Goal: Answer question/provide support: Share knowledge or assist other users

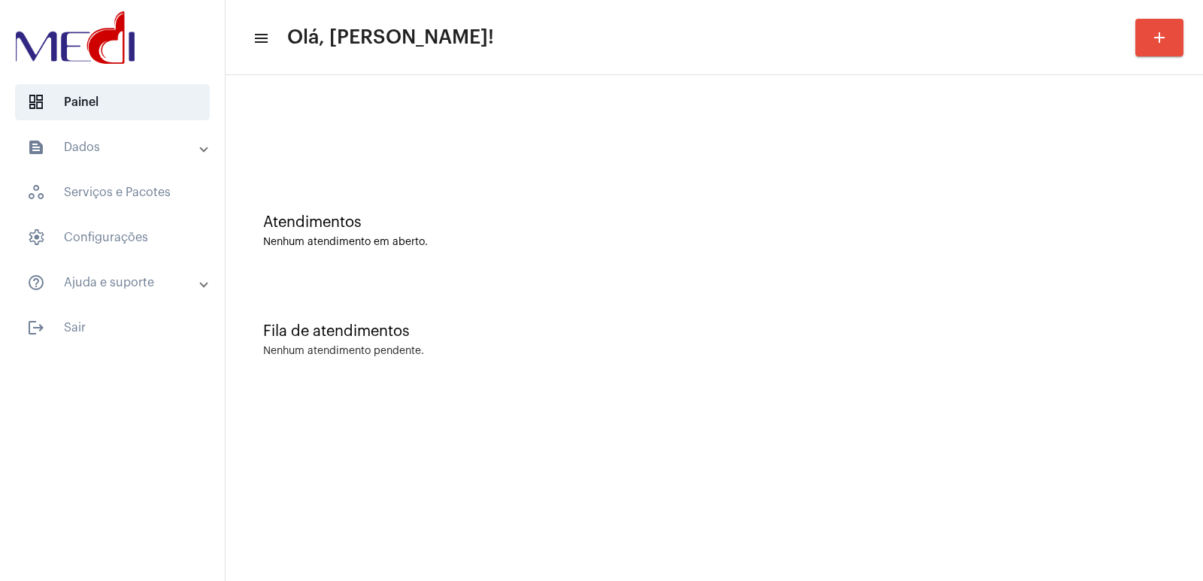
click at [882, 431] on mat-sidenav-content "menu Olá, [PERSON_NAME]! add Atendimentos Nenhum atendimento em aberto. Fila de…" at bounding box center [715, 290] width 978 height 581
click at [1003, 334] on div "Fila de atendimentos" at bounding box center [714, 331] width 902 height 17
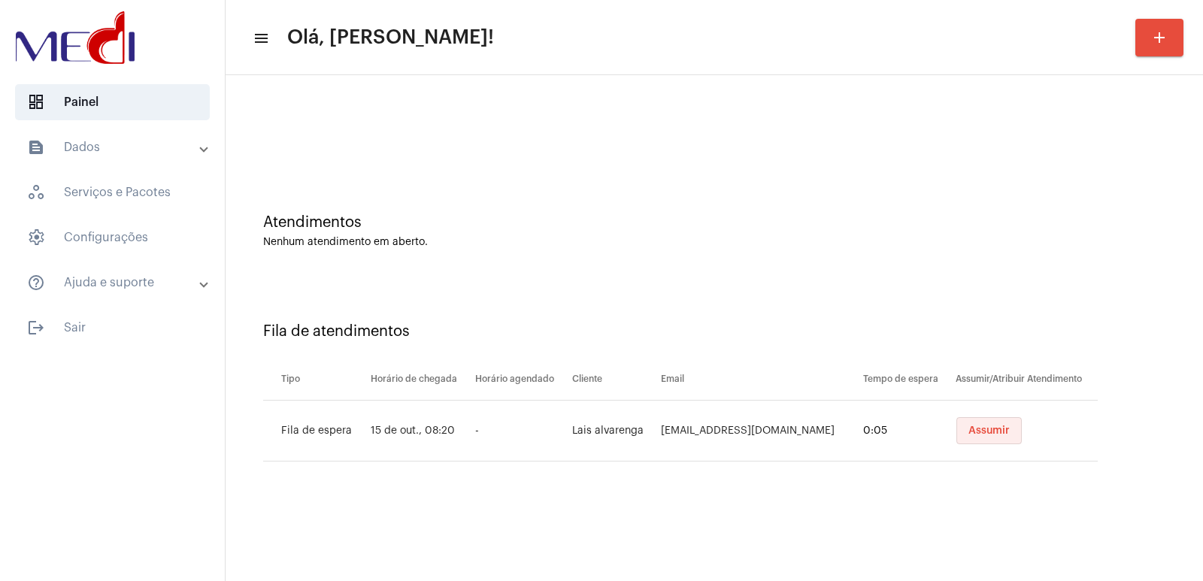
click at [984, 432] on span "Assumir" at bounding box center [988, 431] width 41 height 11
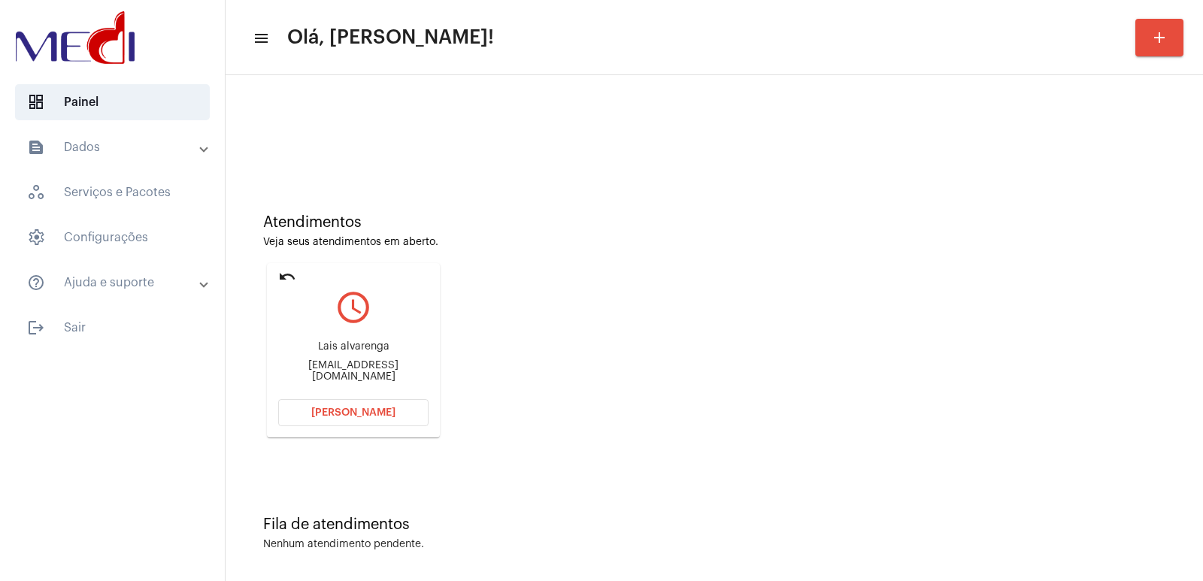
click at [346, 344] on div "Lais alvarenga contato@laisalvarenga.com.br" at bounding box center [353, 362] width 150 height 68
copy div "Lais alvarenga"
click at [315, 399] on mat-card "undo query_builder Lais alvarenga contato@laisalvarenga.com.br Abrir Chamada" at bounding box center [353, 350] width 173 height 174
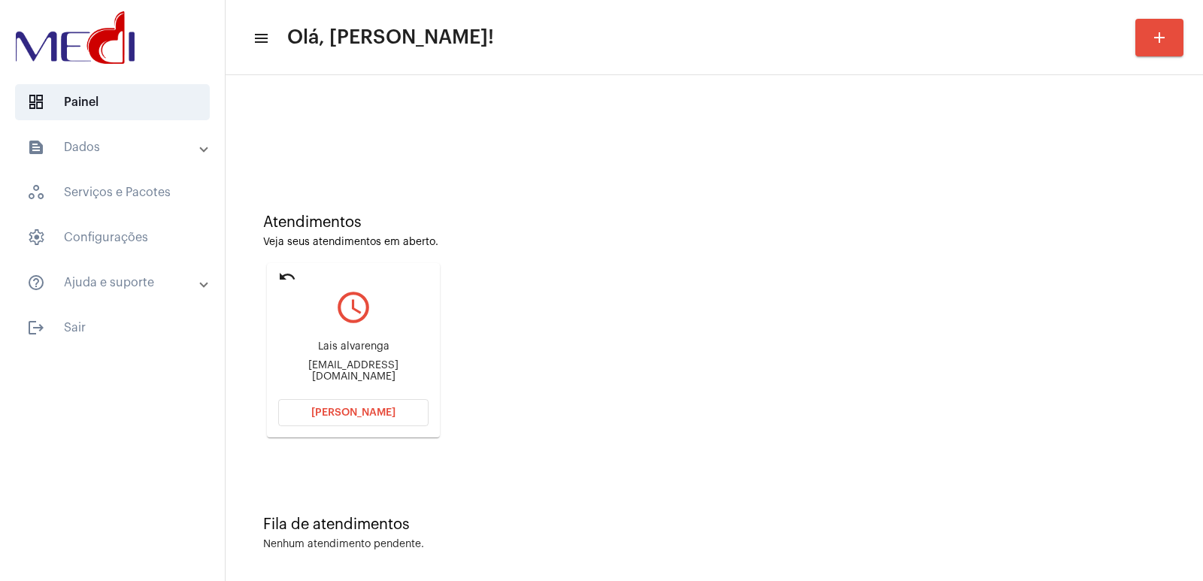
click at [319, 406] on button "Abrir Chamada" at bounding box center [353, 412] width 150 height 27
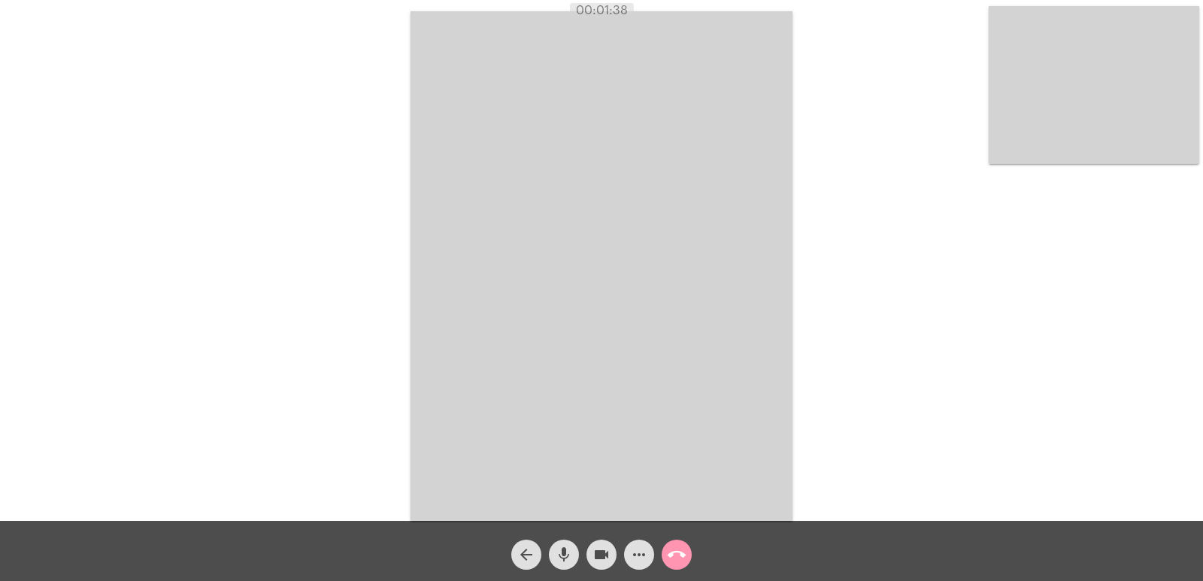
click at [1089, 112] on video at bounding box center [1094, 85] width 211 height 158
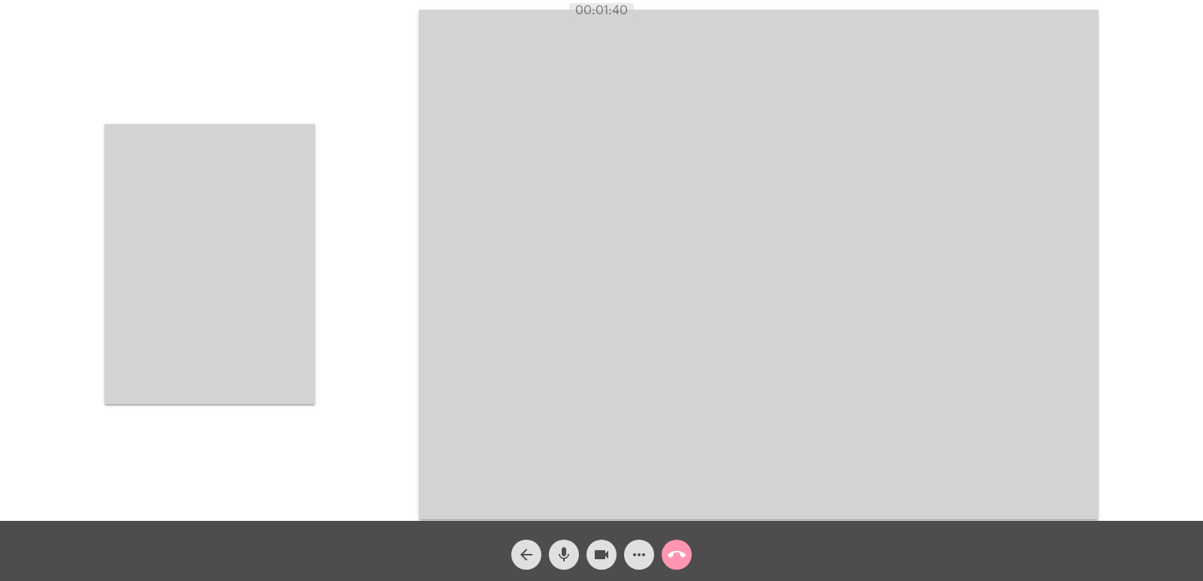
click at [277, 236] on video at bounding box center [210, 264] width 211 height 280
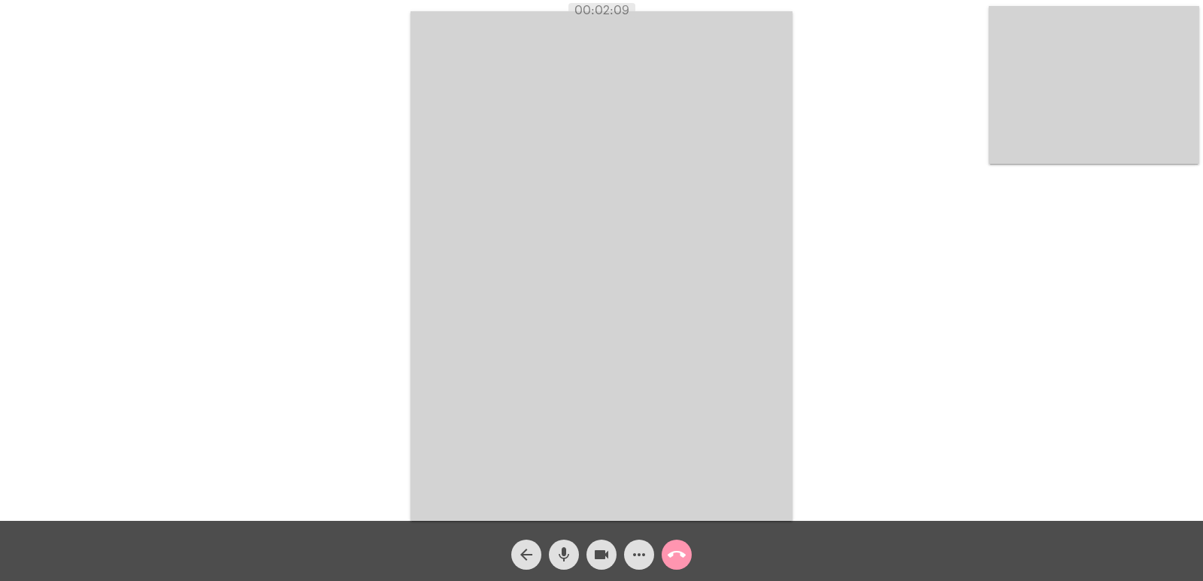
click at [525, 192] on video at bounding box center [602, 266] width 382 height 510
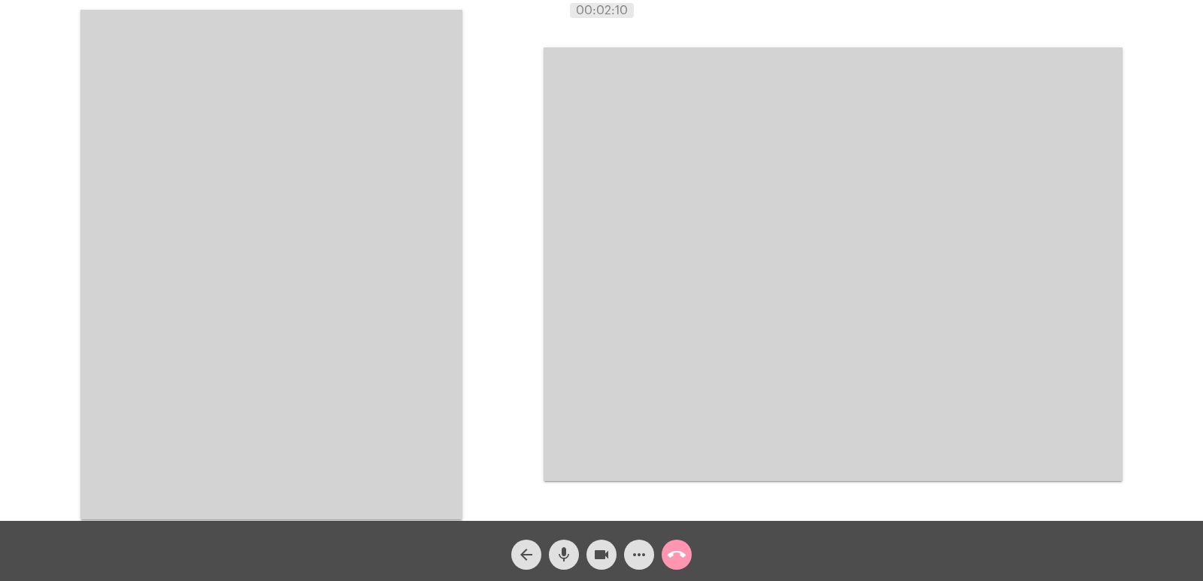
drag, startPoint x: 250, startPoint y: 198, endPoint x: 508, endPoint y: 332, distance: 290.6
click at [254, 196] on video at bounding box center [271, 265] width 382 height 510
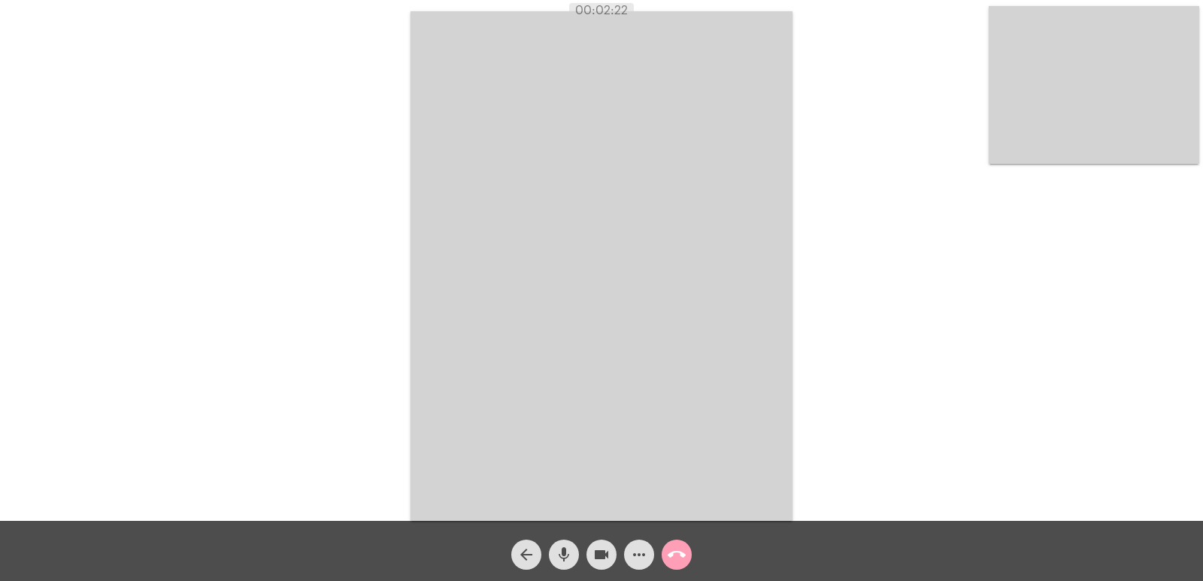
click at [680, 556] on mat-icon "call_end" at bounding box center [677, 555] width 18 height 18
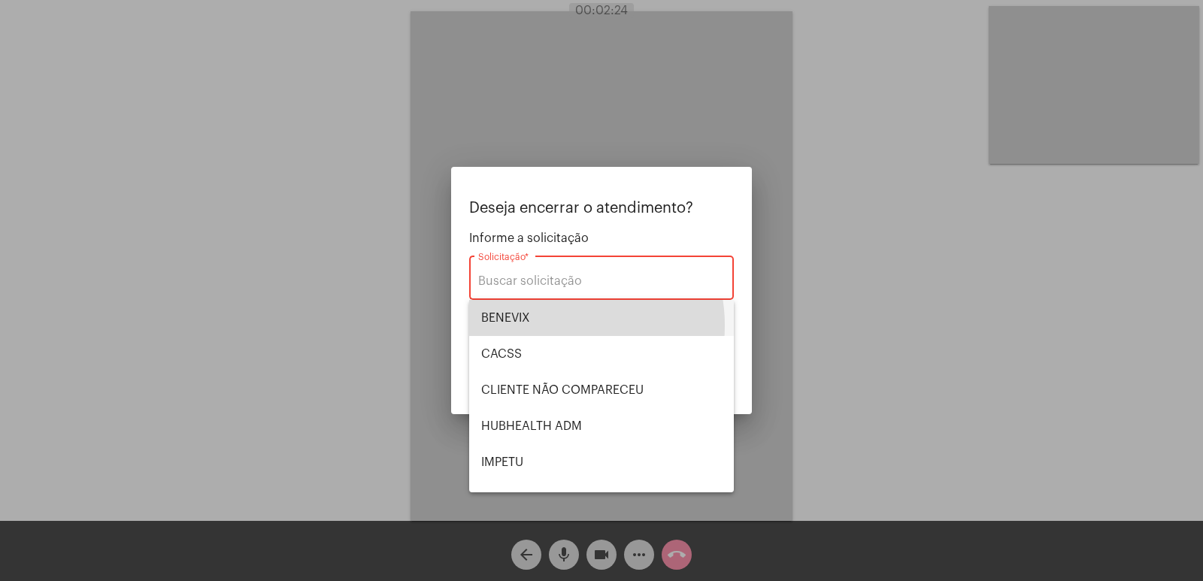
click at [559, 326] on span "BENEVIX" at bounding box center [601, 318] width 241 height 36
type input "BENEVIX"
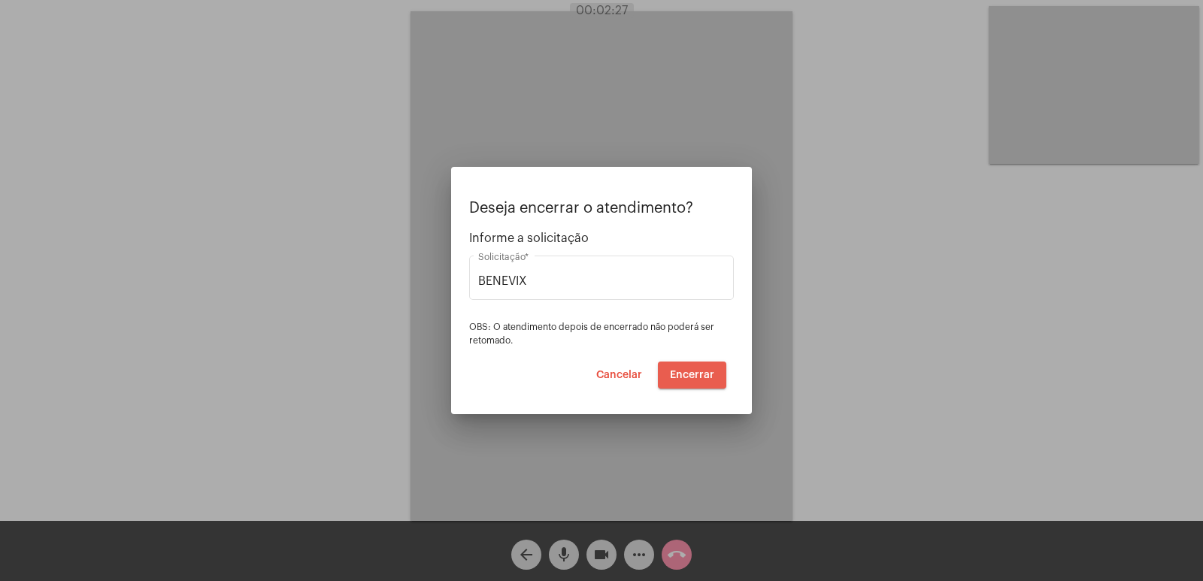
click at [708, 376] on span "Encerrar" at bounding box center [692, 375] width 44 height 11
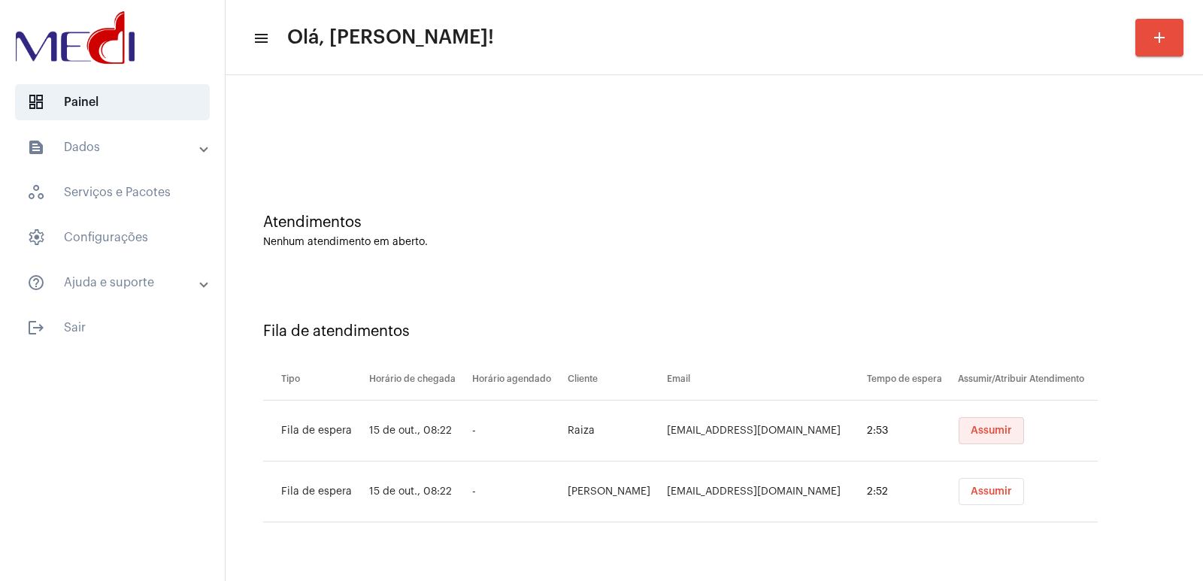
click at [973, 439] on button "Assumir" at bounding box center [991, 430] width 65 height 27
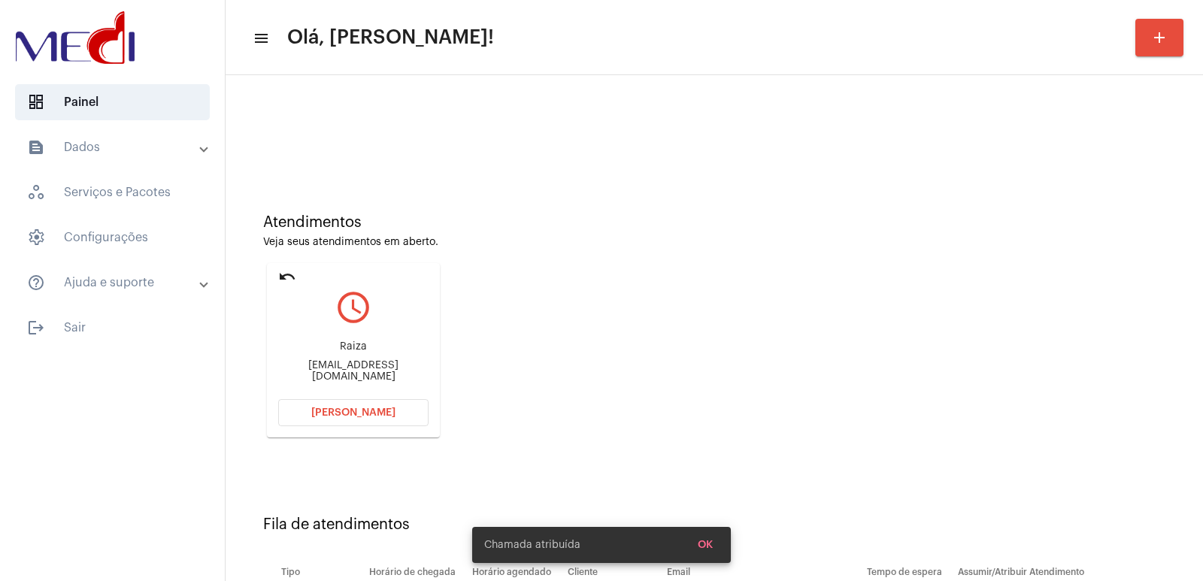
click at [311, 365] on div "Raiza raiza_falabella@hotmail.com" at bounding box center [353, 362] width 150 height 68
copy mat-card-content "raiza_falabella@hotmail.com Abrir Chamada"
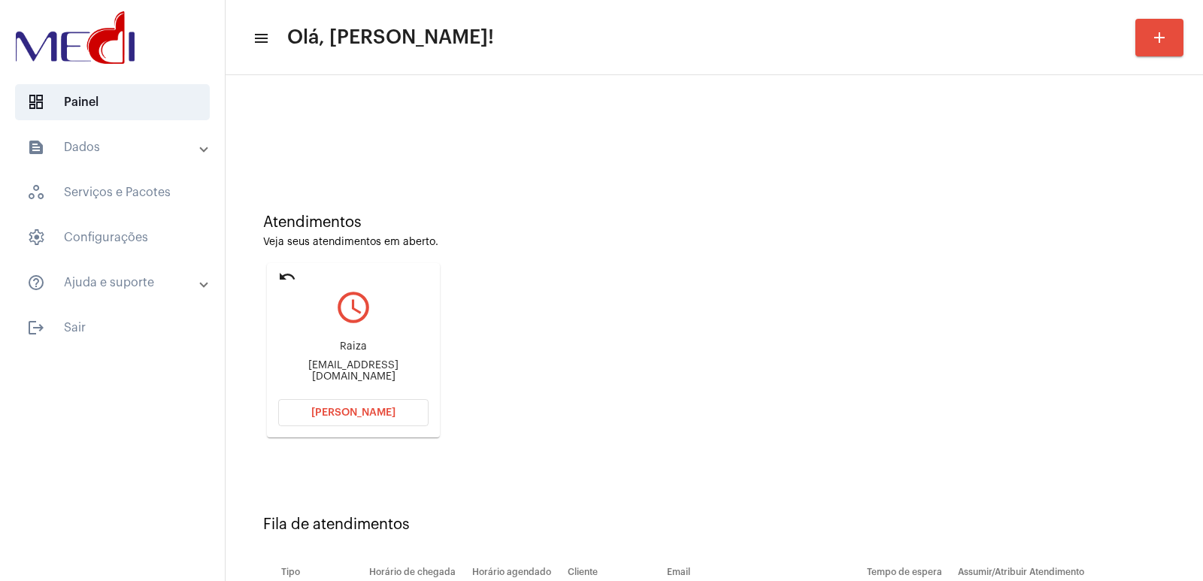
click at [350, 353] on div "Raiza" at bounding box center [353, 346] width 150 height 11
copy div "Raiza"
click at [349, 419] on button "Abrir Chamada" at bounding box center [353, 412] width 150 height 27
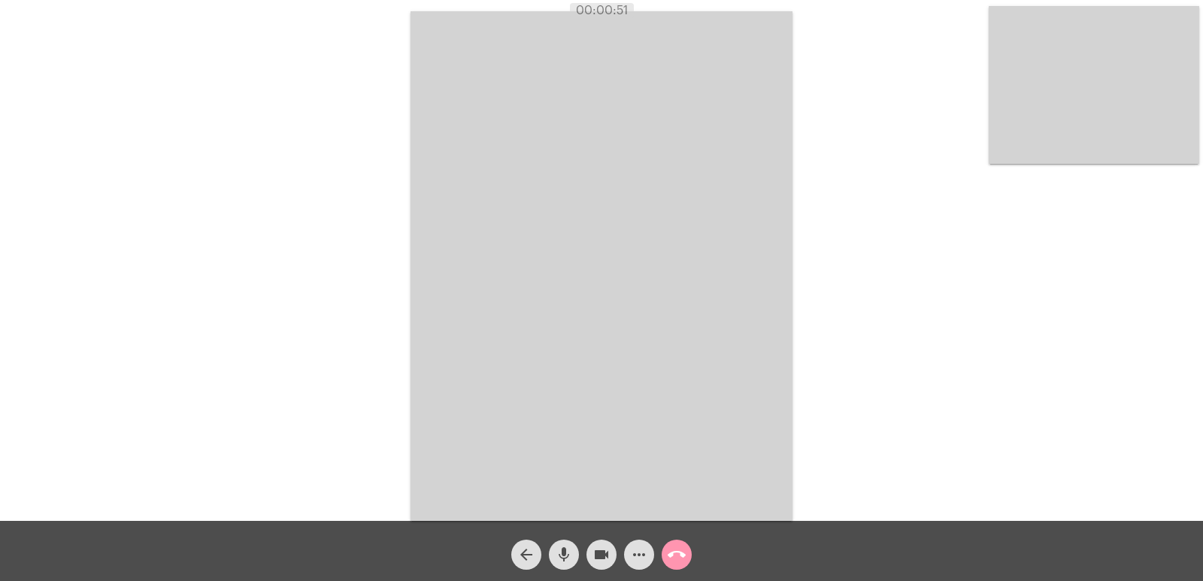
click at [1117, 153] on video at bounding box center [1094, 85] width 211 height 158
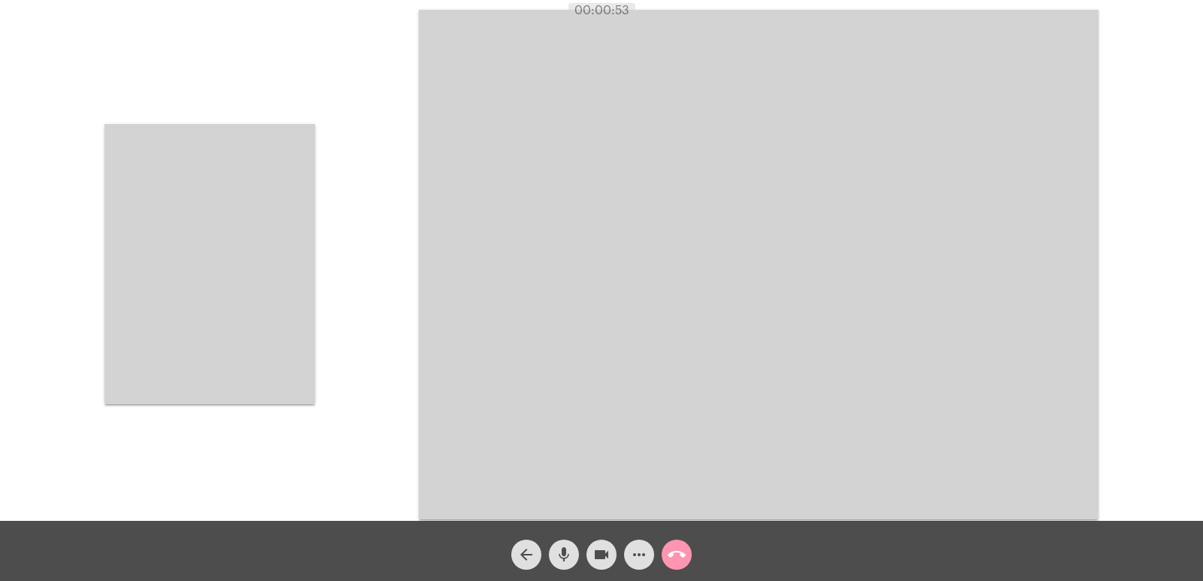
click at [165, 215] on video at bounding box center [210, 264] width 211 height 280
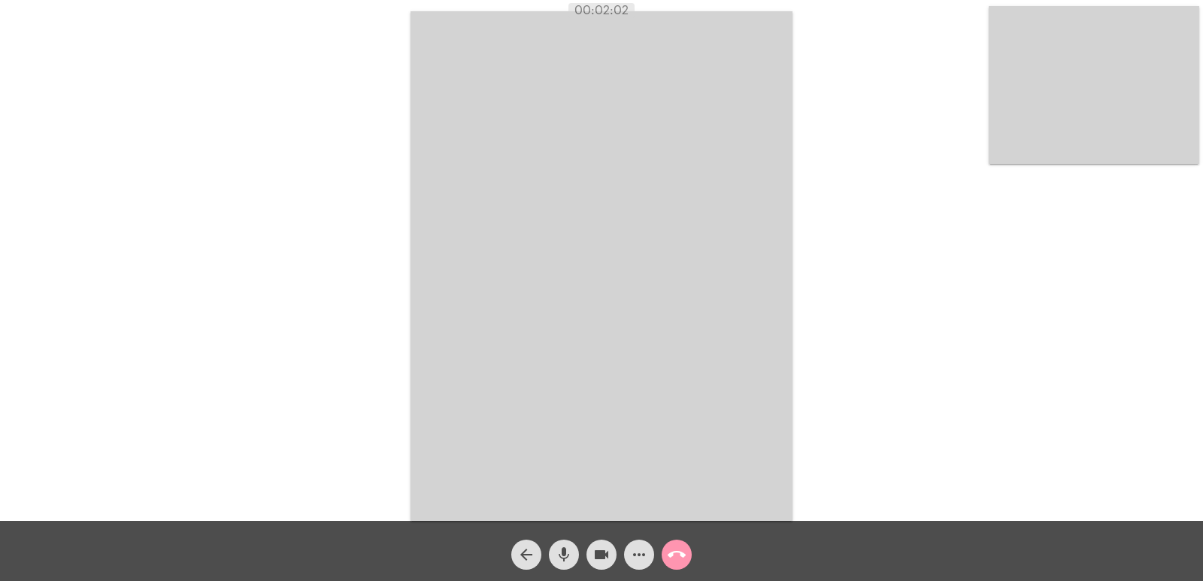
click at [681, 559] on mat-icon "call_end" at bounding box center [677, 555] width 18 height 18
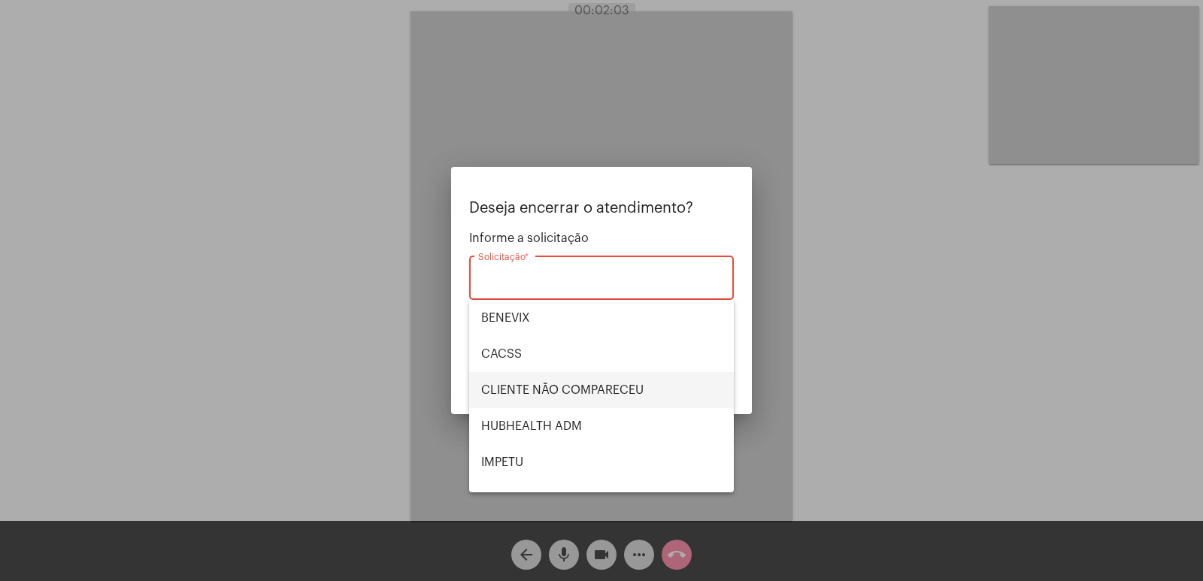
scroll to position [313, 0]
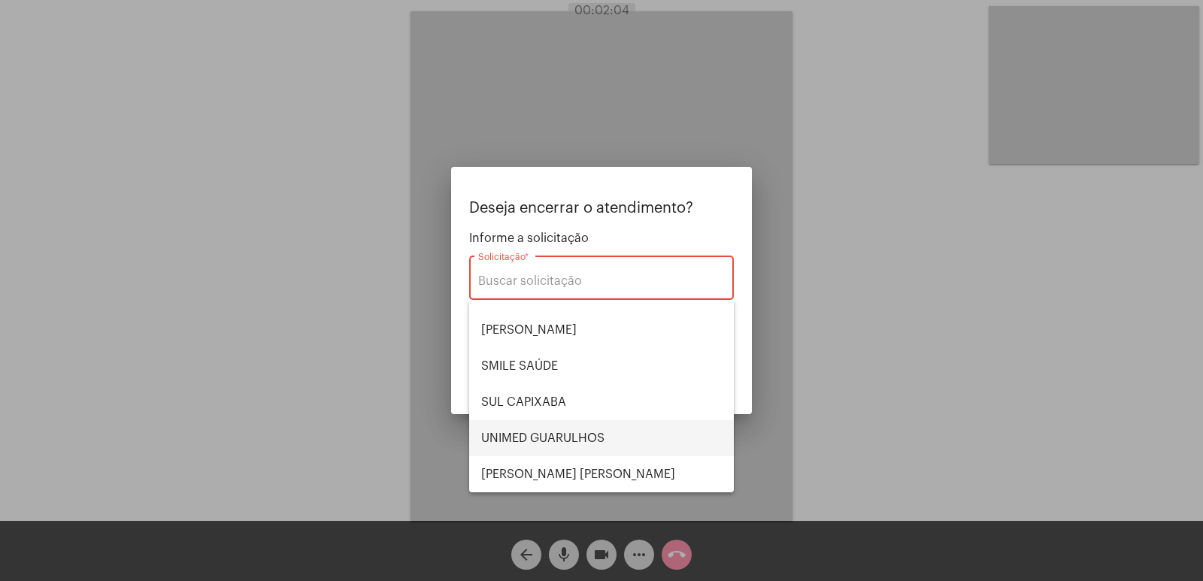
click at [562, 438] on span "UNIMED GUARULHOS" at bounding box center [601, 438] width 241 height 36
type input "UNIMED GUARULHOS"
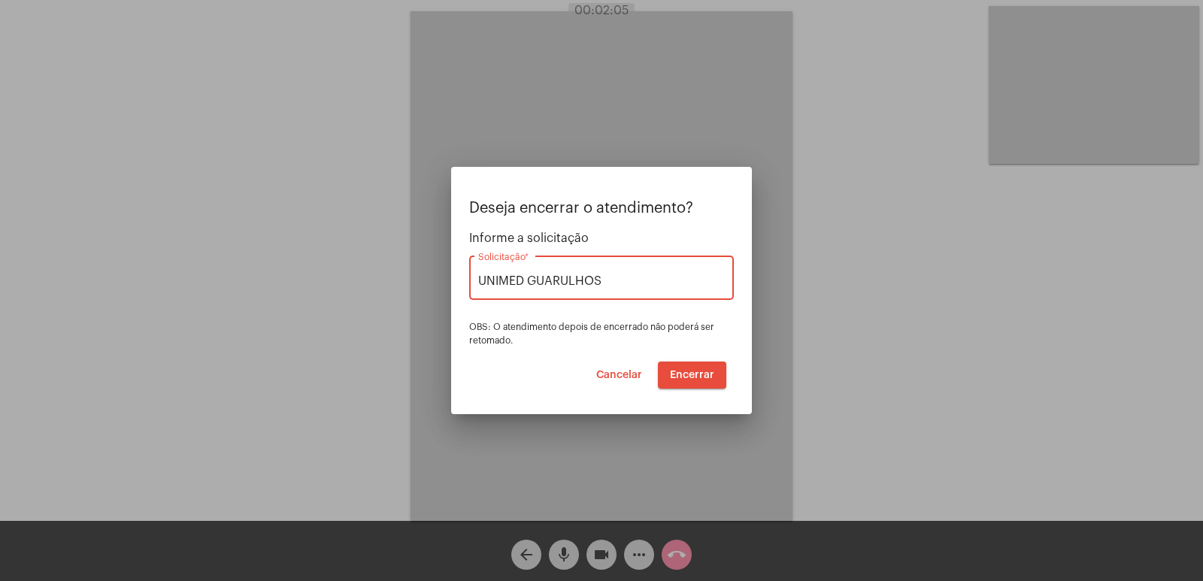
click at [694, 370] on span "Encerrar" at bounding box center [692, 375] width 44 height 11
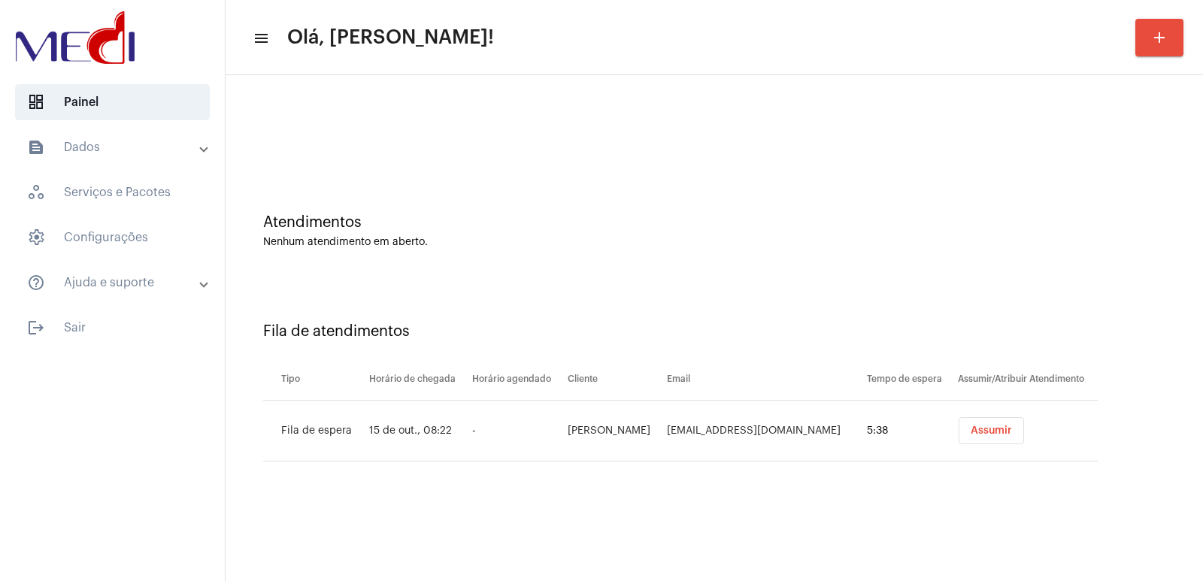
click at [968, 422] on button "Assumir" at bounding box center [991, 430] width 65 height 27
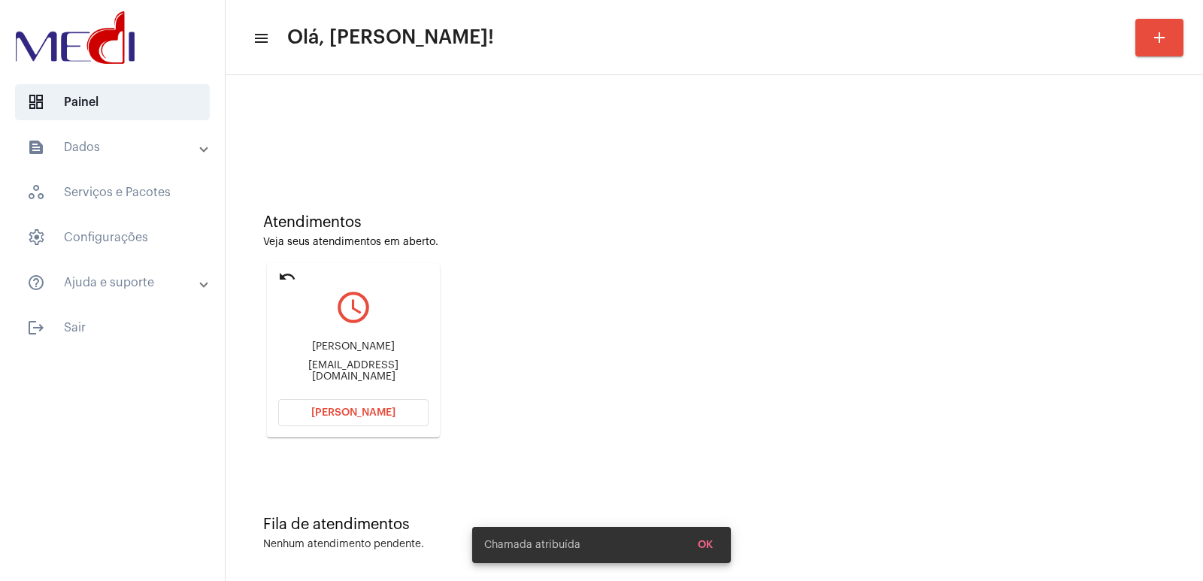
click at [365, 346] on div "Willian Bressan willian_bressan@hotmail.com" at bounding box center [353, 362] width 150 height 68
copy div "Willian Bressan"
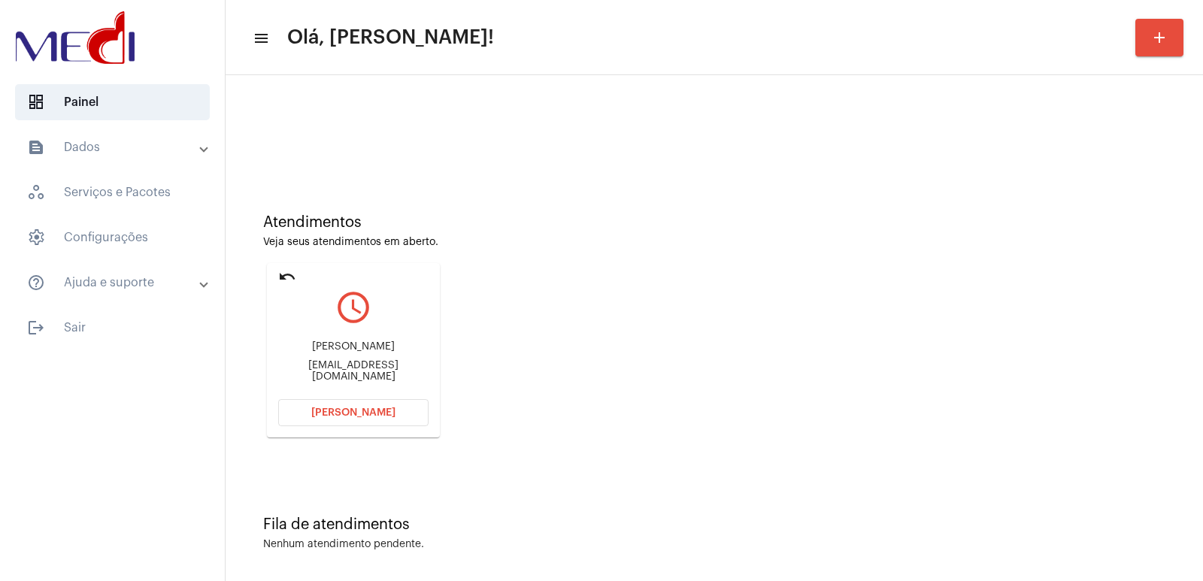
click at [377, 426] on button "Abrir Chamada" at bounding box center [353, 412] width 150 height 27
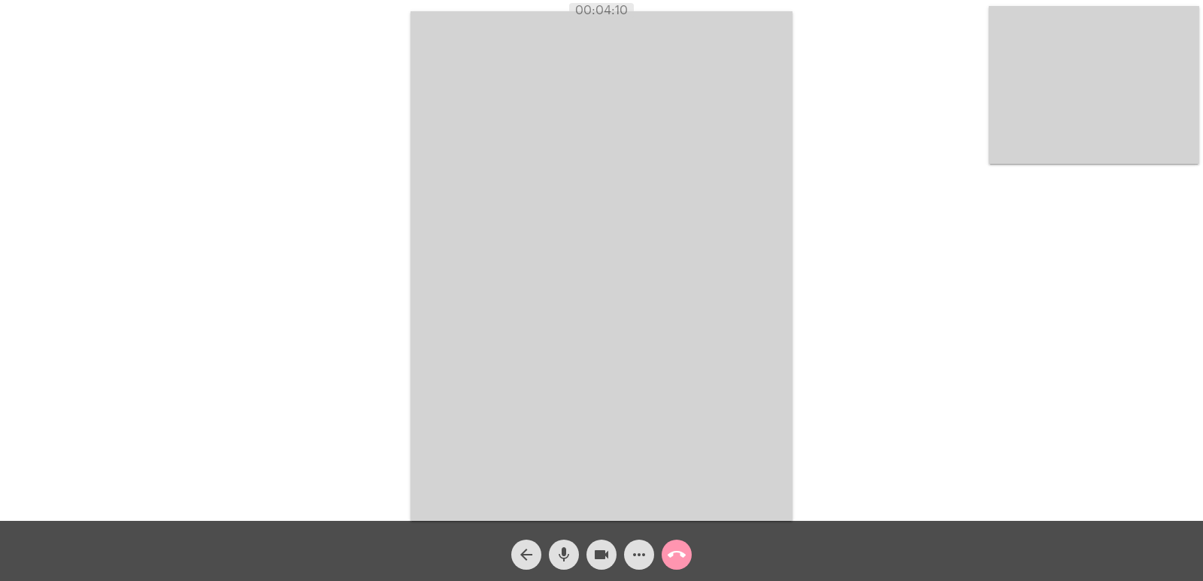
click at [1096, 102] on video at bounding box center [1094, 85] width 211 height 158
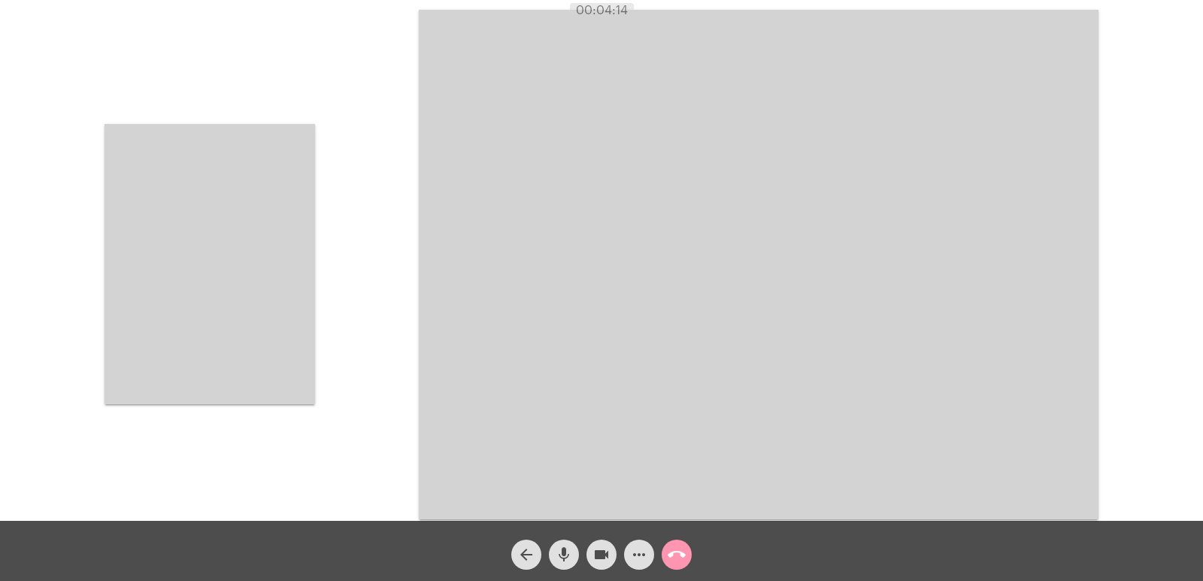
click at [666, 541] on div "call_end" at bounding box center [677, 551] width 38 height 38
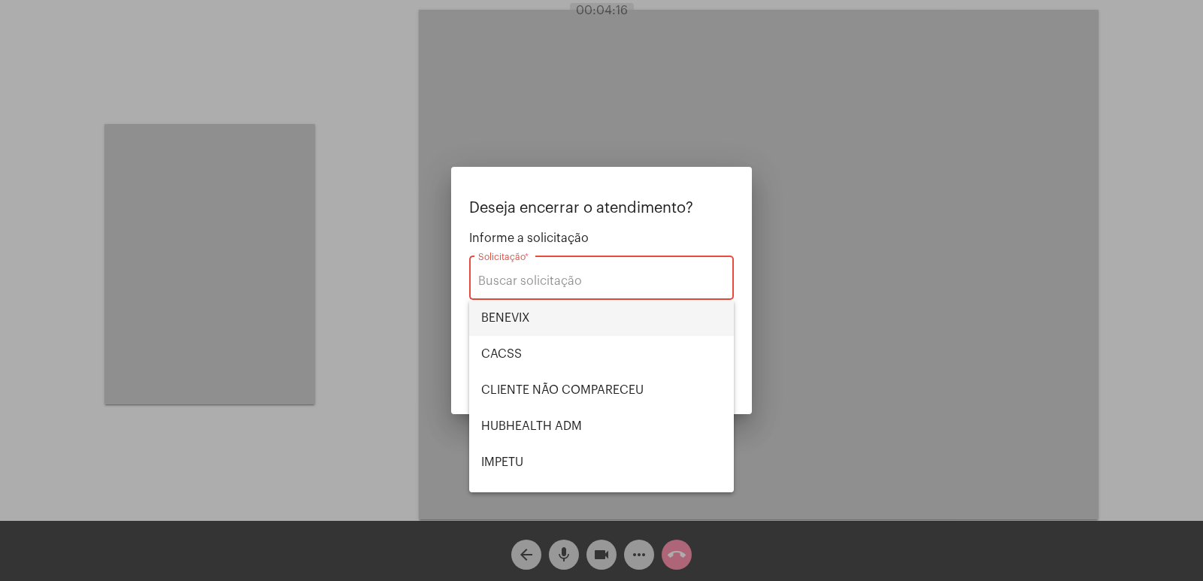
click at [511, 305] on span "BENEVIX" at bounding box center [601, 318] width 241 height 36
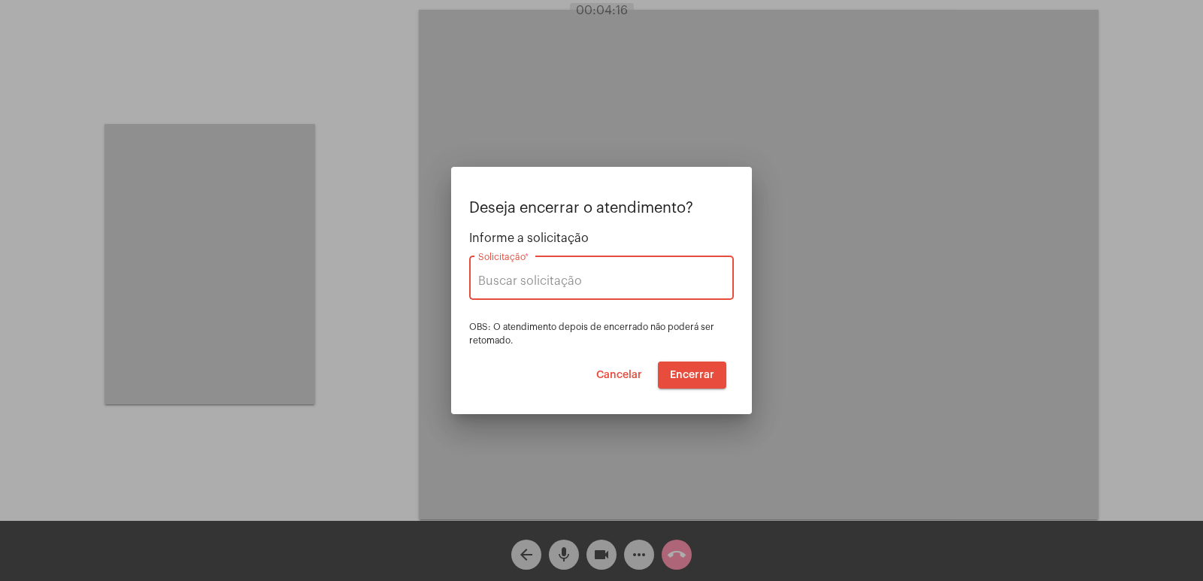
type input "BENEVIX"
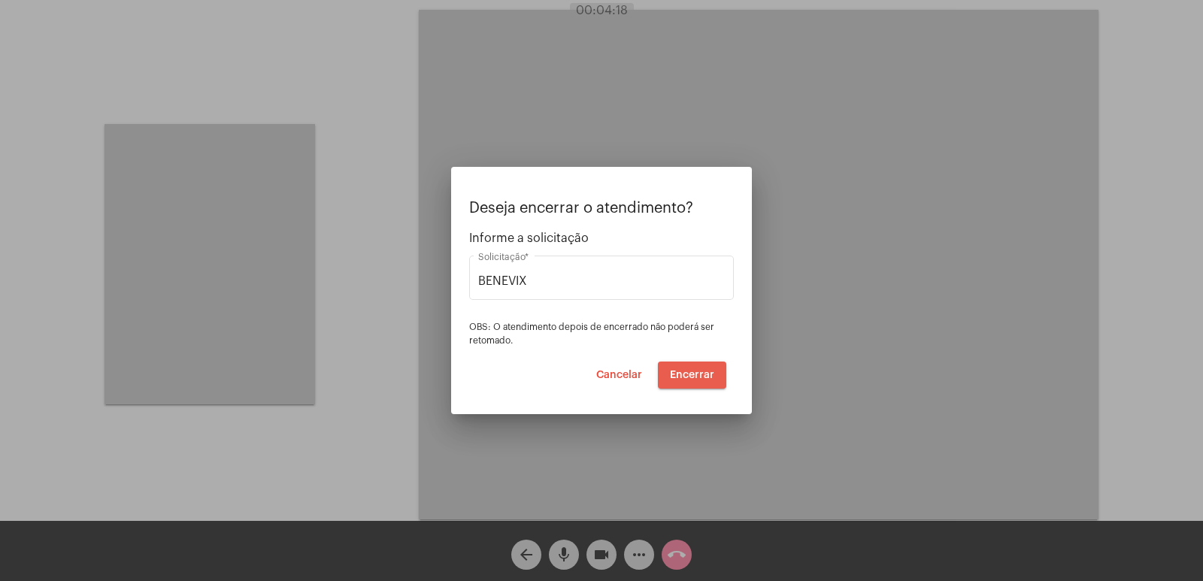
click at [702, 377] on span "Encerrar" at bounding box center [692, 375] width 44 height 11
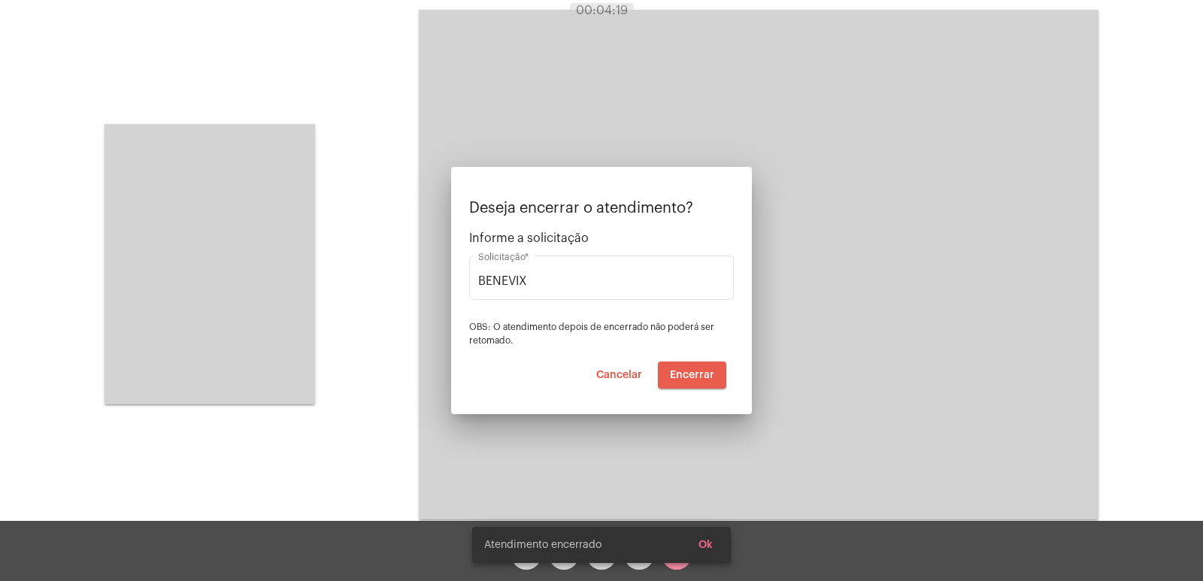
click at [702, 377] on span "Encerrar" at bounding box center [692, 375] width 44 height 11
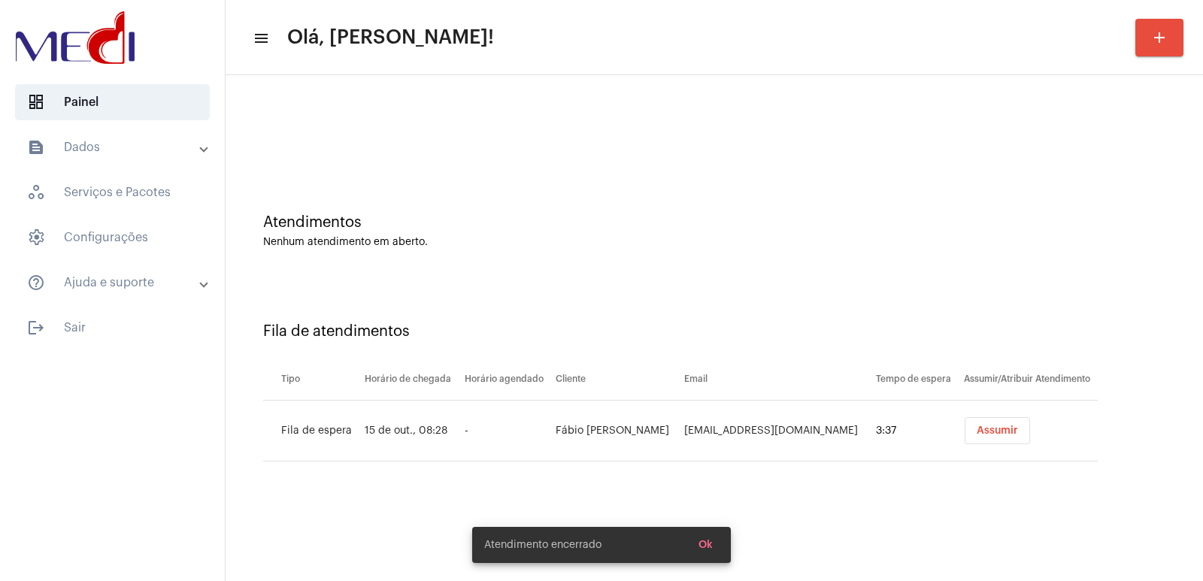
click at [989, 412] on td "Assumir" at bounding box center [1029, 431] width 138 height 61
click at [990, 423] on button "Assumir" at bounding box center [997, 430] width 65 height 27
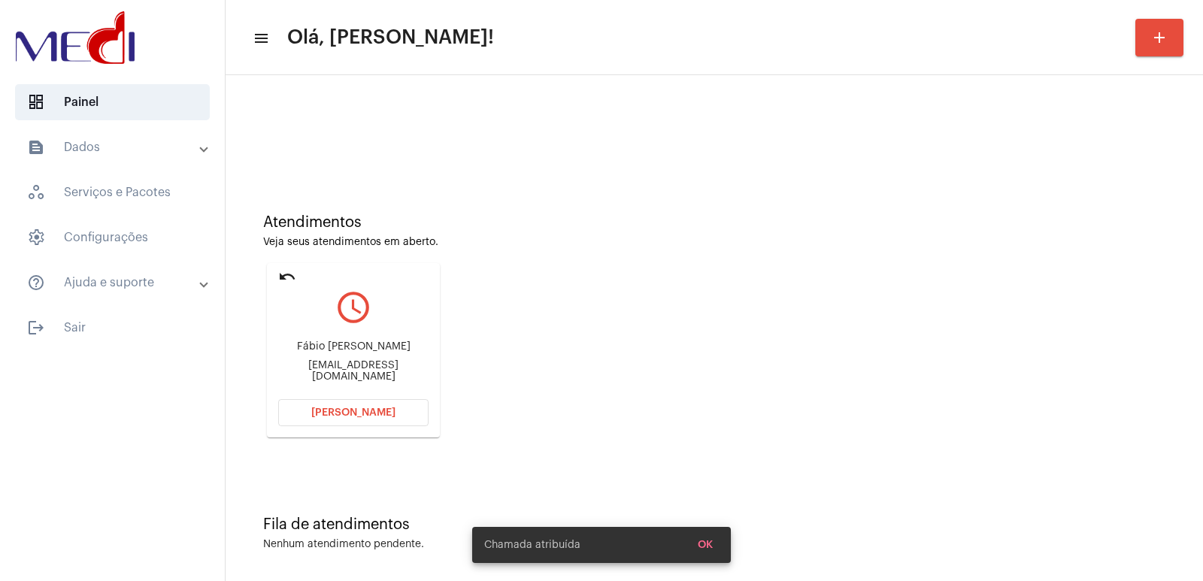
click at [300, 350] on div "Fábio Luis Rodolpho da Silva" at bounding box center [353, 346] width 150 height 11
copy div "Fábio Luis Rodolpho da Silva"
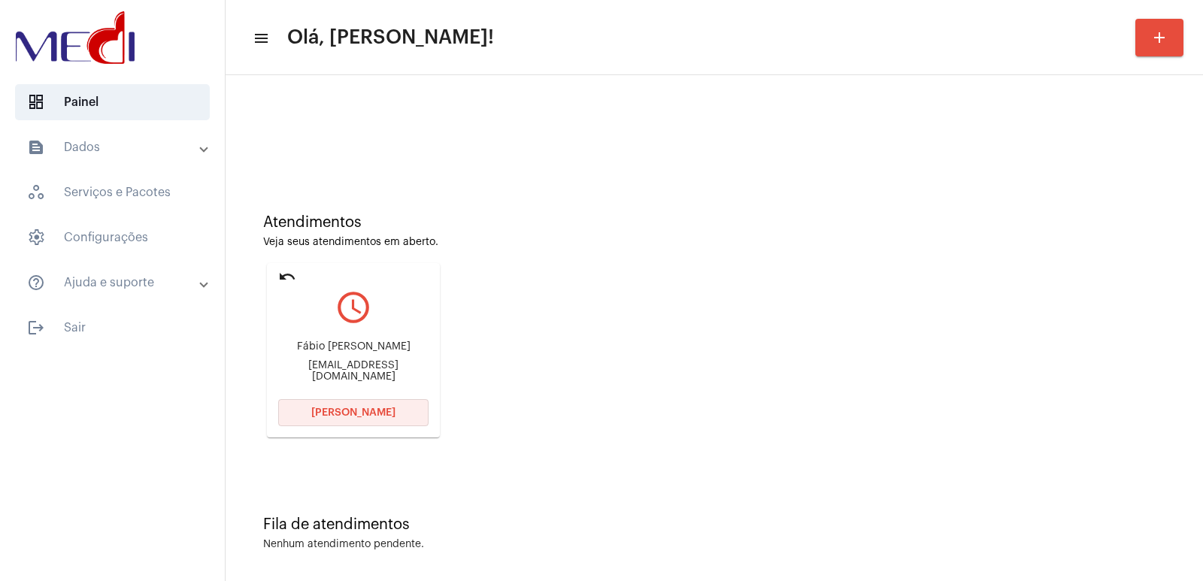
click at [350, 417] on span "Abrir Chamada" at bounding box center [353, 413] width 84 height 11
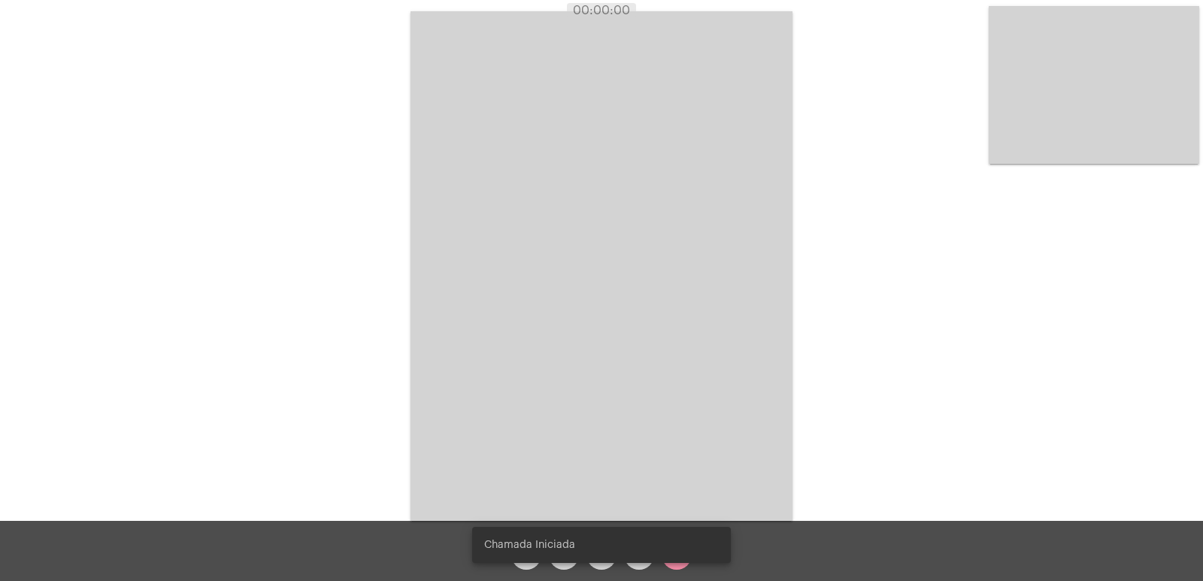
drag, startPoint x: 811, startPoint y: 344, endPoint x: 608, endPoint y: 311, distance: 205.6
click at [621, 315] on video at bounding box center [602, 266] width 382 height 510
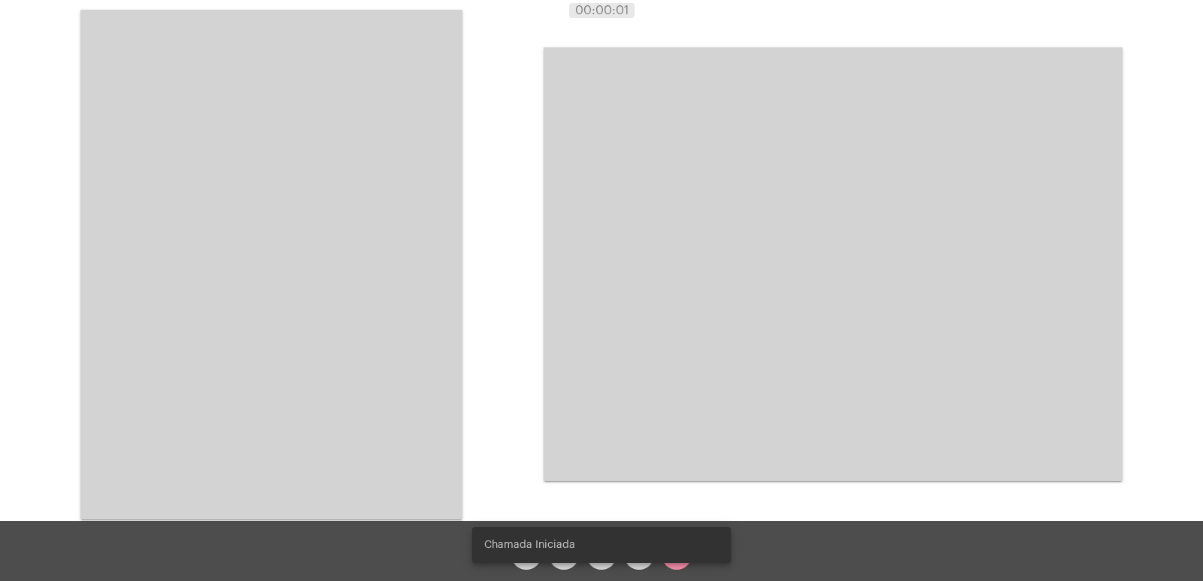
click at [405, 244] on video at bounding box center [271, 265] width 382 height 510
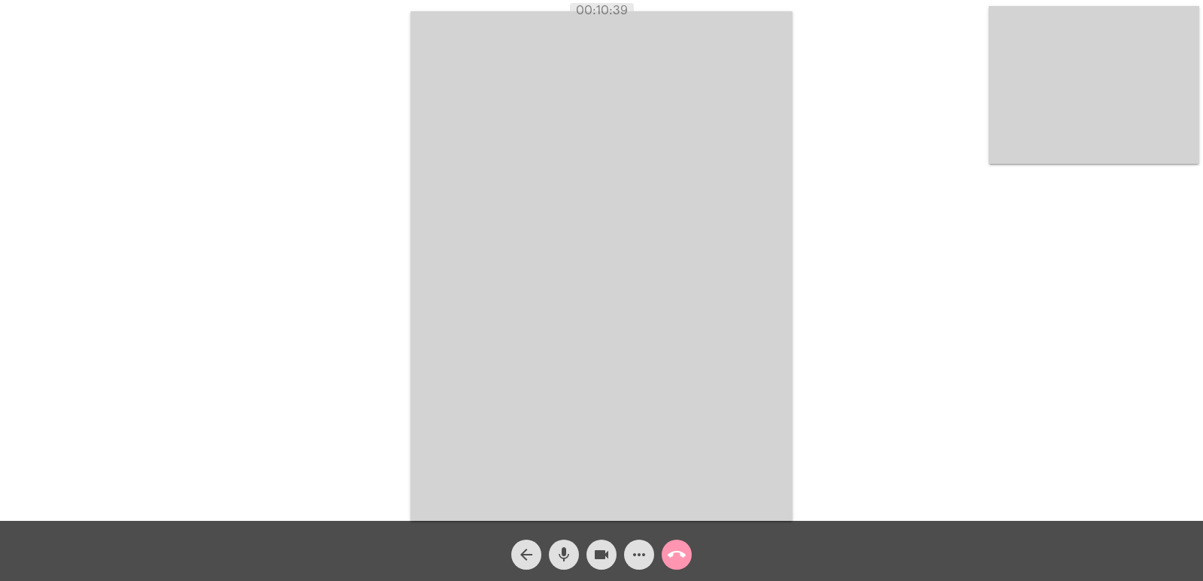
click at [799, 361] on div "Acessando Câmera e Microfone..." at bounding box center [602, 264] width 1200 height 521
click at [677, 556] on mat-icon "call_end" at bounding box center [677, 555] width 18 height 18
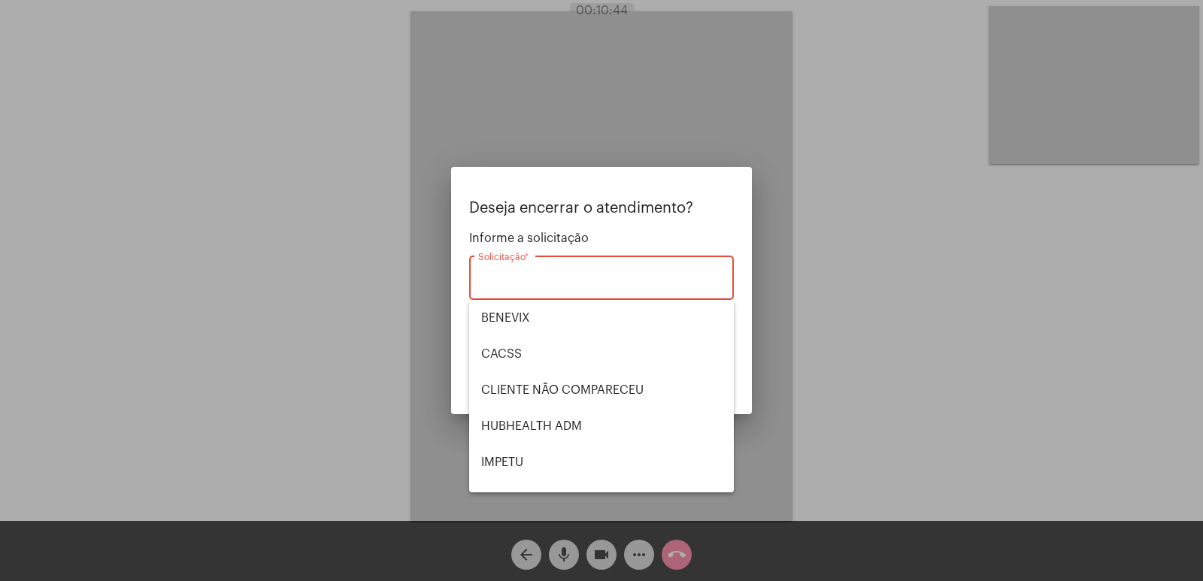
scroll to position [313, 0]
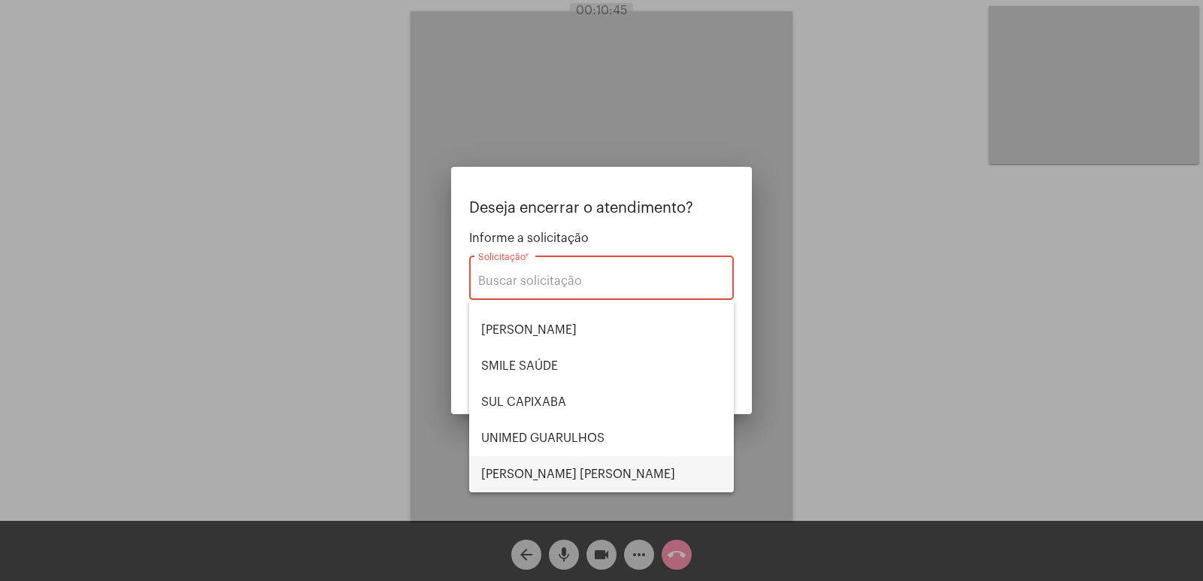
click at [559, 481] on span "VERA CRUZ" at bounding box center [601, 474] width 241 height 36
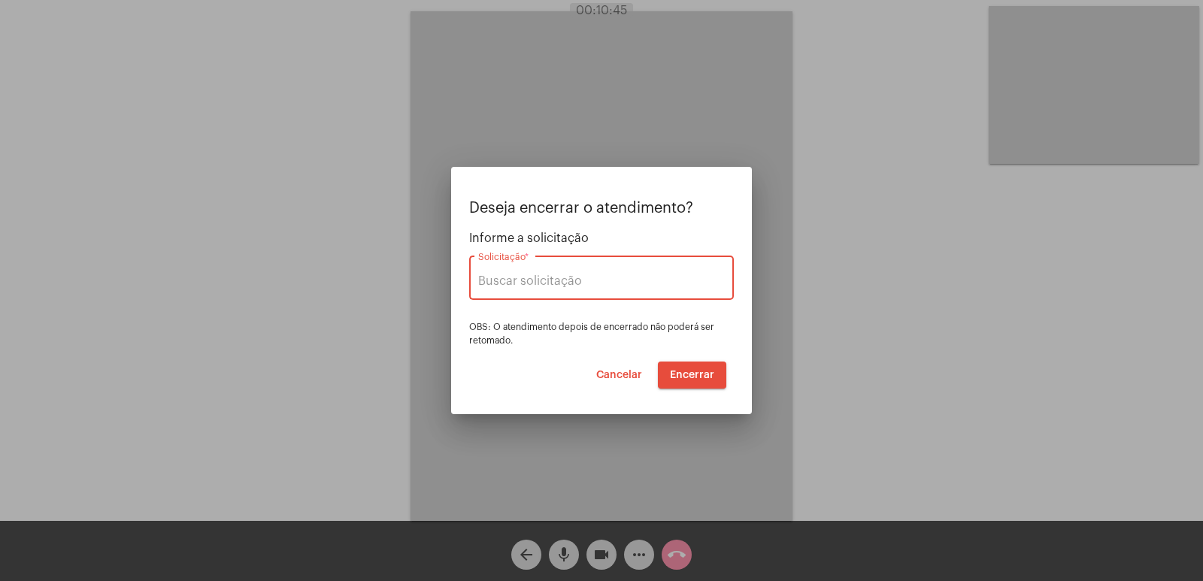
type input "VERA CRUZ"
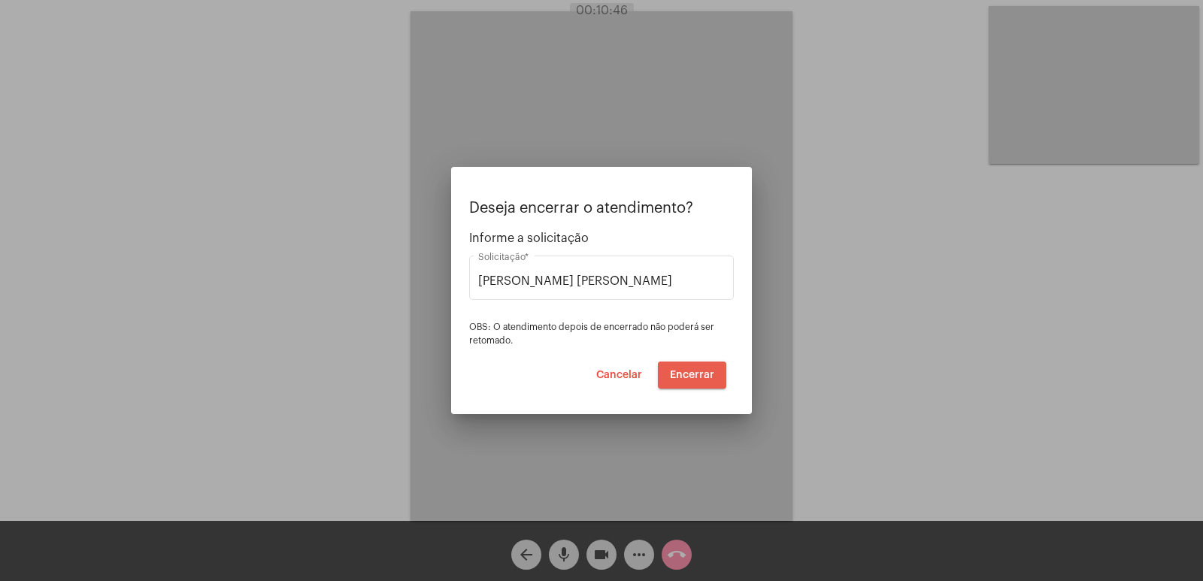
click at [705, 366] on button "Encerrar" at bounding box center [692, 375] width 68 height 27
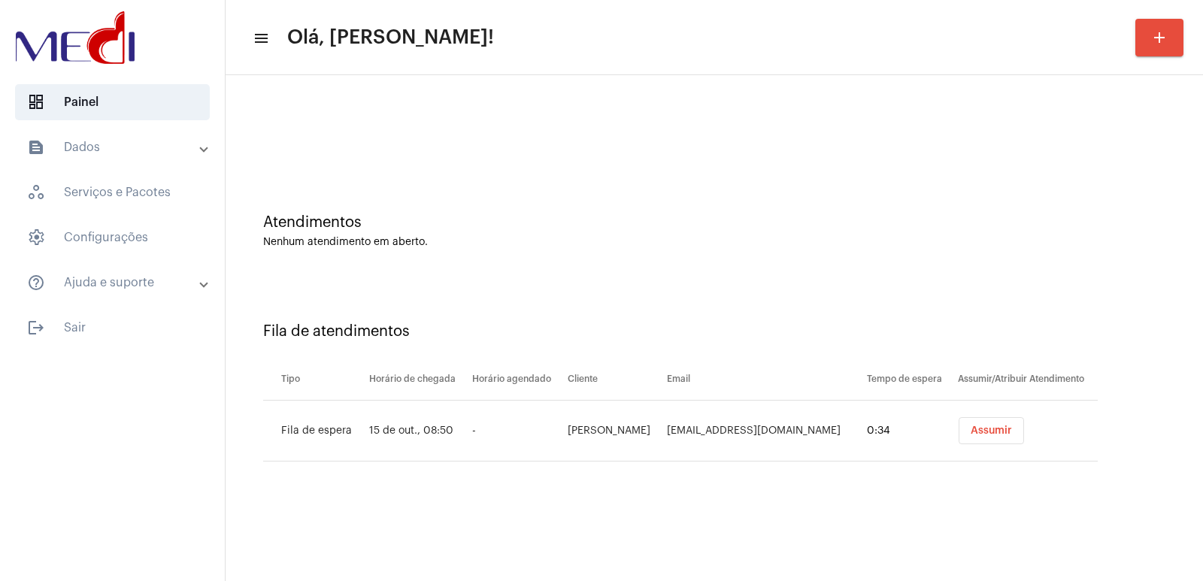
drag, startPoint x: 984, startPoint y: 411, endPoint x: 988, endPoint y: 422, distance: 11.2
click at [985, 414] on td "Assumir" at bounding box center [1026, 431] width 144 height 61
click at [988, 423] on button "Assumir" at bounding box center [991, 430] width 65 height 27
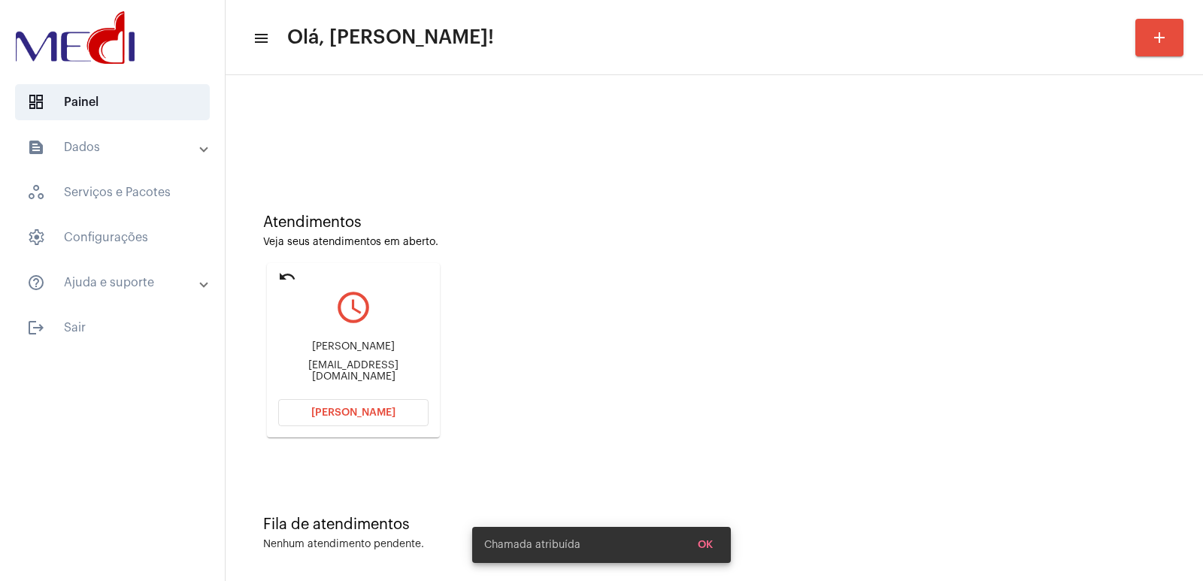
click at [342, 368] on div "[EMAIL_ADDRESS][DOMAIN_NAME]" at bounding box center [353, 371] width 150 height 23
click at [342, 359] on div "[PERSON_NAME] [EMAIL_ADDRESS][DOMAIN_NAME]" at bounding box center [353, 362] width 150 height 68
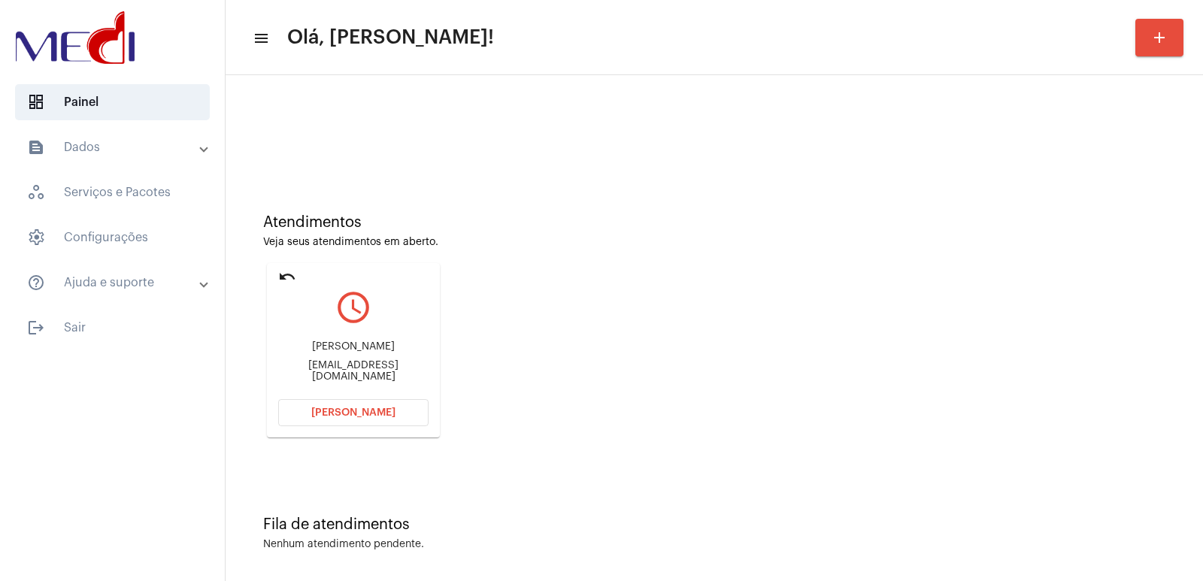
click at [342, 359] on div "Daniela Lourenço de Brito Dannielalourenco20@gmail.com" at bounding box center [353, 362] width 150 height 68
copy div "Daniela Lourenço de Brito"
click at [326, 394] on div "Daniela Lourenço de Brito Dannielalourenco20@gmail.com" at bounding box center [353, 362] width 150 height 68
click at [326, 399] on mat-card "undo query_builder Daniela Lourenço de Brito Dannielalourenco20@gmail.com Abrir…" at bounding box center [353, 350] width 173 height 174
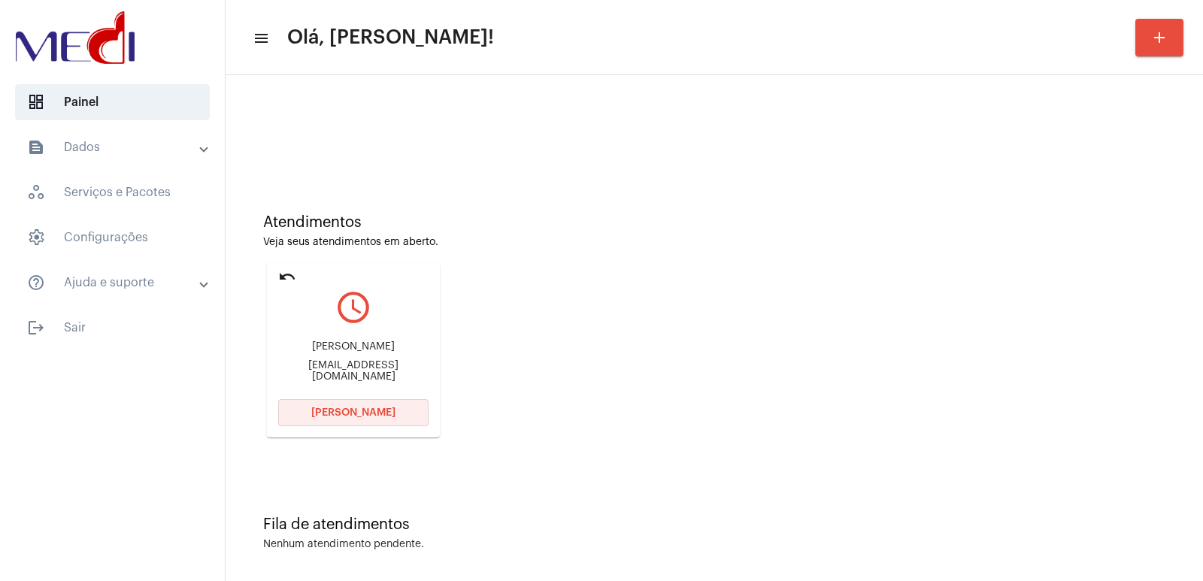
drag, startPoint x: 325, startPoint y: 406, endPoint x: 323, endPoint y: 396, distance: 10.8
click at [325, 401] on button "Abrir Chamada" at bounding box center [353, 412] width 150 height 27
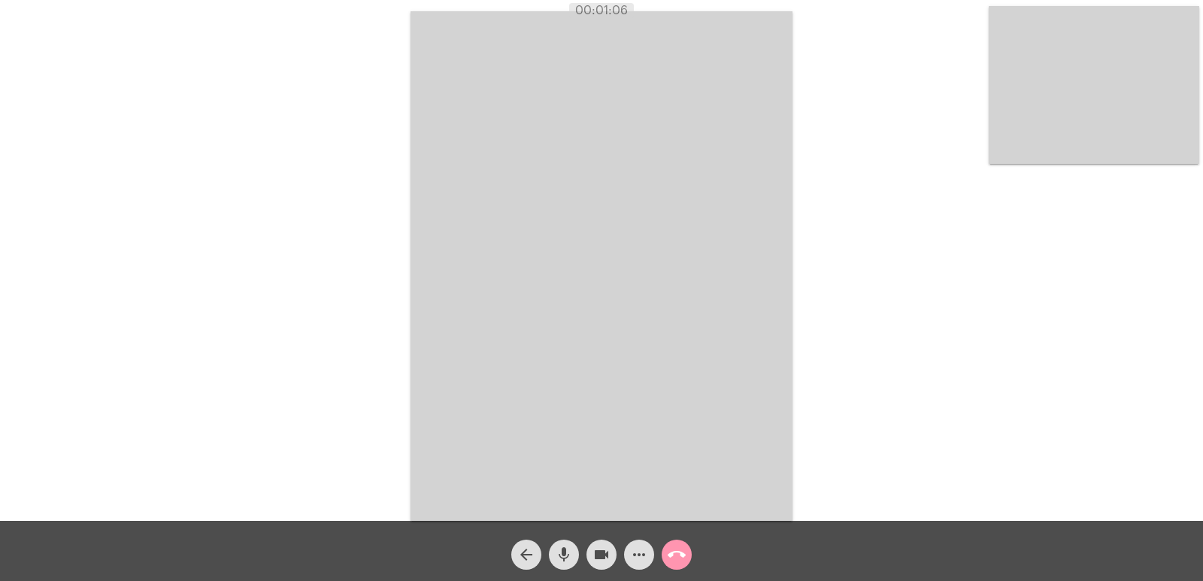
click at [1148, 115] on video at bounding box center [1094, 85] width 211 height 158
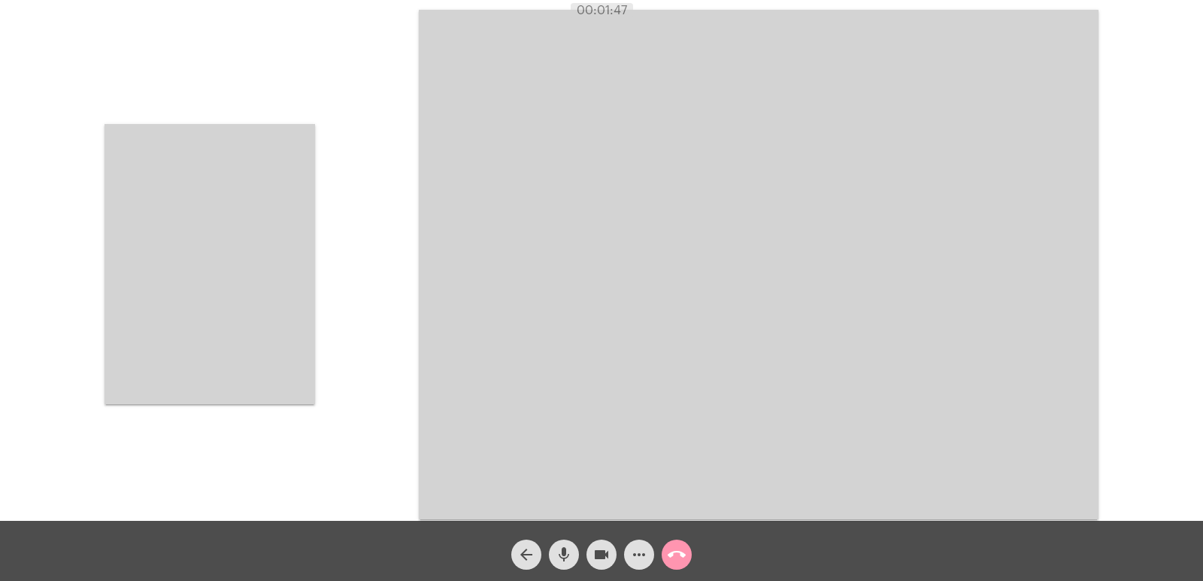
click at [320, 174] on div "Acessando Câmera e Microfone..." at bounding box center [602, 262] width 1200 height 521
click at [292, 255] on video at bounding box center [210, 264] width 211 height 280
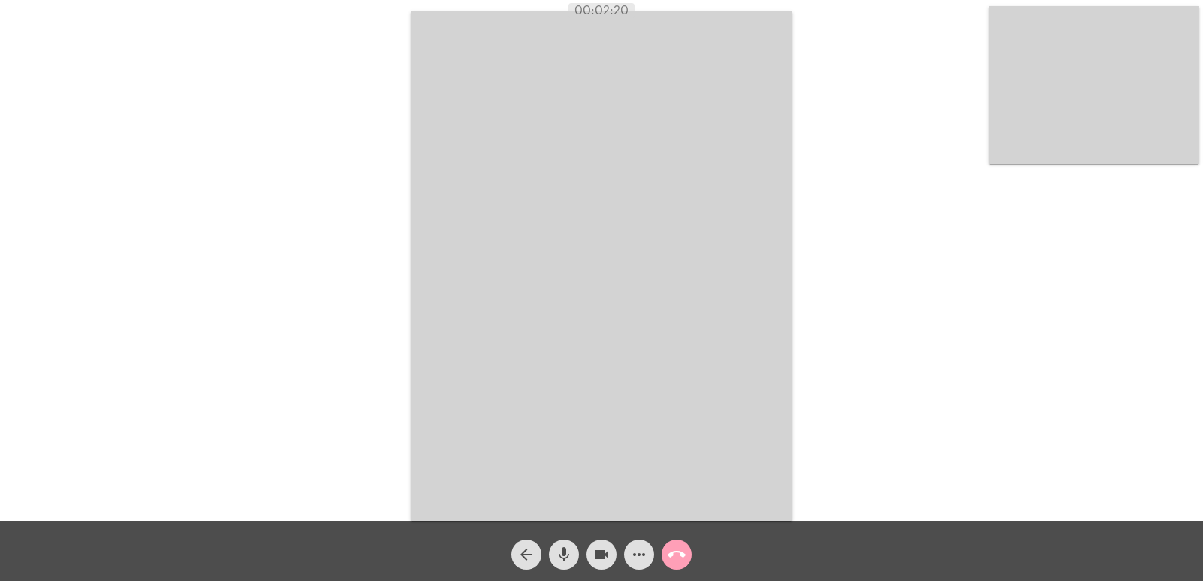
click at [680, 559] on mat-icon "call_end" at bounding box center [677, 555] width 18 height 18
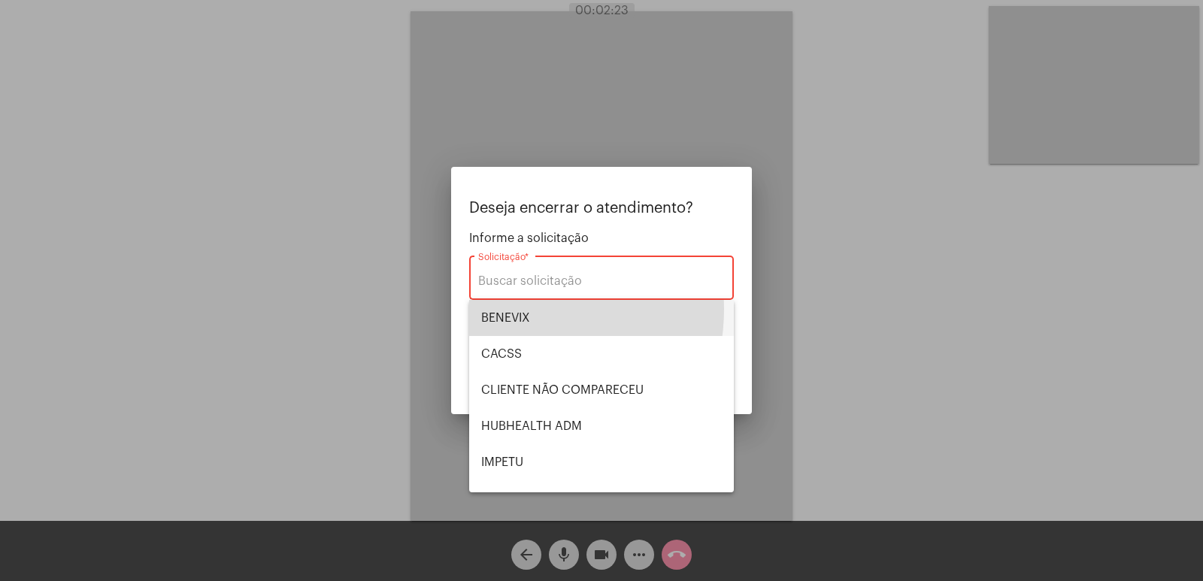
click at [505, 309] on span "BENEVIX" at bounding box center [601, 318] width 241 height 36
type input "BENEVIX"
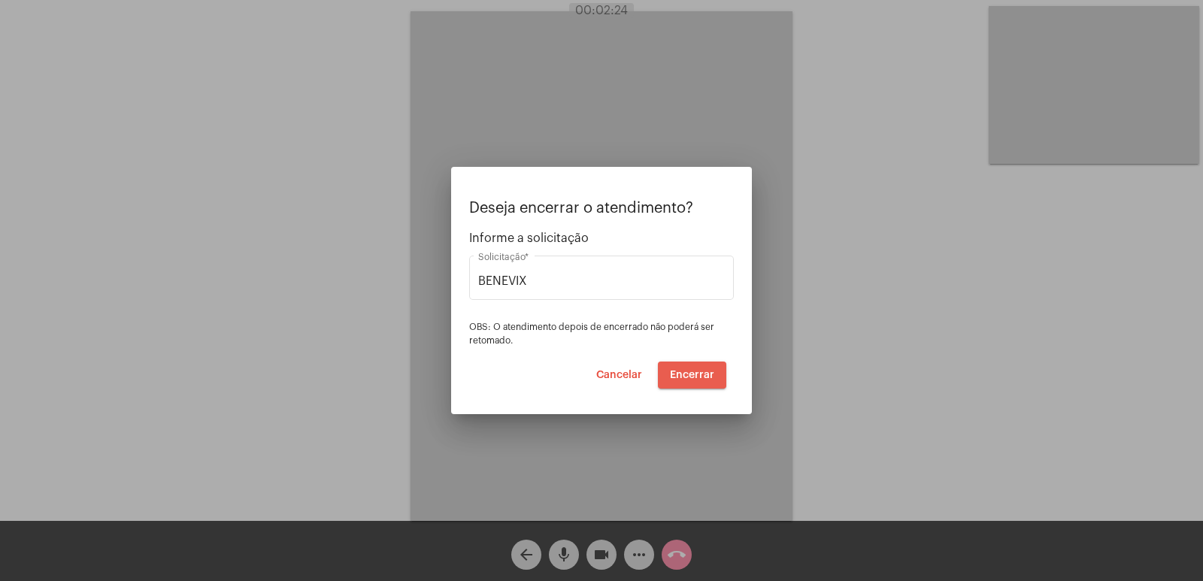
click at [696, 376] on span "Encerrar" at bounding box center [692, 375] width 44 height 11
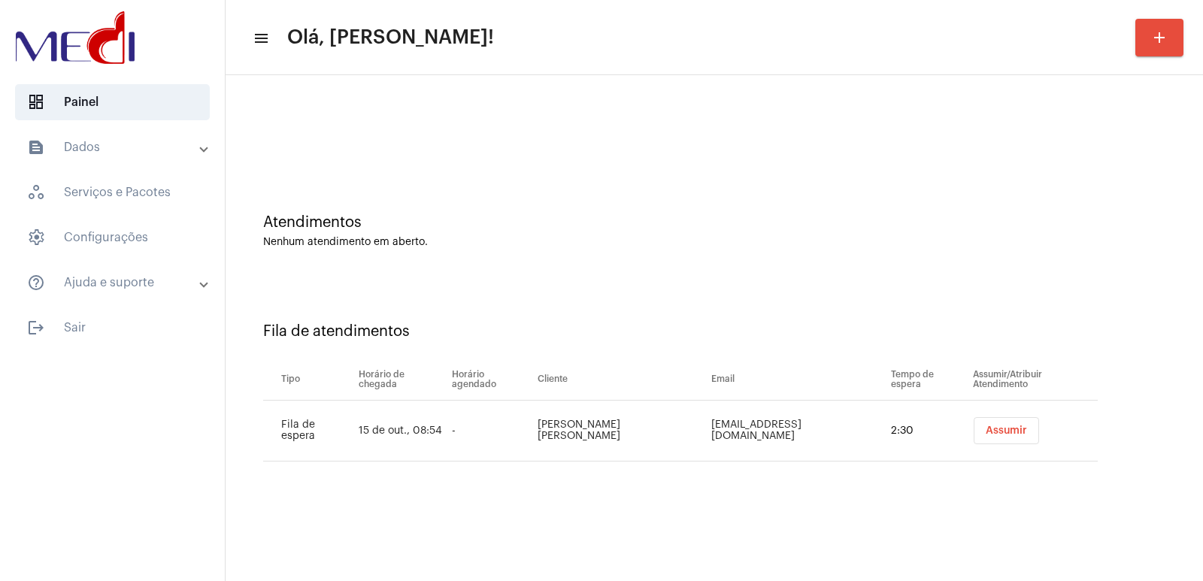
click at [1000, 417] on td "Assumir" at bounding box center [1033, 431] width 129 height 61
click at [1031, 262] on div "Atendimentos Nenhum atendimento em aberto." at bounding box center [714, 223] width 962 height 109
click at [996, 449] on td "Assumir" at bounding box center [1033, 431] width 129 height 61
click at [1000, 444] on button "Assumir" at bounding box center [1006, 430] width 65 height 27
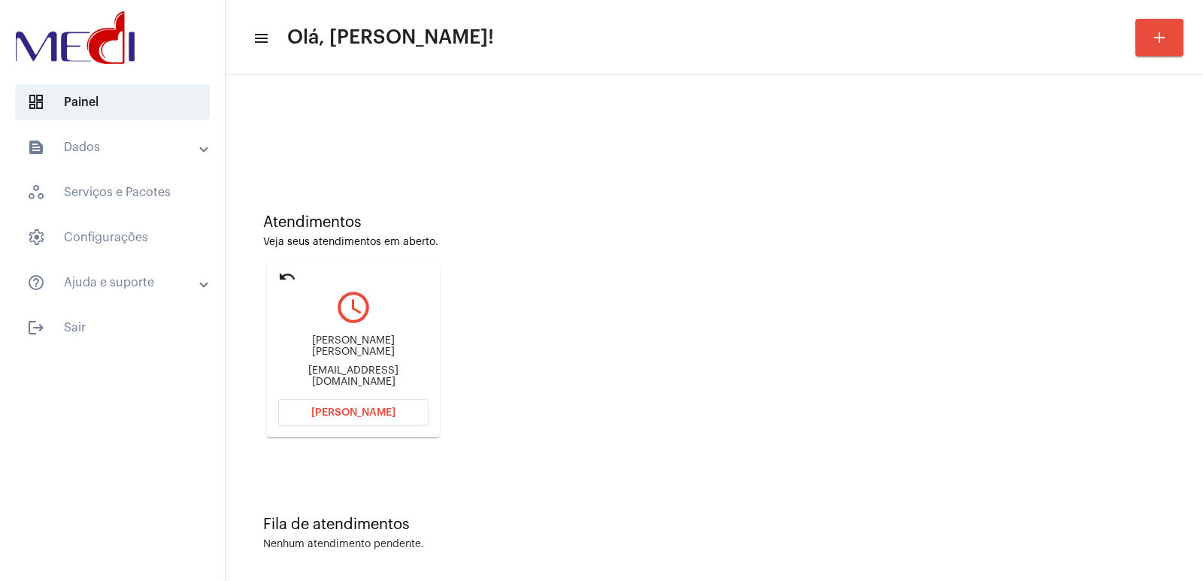
click at [380, 356] on div "camila da silva silveira" at bounding box center [353, 346] width 150 height 23
copy div "camila da silva silveira"
click at [373, 417] on span "Abrir Chamada" at bounding box center [353, 413] width 84 height 11
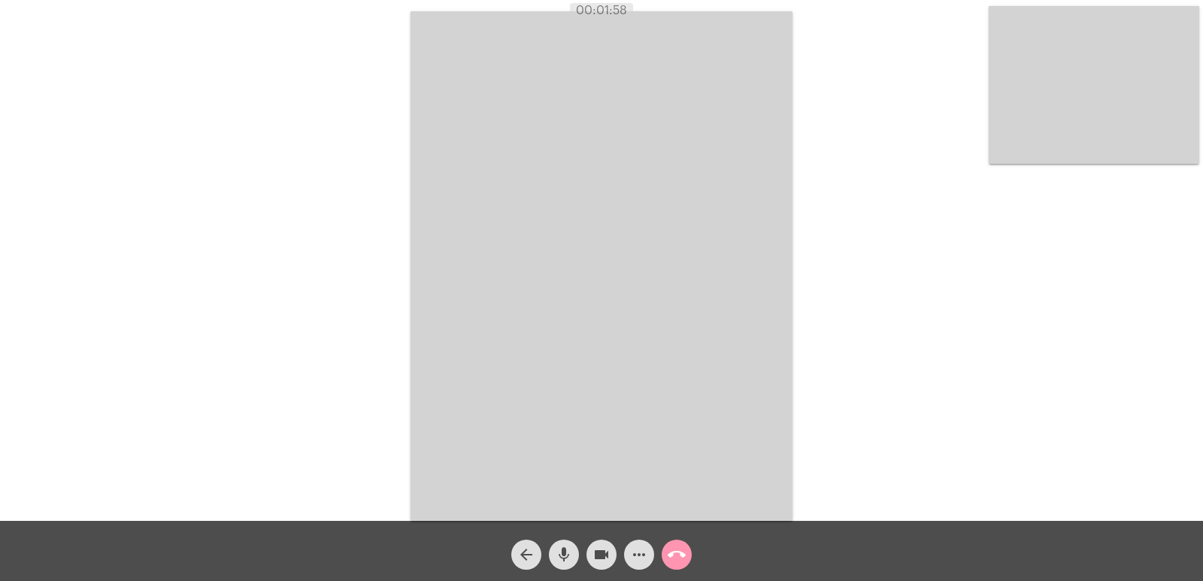
click at [669, 543] on span "call_end" at bounding box center [677, 555] width 18 height 30
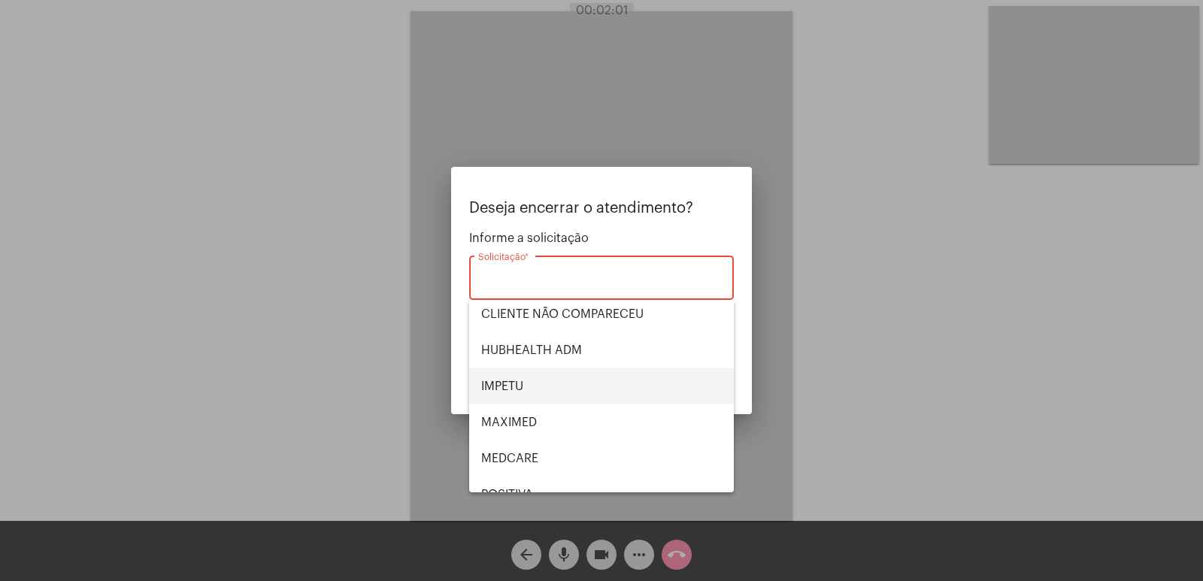
scroll to position [75, 0]
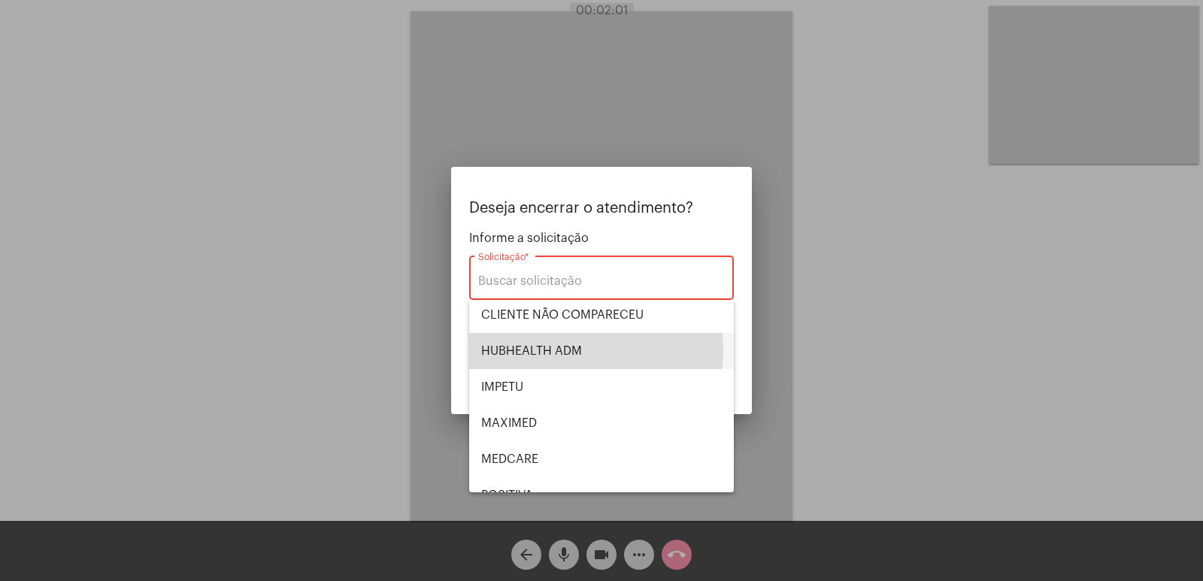
click at [557, 350] on span "HUBHEALTH ADM" at bounding box center [601, 351] width 241 height 36
type input "HUBHEALTH ADM"
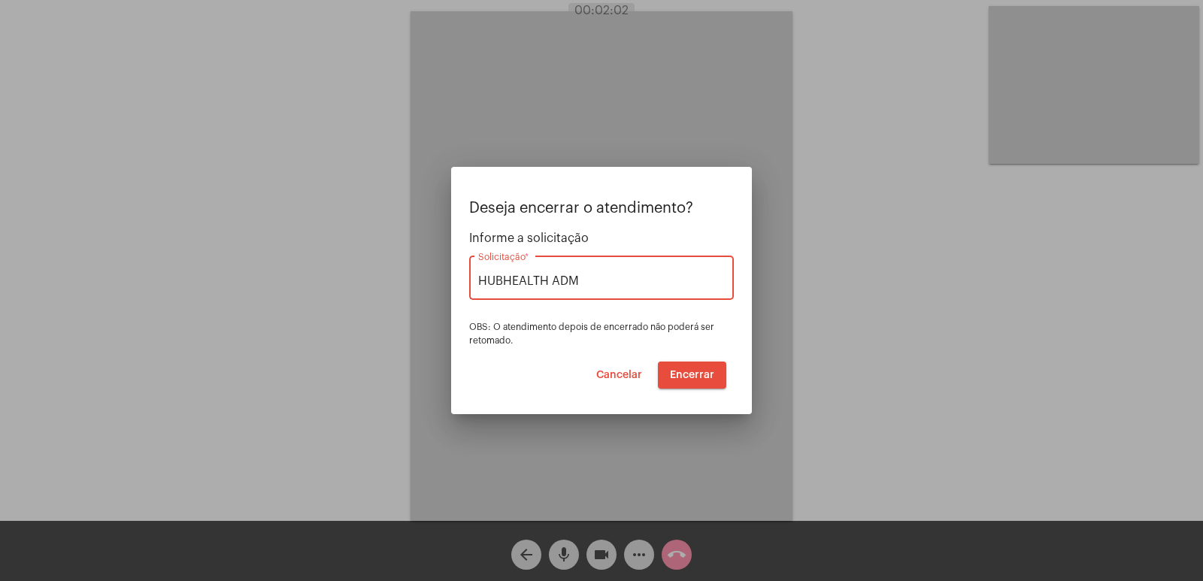
click at [668, 374] on button "Encerrar" at bounding box center [692, 375] width 68 height 27
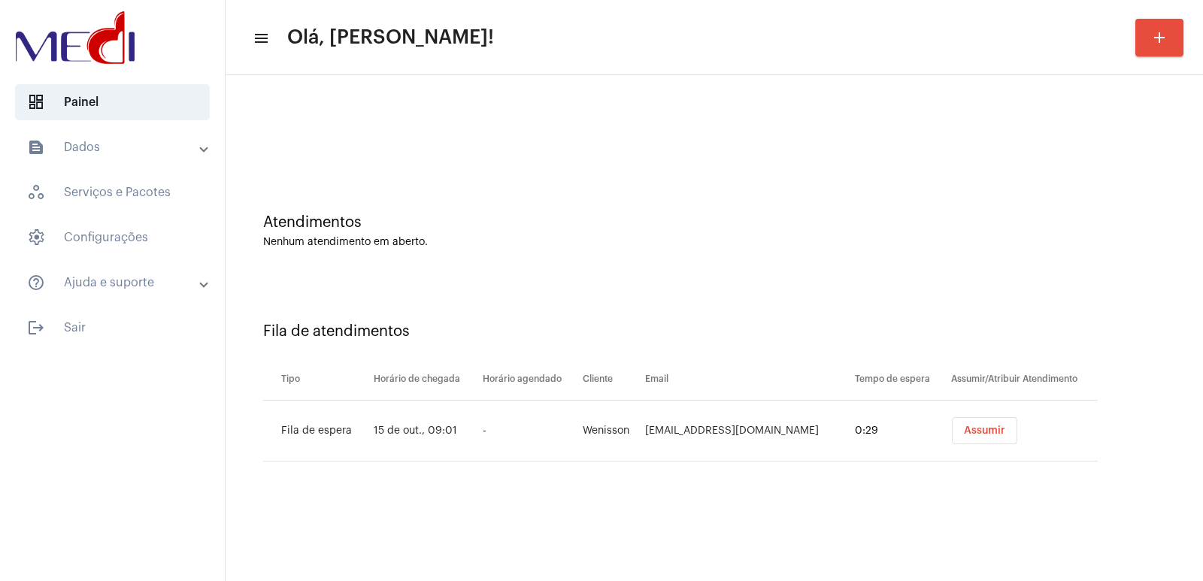
click at [989, 433] on span "Assumir" at bounding box center [984, 431] width 41 height 11
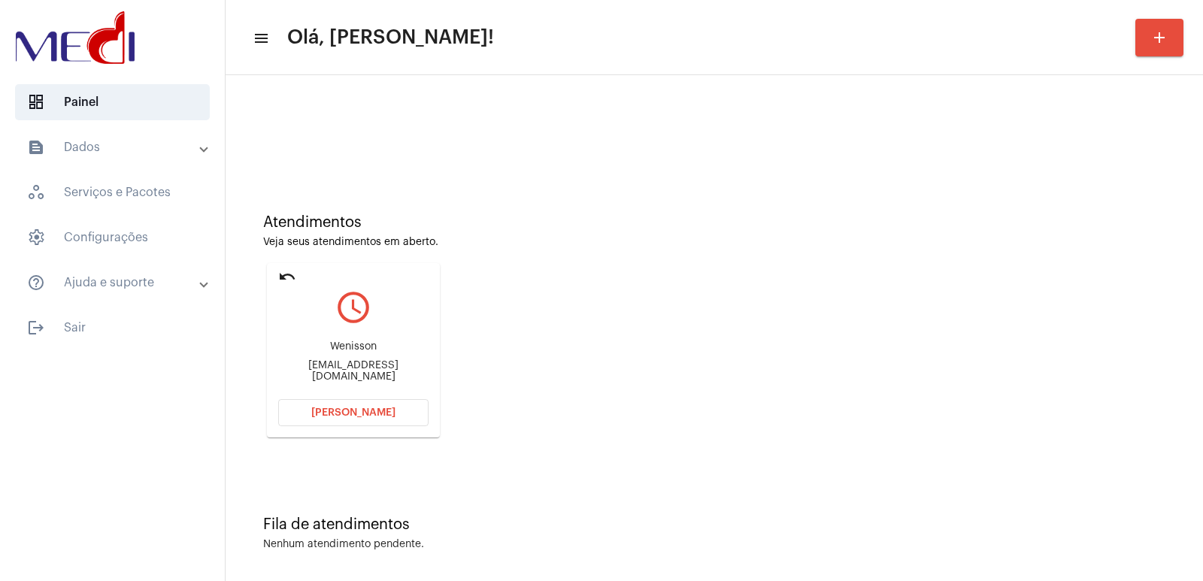
click at [342, 362] on div "Wenisson Wenisson_douglas@live.com" at bounding box center [353, 362] width 150 height 68
click at [344, 350] on div "Wenisson" at bounding box center [353, 346] width 150 height 11
click at [344, 349] on div "Wenisson" at bounding box center [353, 346] width 150 height 11
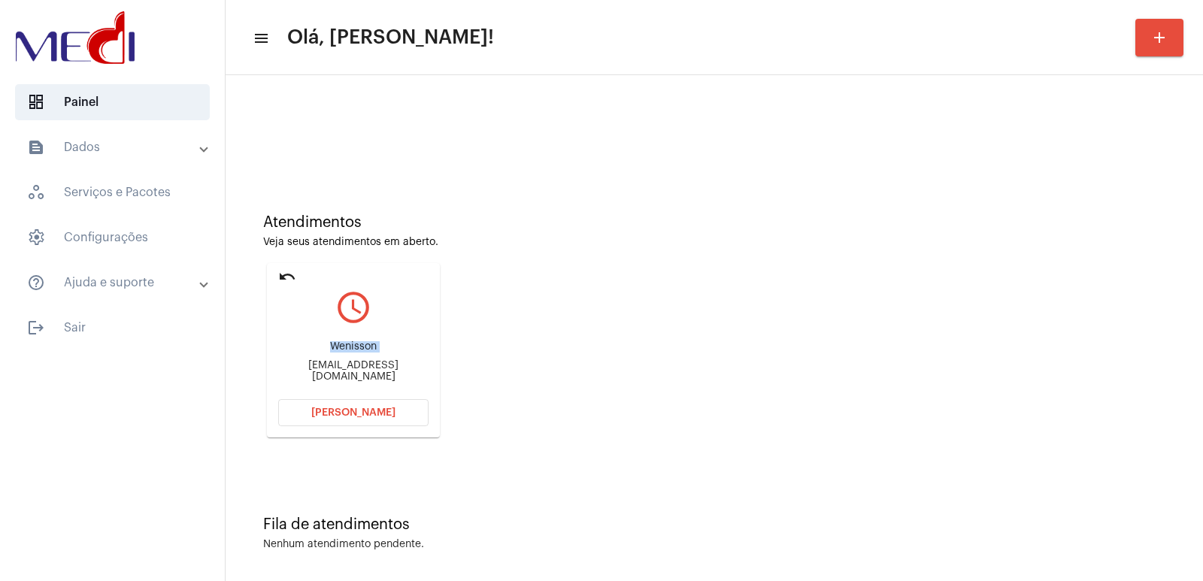
copy div "Wenisson"
click at [341, 407] on button "Abrir Chamada" at bounding box center [353, 412] width 150 height 27
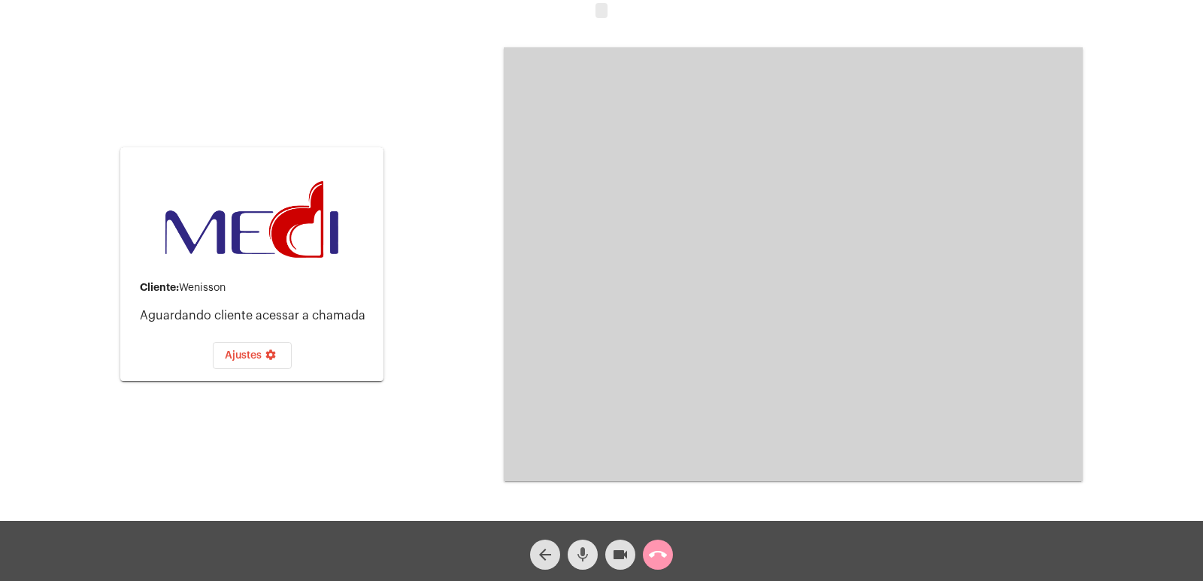
click at [578, 545] on span "mic" at bounding box center [583, 555] width 18 height 30
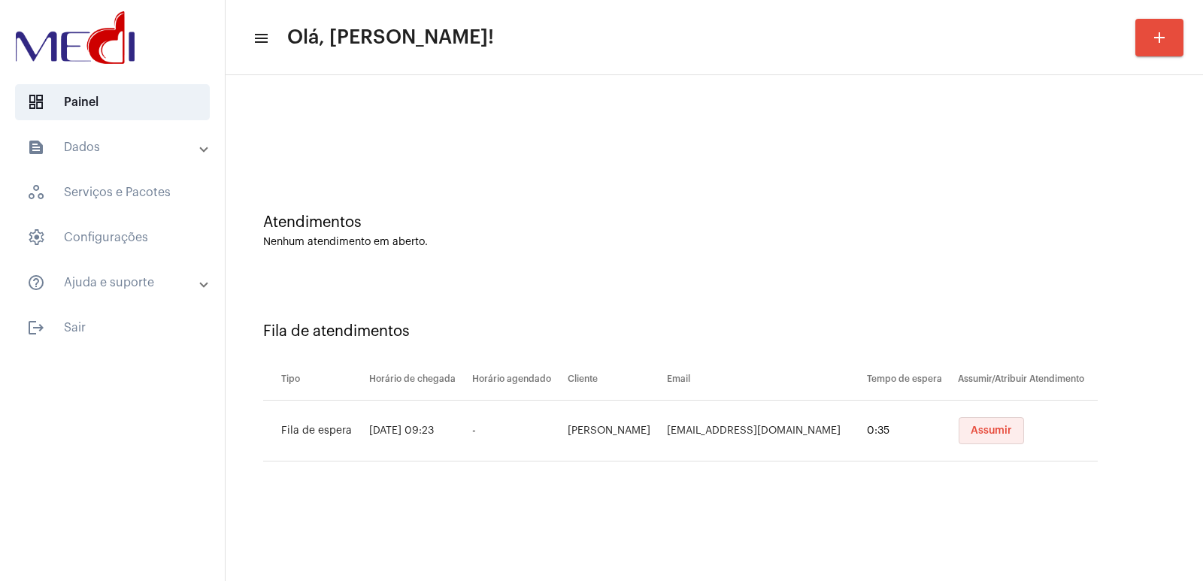
click at [1012, 427] on button "Assumir" at bounding box center [991, 430] width 65 height 27
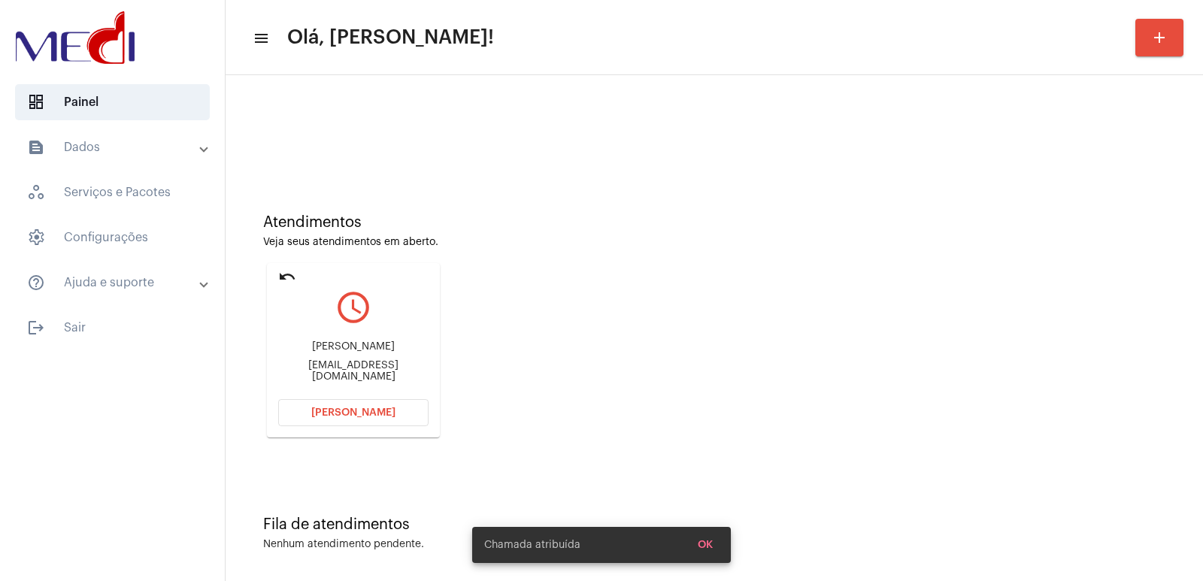
click at [358, 359] on div "matheus filipe Bordignon mateus_xnl@hotmail.com" at bounding box center [353, 362] width 150 height 68
click at [358, 352] on div "matheus filipe Bordignon" at bounding box center [353, 346] width 150 height 11
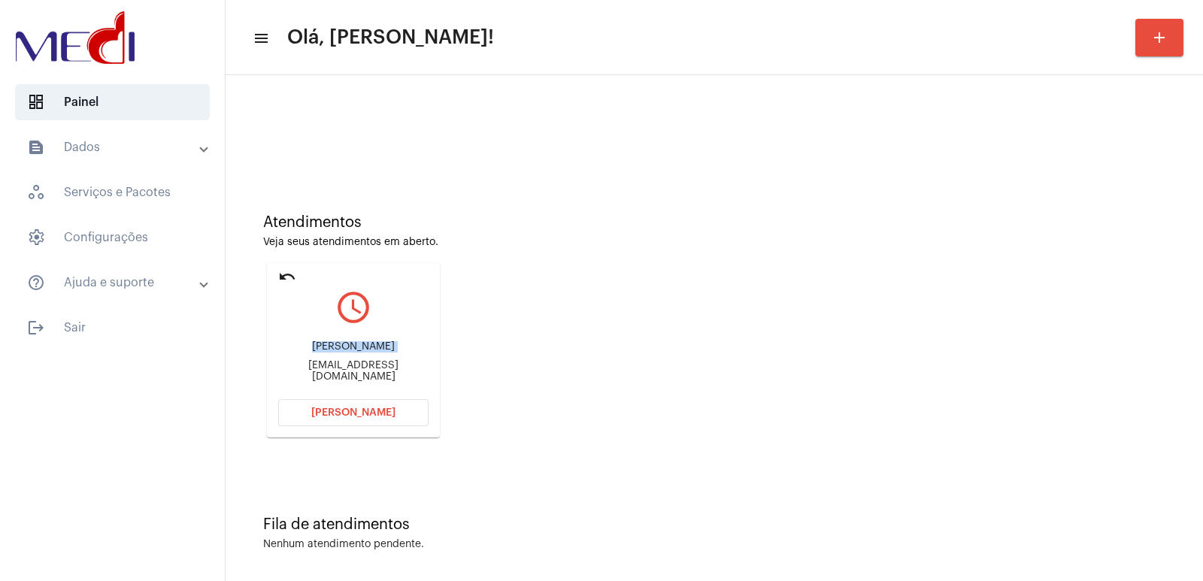
click at [374, 415] on span "[PERSON_NAME]" at bounding box center [353, 413] width 84 height 11
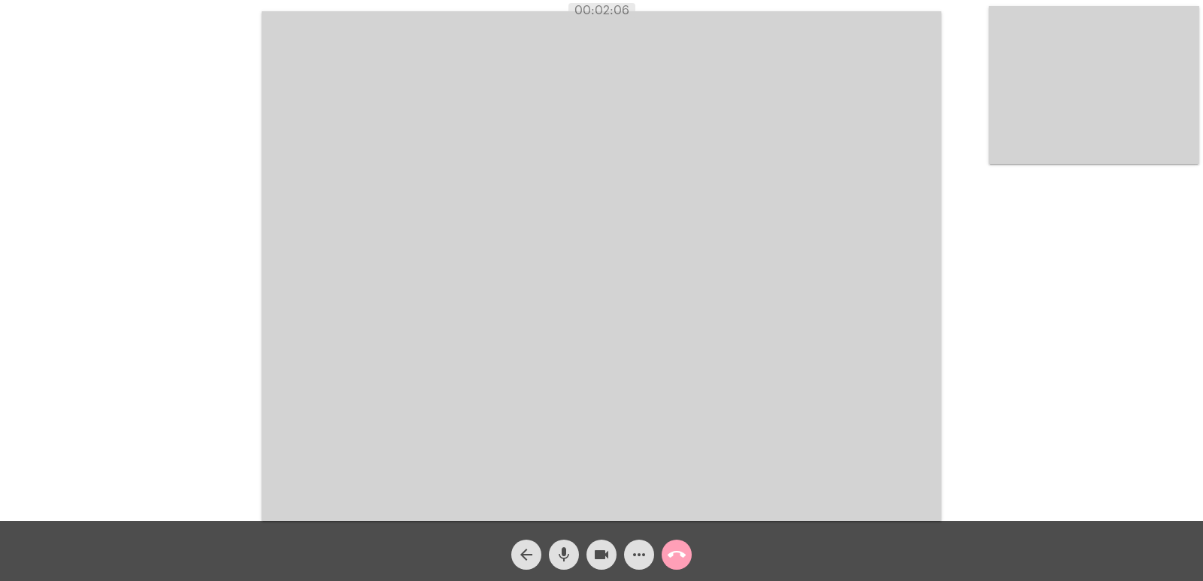
click at [680, 545] on span "call_end" at bounding box center [677, 555] width 18 height 30
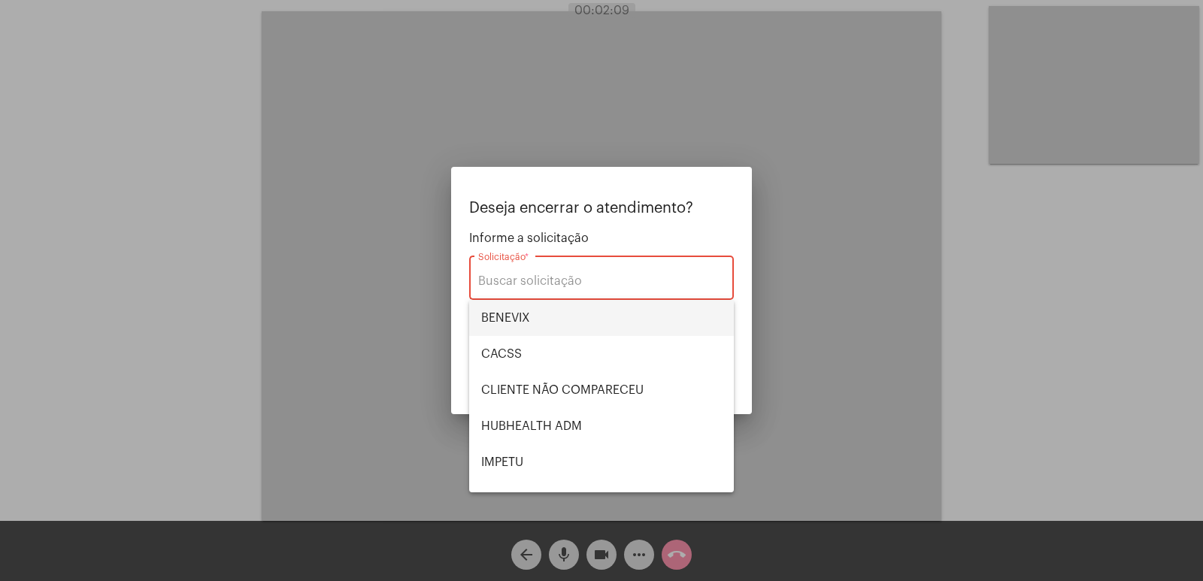
click at [511, 320] on span "BENEVIX" at bounding box center [601, 318] width 241 height 36
type input "BENEVIX"
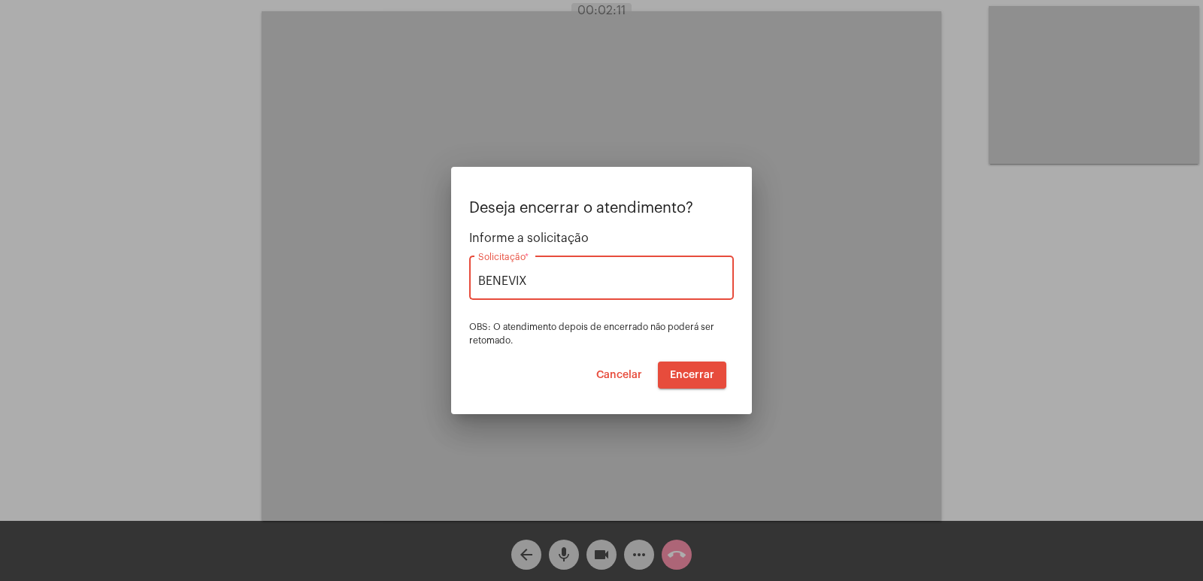
click at [706, 378] on span "Encerrar" at bounding box center [692, 375] width 44 height 11
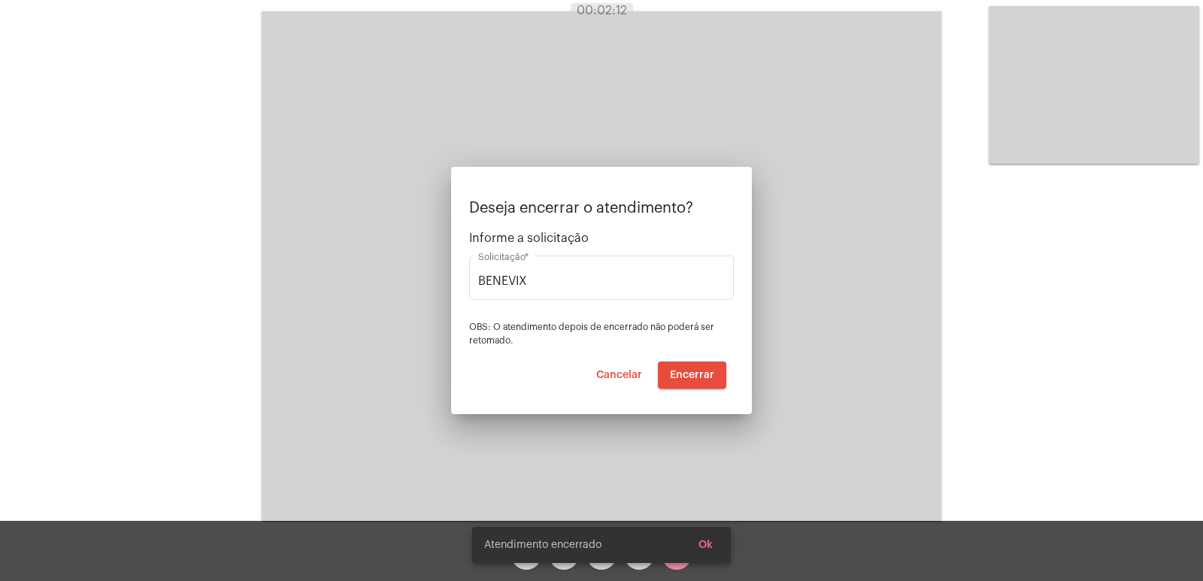
click at [706, 378] on video at bounding box center [602, 266] width 680 height 510
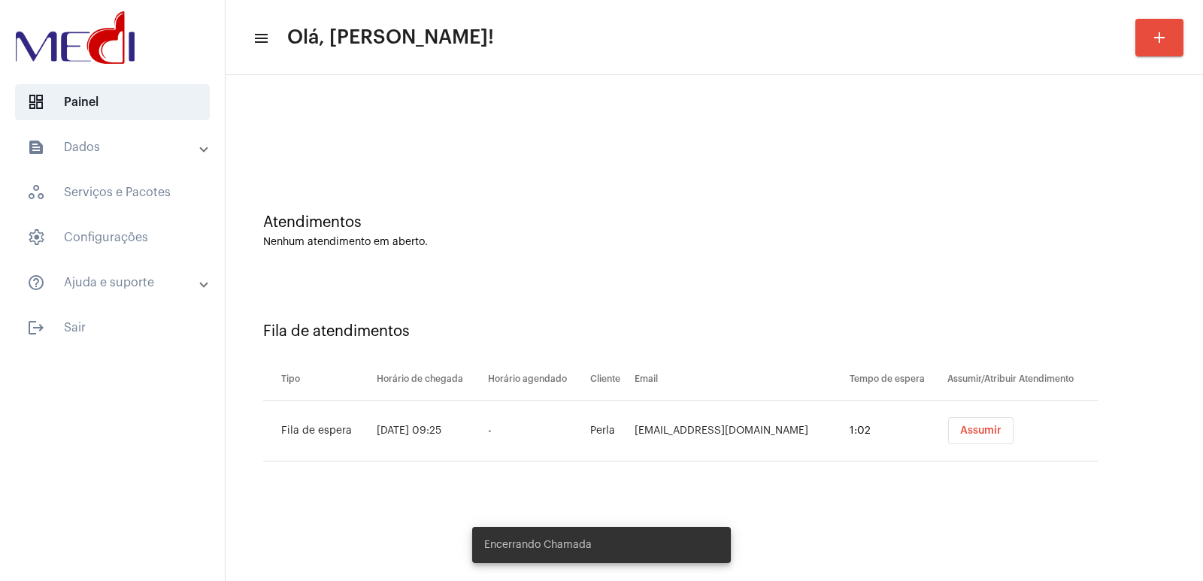
click at [962, 430] on span "Assumir" at bounding box center [980, 431] width 41 height 11
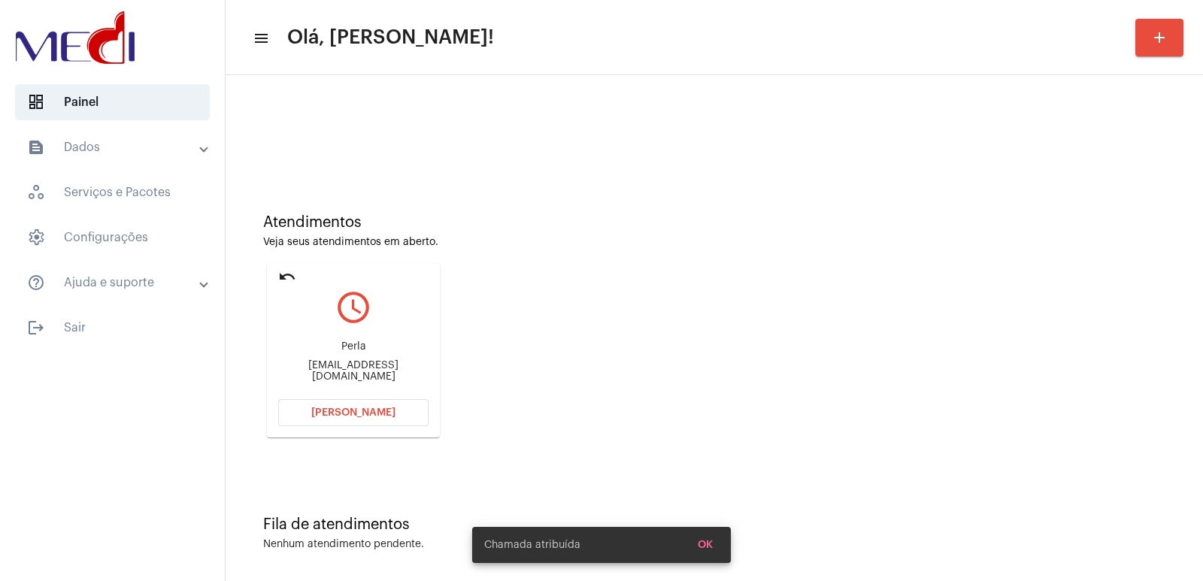
click at [350, 345] on div "Perla perlacortada@hotmail.com" at bounding box center [353, 362] width 150 height 68
copy div "Perla"
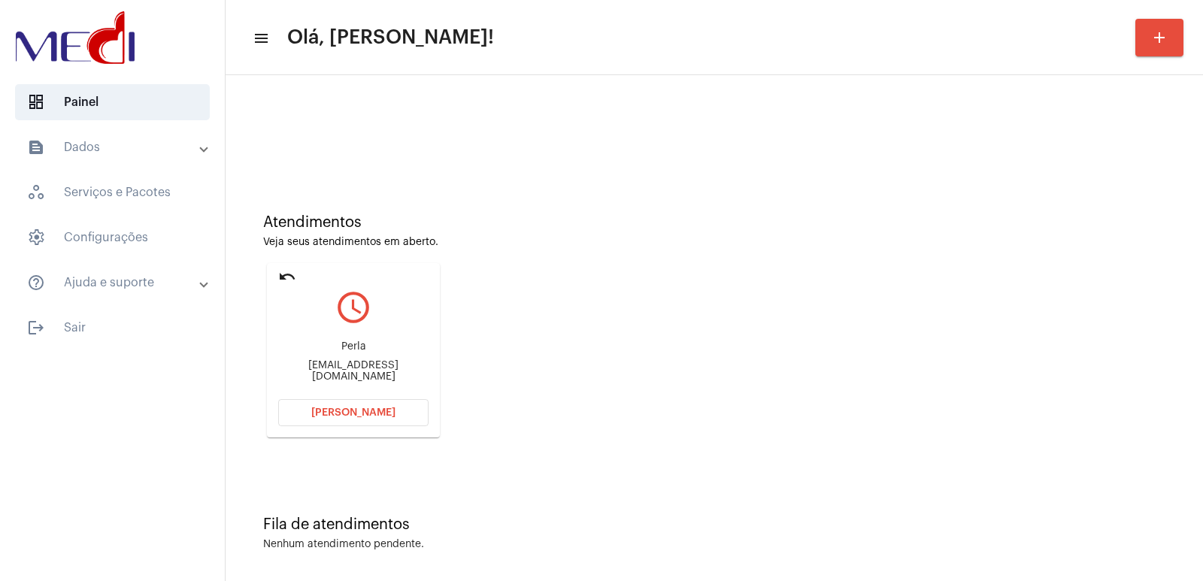
click at [354, 374] on div "perlacortada@hotmail.com" at bounding box center [353, 371] width 150 height 23
copy mat-card-content "perlacortada@hotmail.com Abrir Chamada"
drag, startPoint x: 880, startPoint y: 320, endPoint x: 789, endPoint y: 322, distance: 91.0
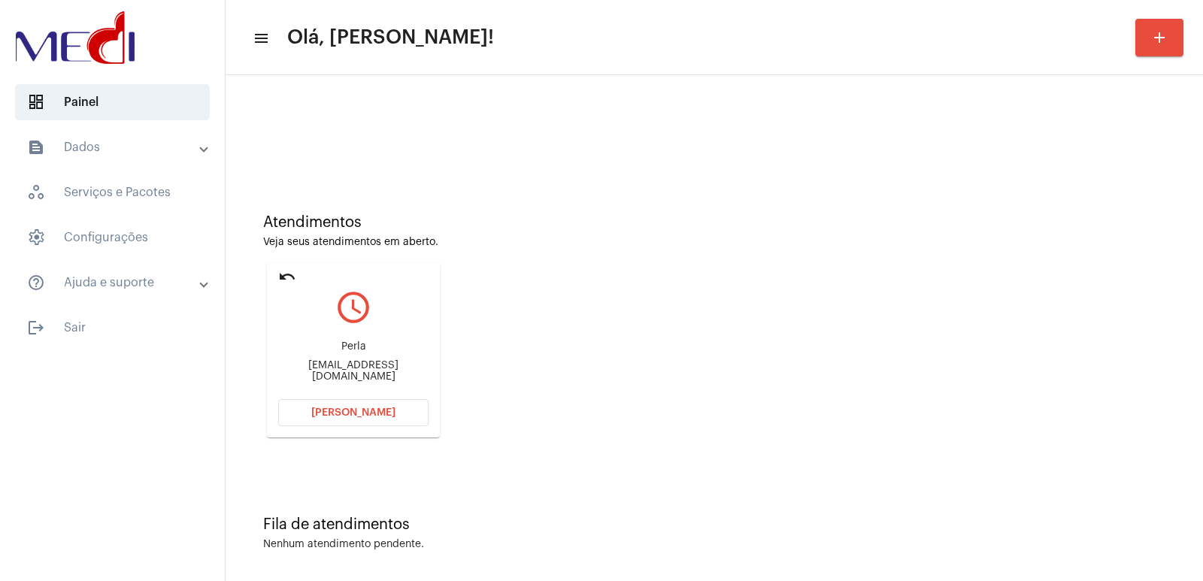
click at [880, 320] on div "Atendimentos Veja seus atendimentos em aberto. undo query_builder Perla perlaco…" at bounding box center [714, 320] width 962 height 302
click at [331, 408] on span "Abrir Chamada" at bounding box center [353, 413] width 84 height 11
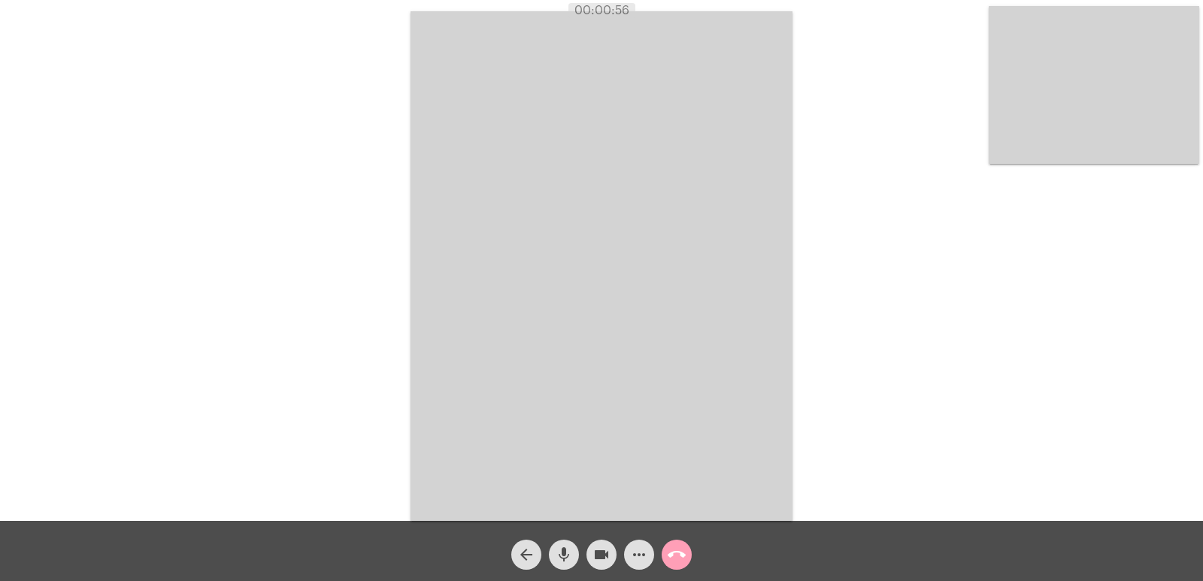
click at [679, 560] on mat-icon "call_end" at bounding box center [677, 555] width 18 height 18
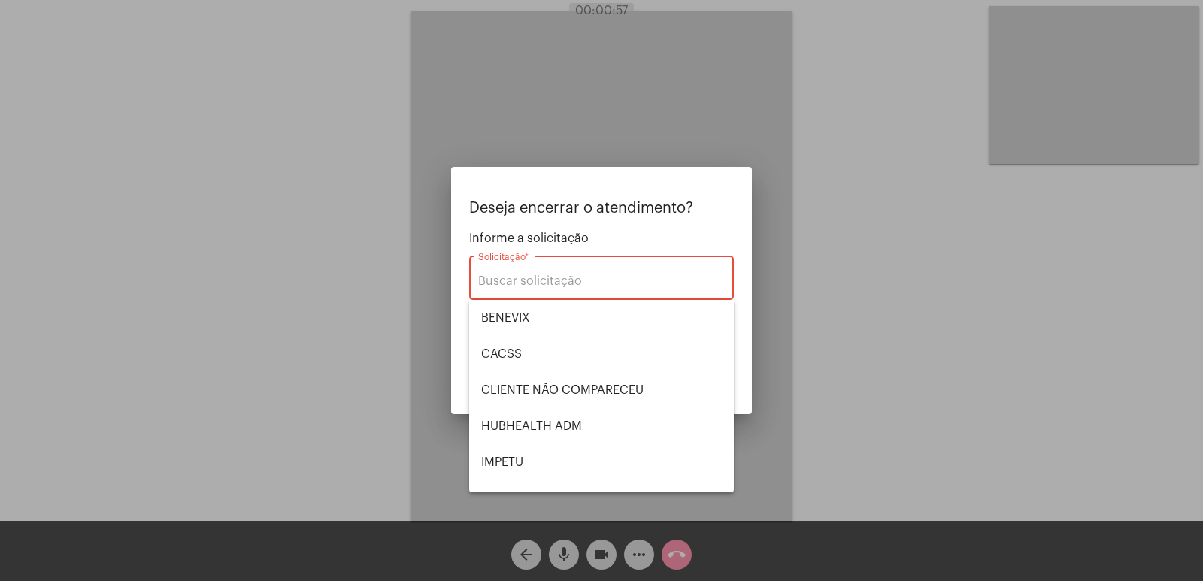
scroll to position [150, 0]
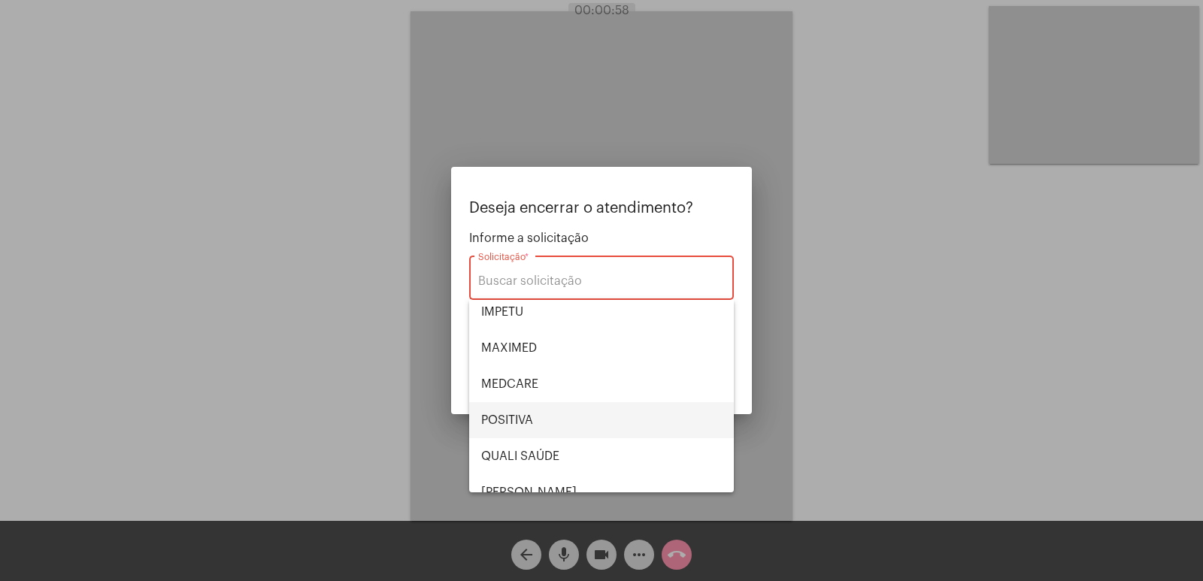
click at [543, 402] on span "POSITIVA" at bounding box center [601, 420] width 241 height 36
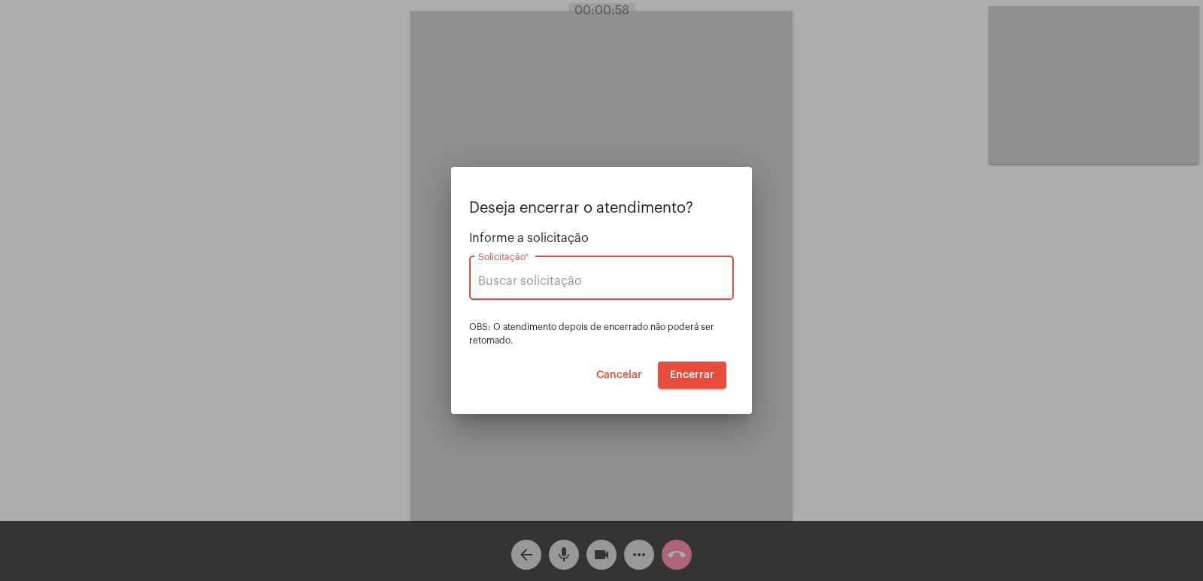
type input "POSITIVA"
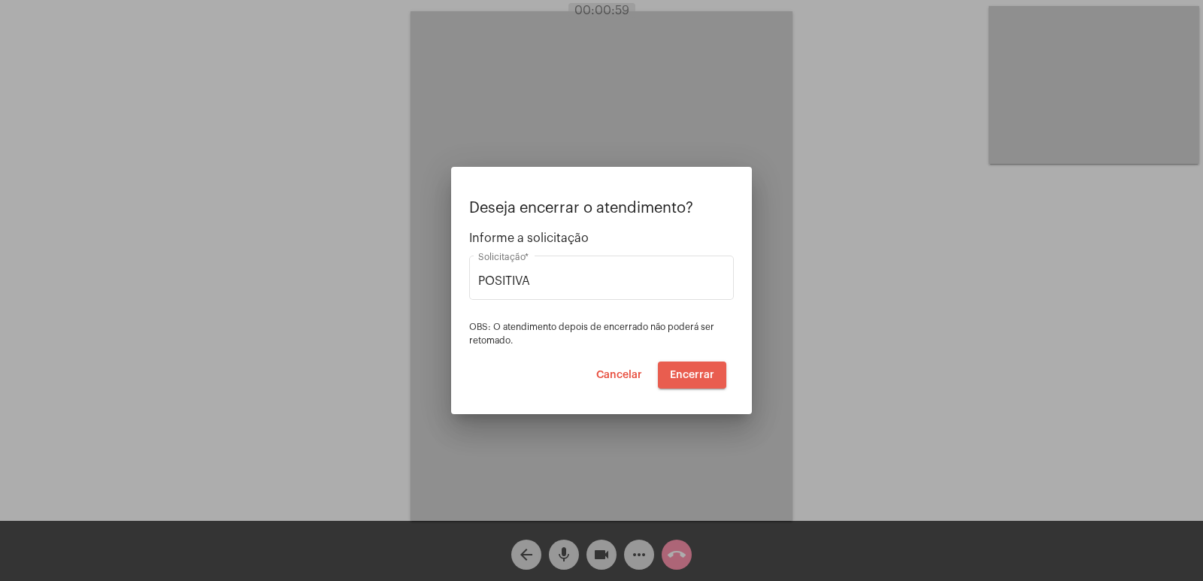
click at [704, 375] on span "Encerrar" at bounding box center [692, 375] width 44 height 11
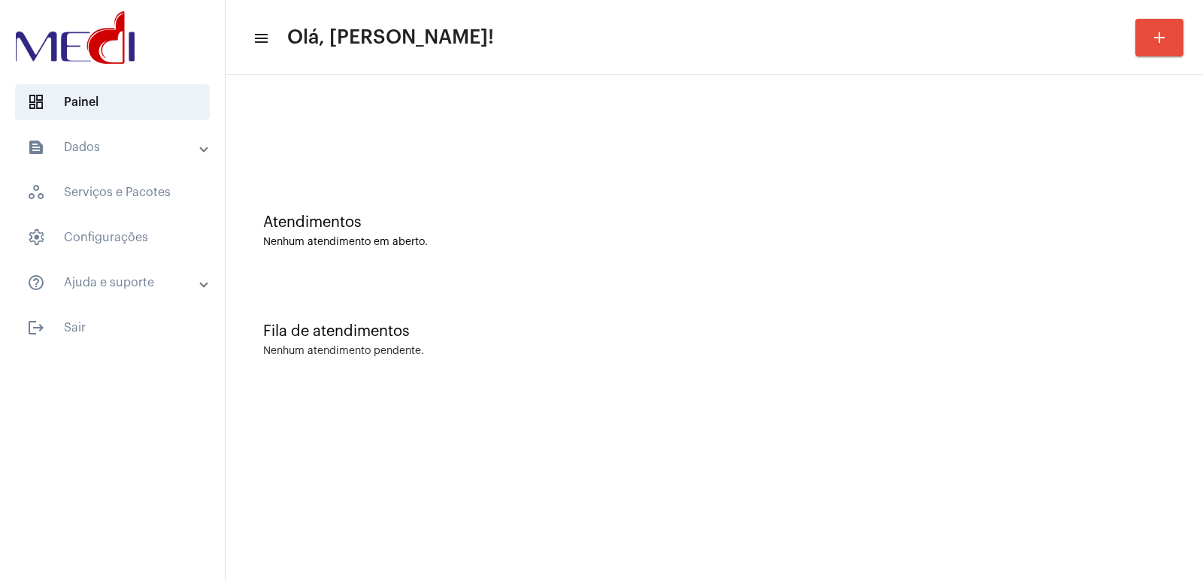
click at [797, 433] on mat-sidenav-content "menu Olá, [PERSON_NAME]! add Atendimentos Nenhum atendimento em aberto. Fila de…" at bounding box center [715, 290] width 978 height 581
click at [864, 394] on div "Atendimentos Nenhum atendimento em aberto. Fila de atendimentos Nenhum atendime…" at bounding box center [715, 235] width 978 height 320
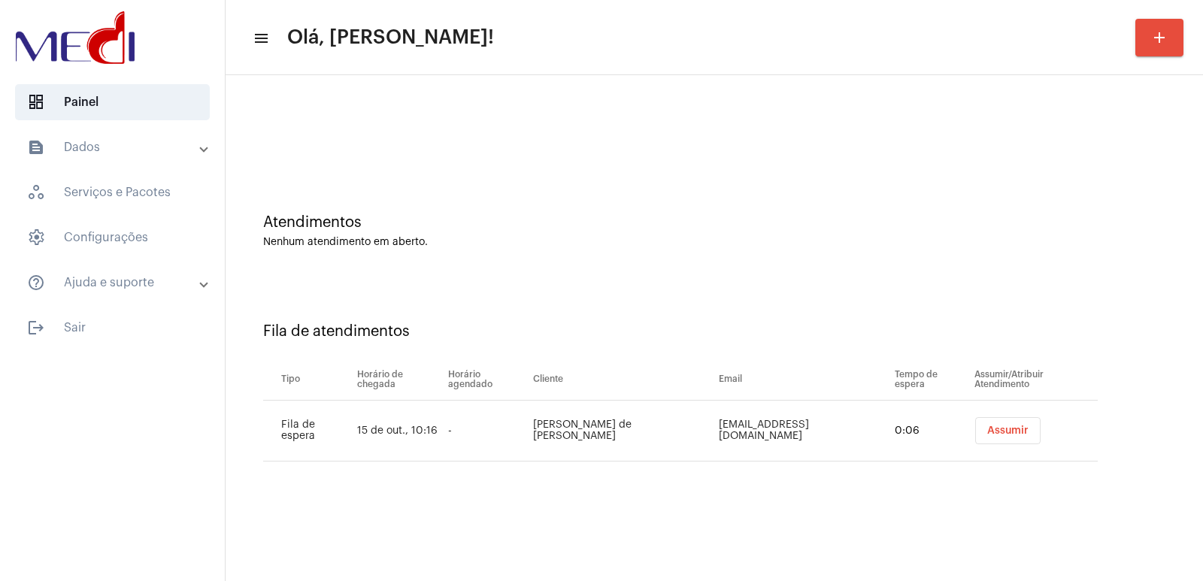
click at [971, 414] on td "Assumir" at bounding box center [1034, 431] width 127 height 61
click at [987, 432] on span "Assumir" at bounding box center [1007, 431] width 41 height 11
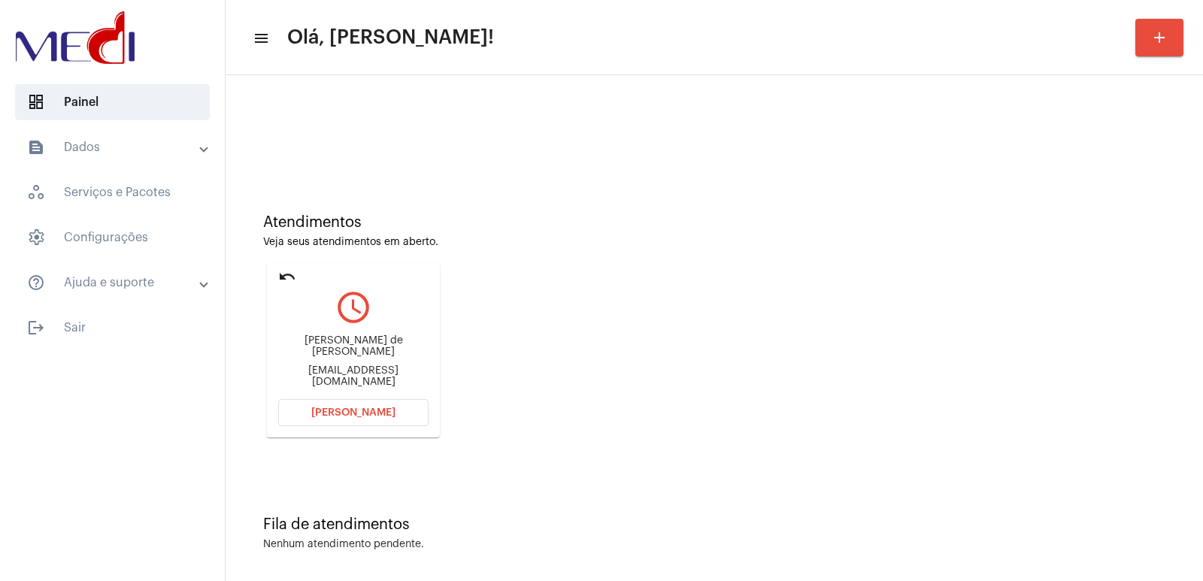
click at [371, 350] on div "Thiago Nunes de Jesus" at bounding box center [353, 346] width 150 height 23
copy div "Thiago Nunes de Jesus"
click at [406, 412] on button "Abrir Chamada" at bounding box center [353, 412] width 150 height 27
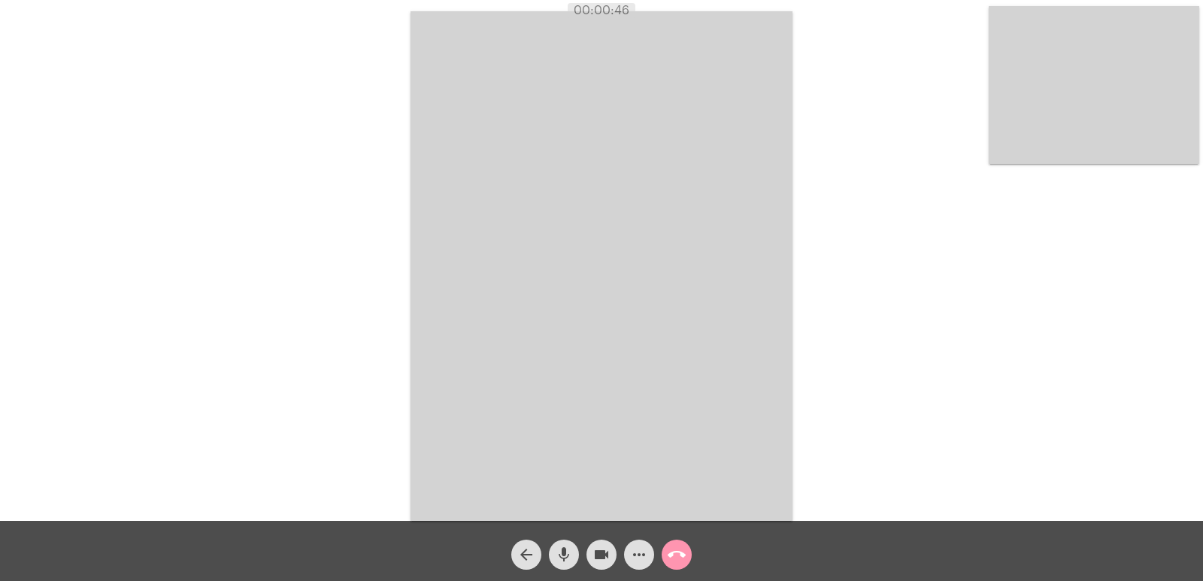
click at [1057, 124] on video at bounding box center [1094, 85] width 211 height 158
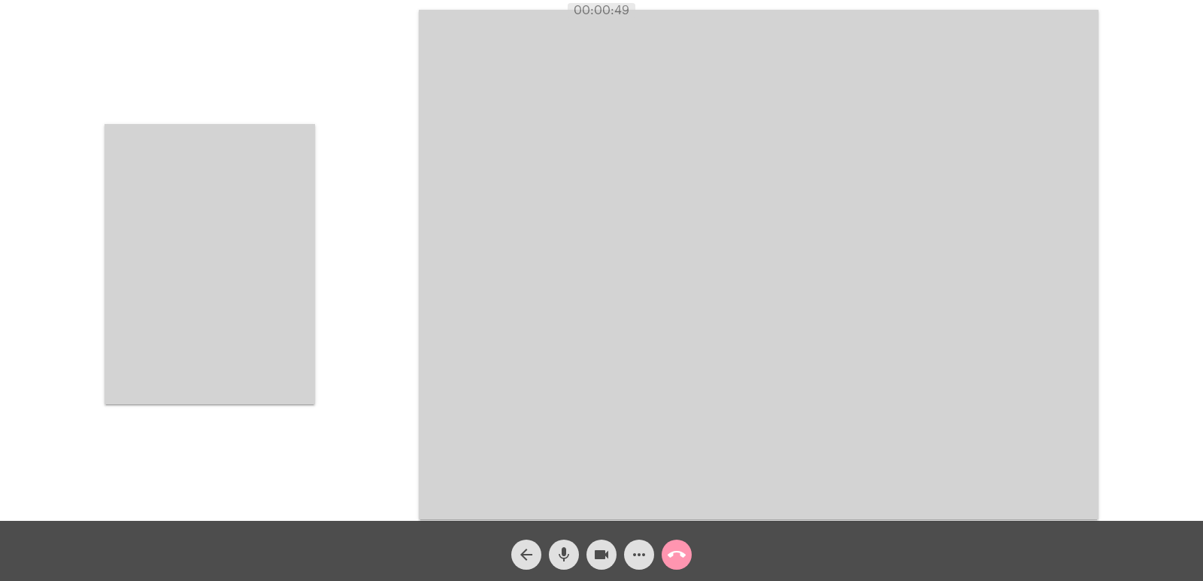
click at [276, 241] on video at bounding box center [210, 264] width 211 height 280
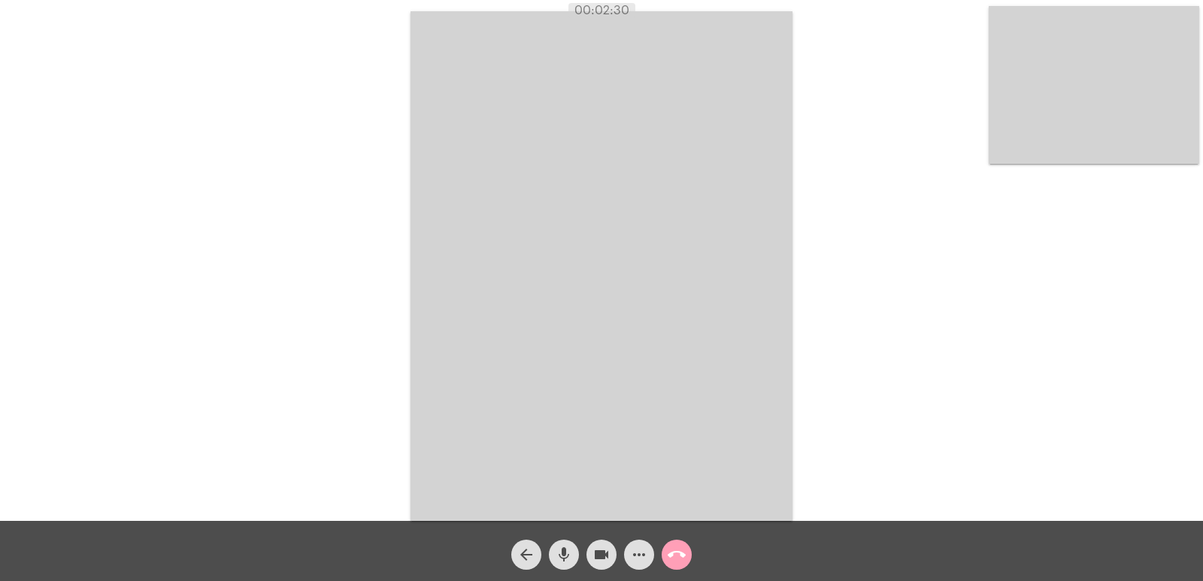
click at [671, 551] on mat-icon "call_end" at bounding box center [677, 555] width 18 height 18
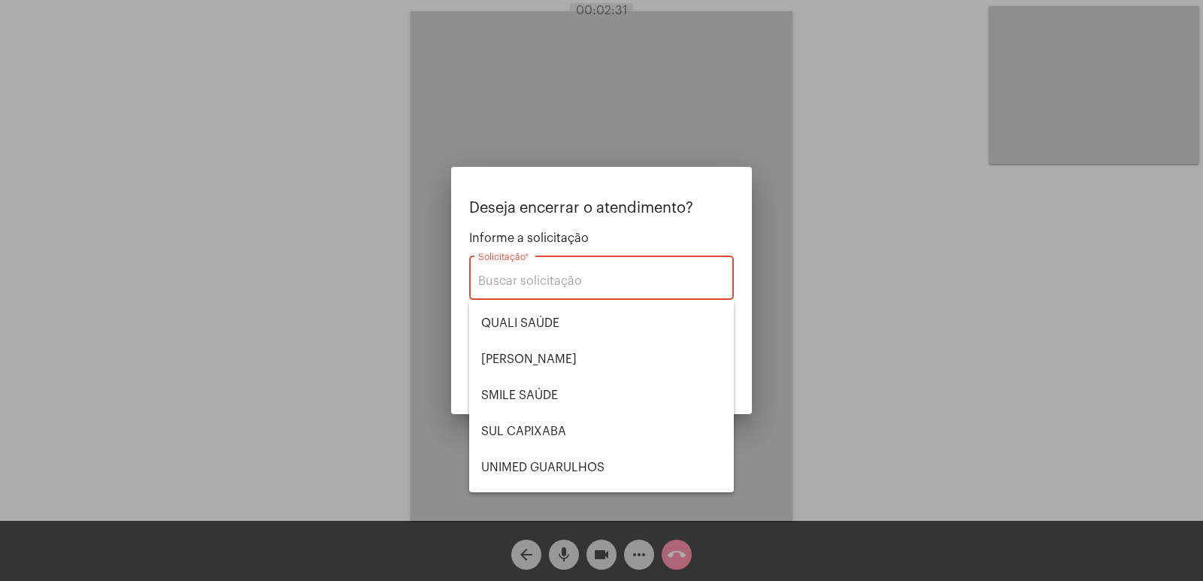
scroll to position [313, 0]
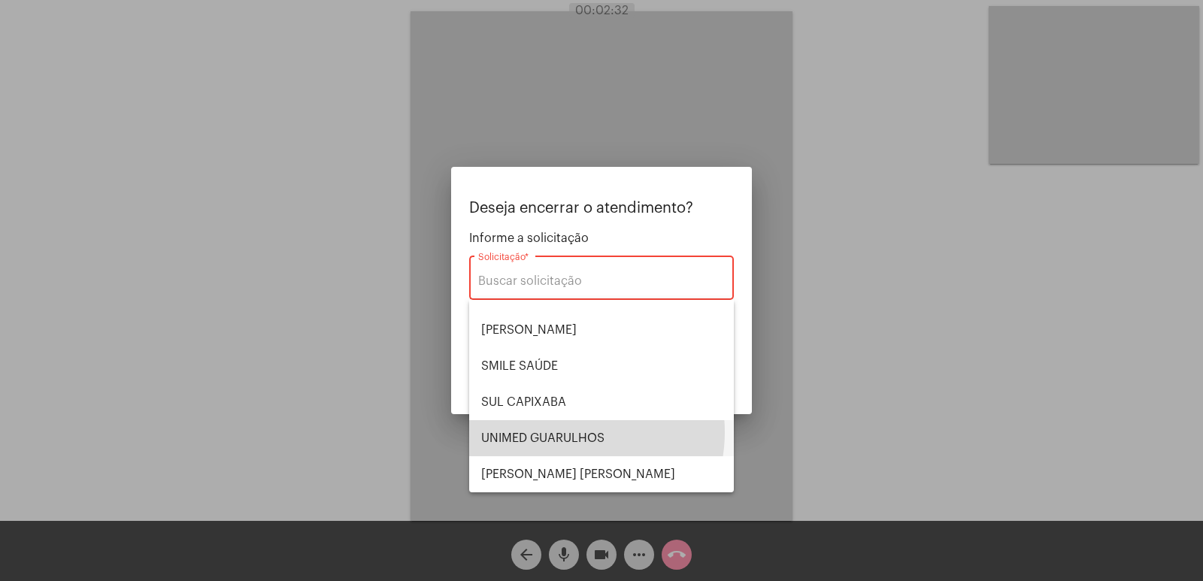
click at [573, 432] on span "UNIMED GUARULHOS" at bounding box center [601, 438] width 241 height 36
type input "UNIMED GUARULHOS"
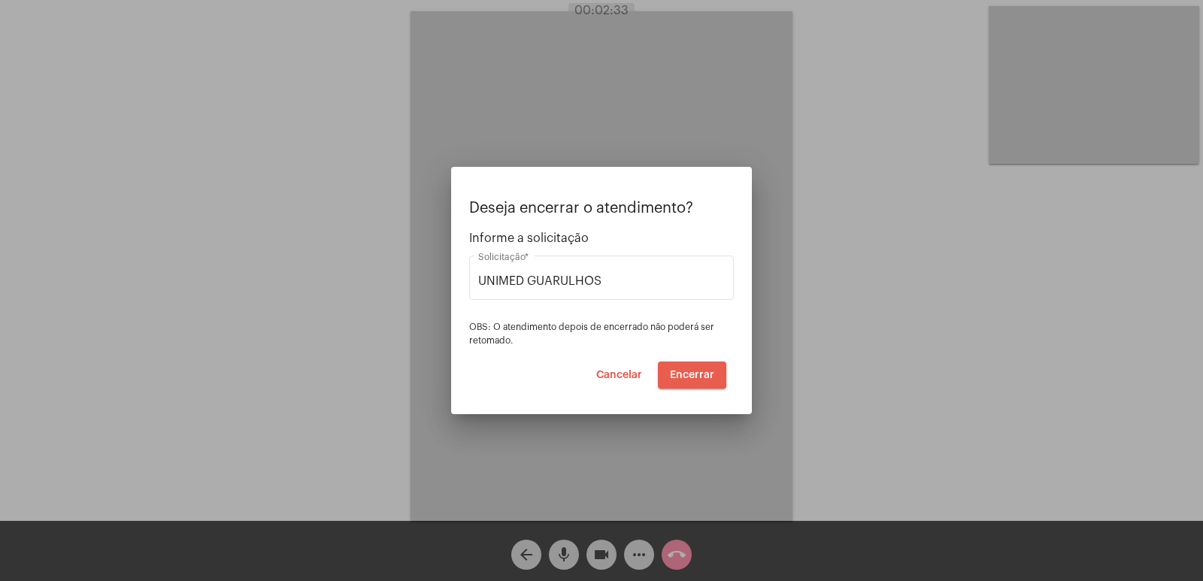
click at [684, 372] on span "Encerrar" at bounding box center [692, 375] width 44 height 11
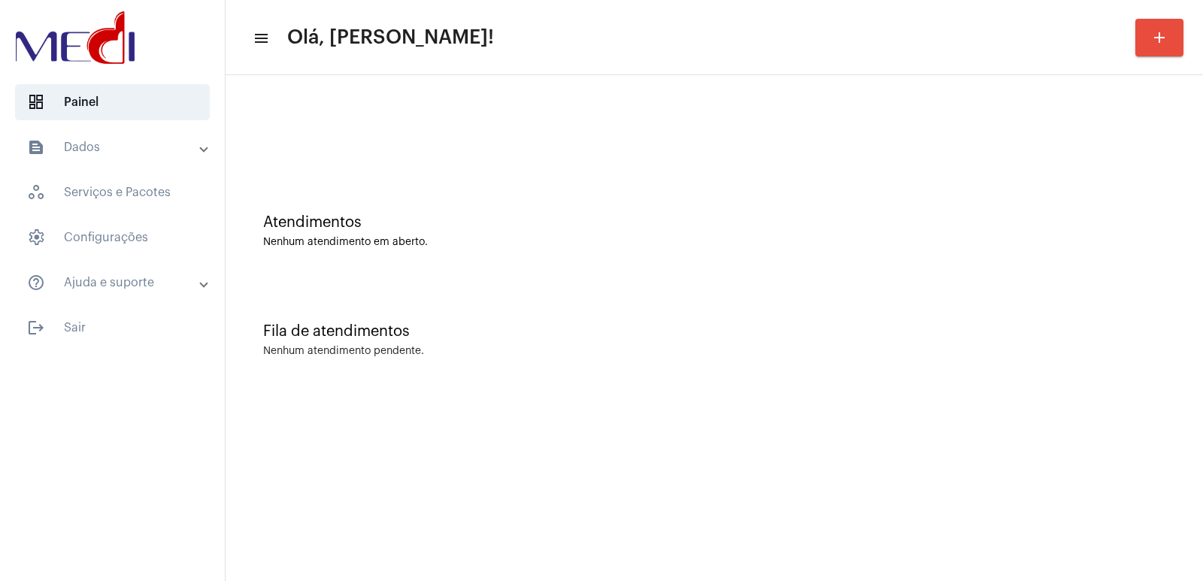
drag, startPoint x: 676, startPoint y: 95, endPoint x: 646, endPoint y: 251, distance: 159.3
click at [646, 251] on div "Atendimentos Nenhum atendimento em aberto." at bounding box center [714, 223] width 962 height 109
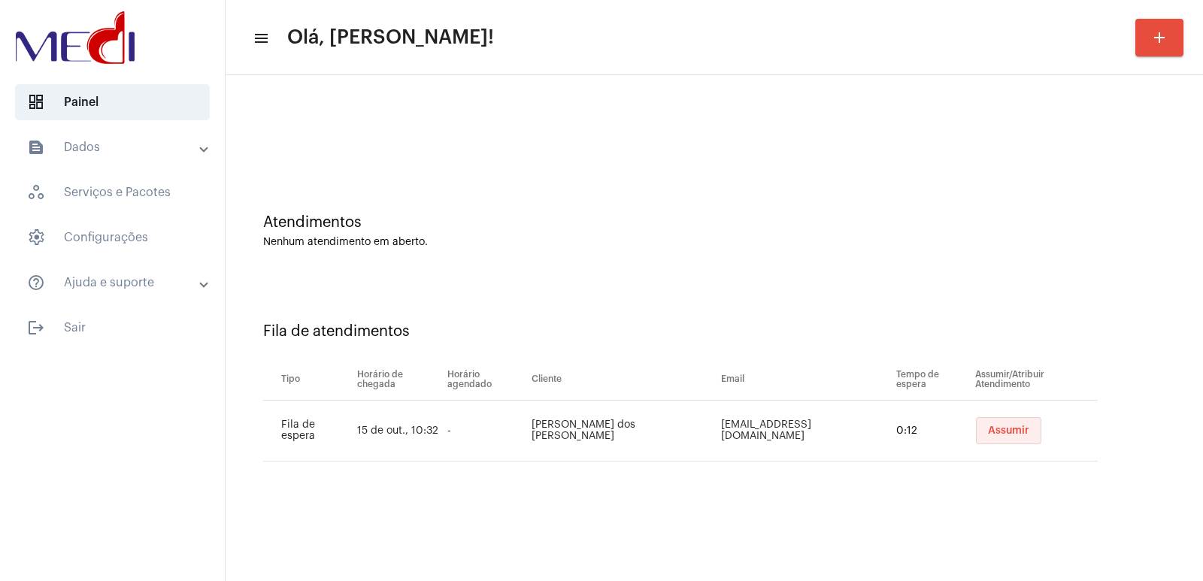
click at [1012, 428] on span "Assumir" at bounding box center [1008, 431] width 41 height 11
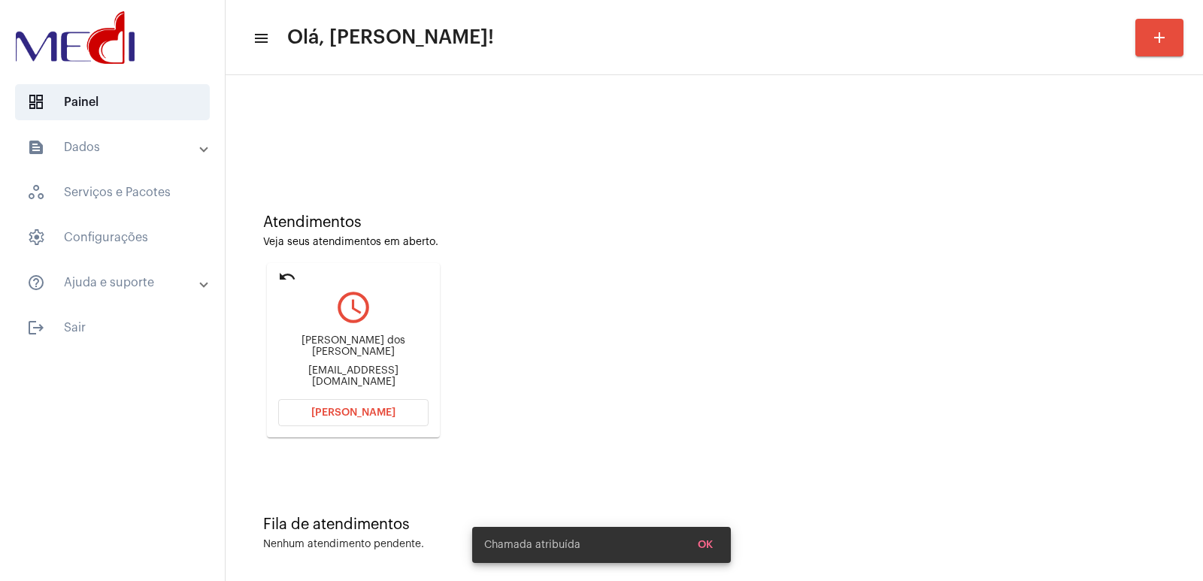
click at [333, 341] on div "[PERSON_NAME] dos [PERSON_NAME] [PERSON_NAME][EMAIL_ADDRESS][DOMAIN_NAME]" at bounding box center [353, 362] width 150 height 68
copy div "[PERSON_NAME] dos [PERSON_NAME]"
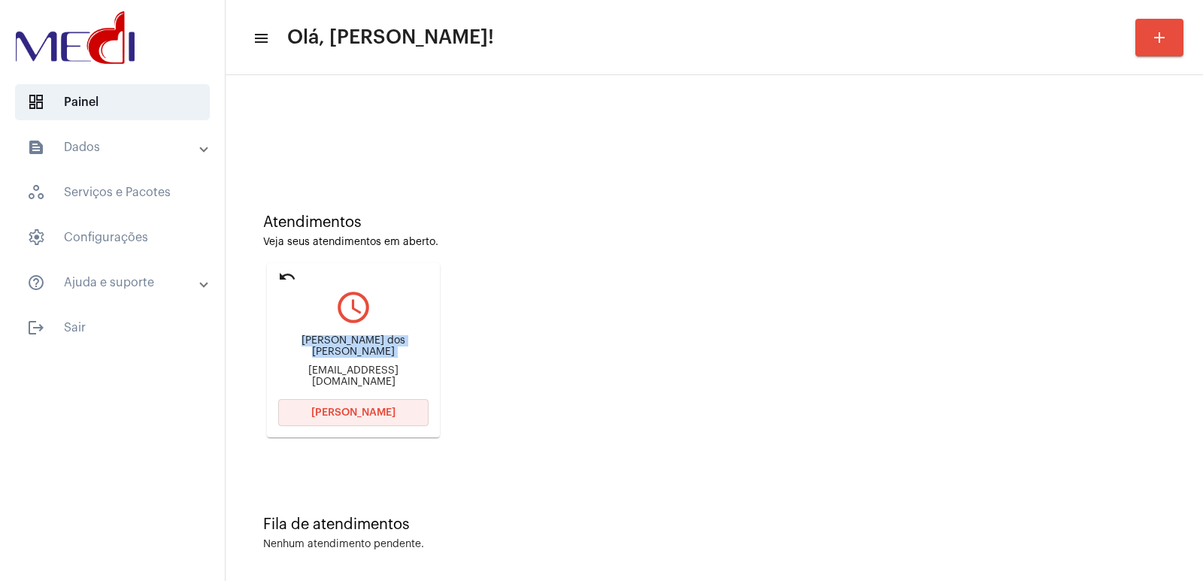
click at [296, 419] on button "[PERSON_NAME]" at bounding box center [353, 412] width 150 height 27
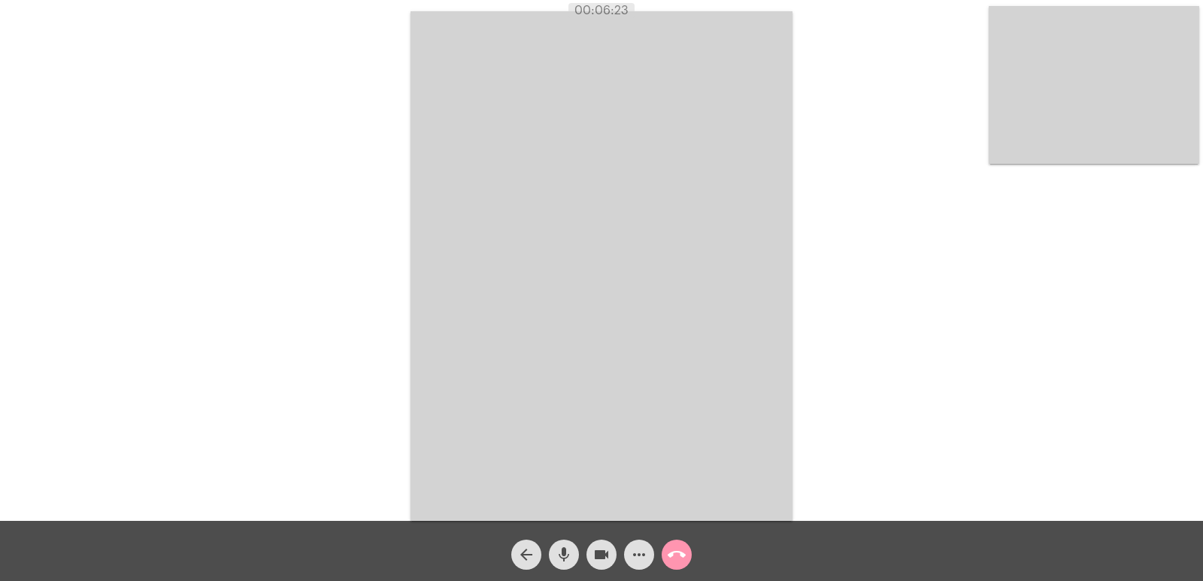
click at [677, 550] on mat-icon "call_end" at bounding box center [677, 555] width 18 height 18
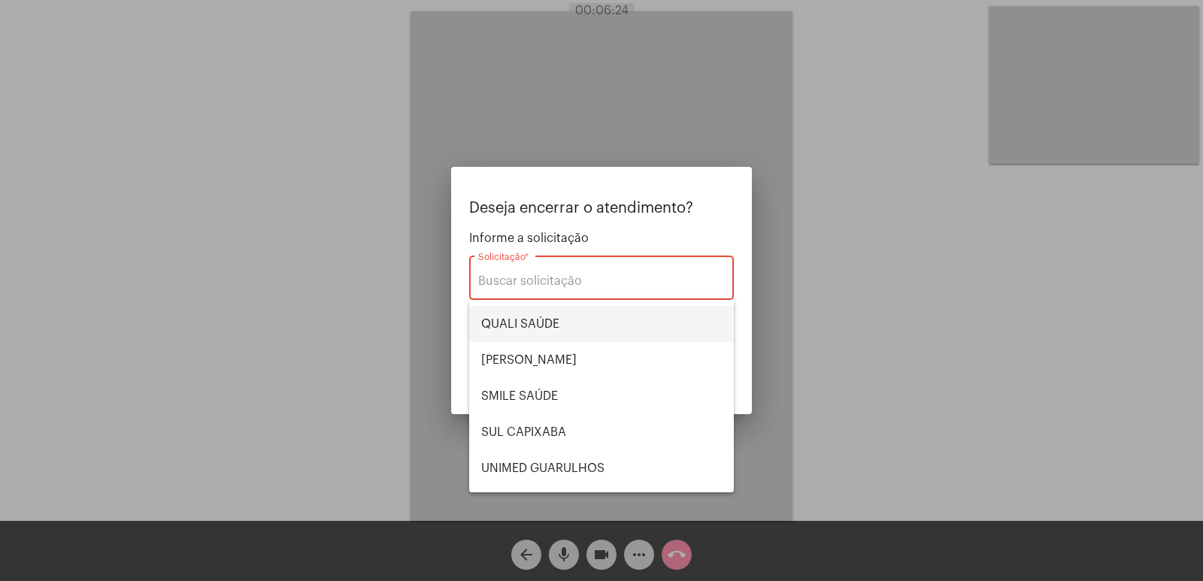
scroll to position [313, 0]
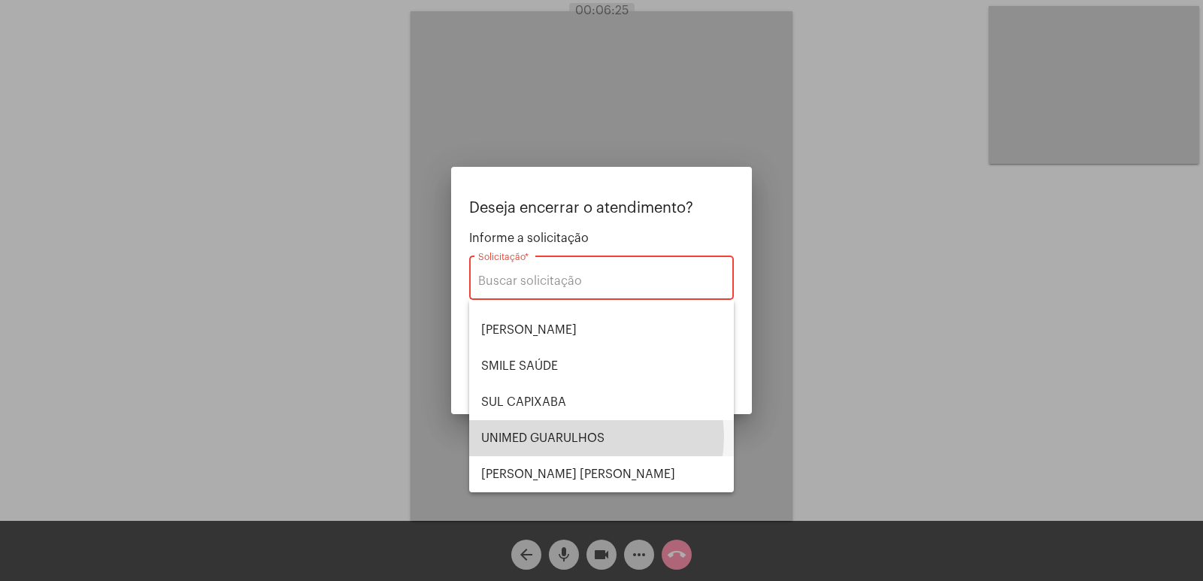
click at [589, 437] on span "UNIMED GUARULHOS" at bounding box center [601, 438] width 241 height 36
type input "UNIMED GUARULHOS"
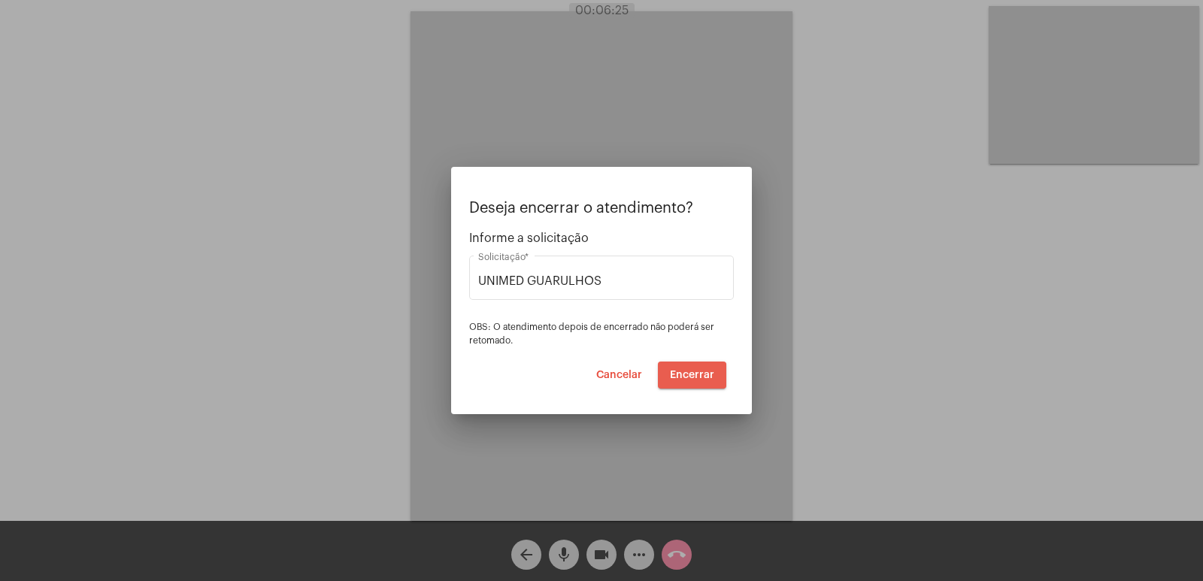
click at [670, 378] on button "Encerrar" at bounding box center [692, 375] width 68 height 27
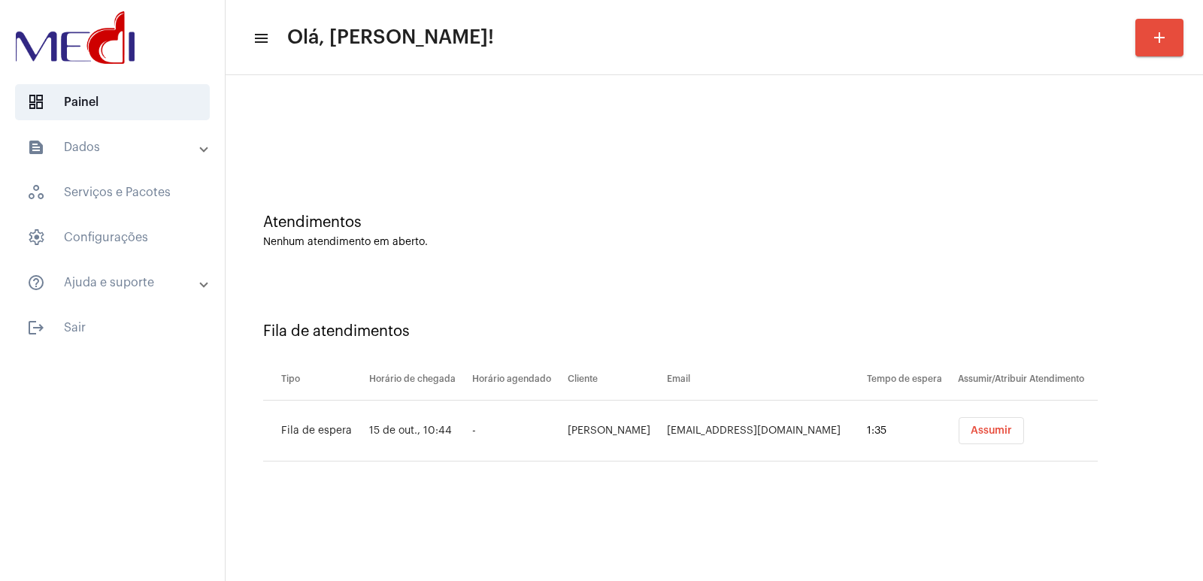
click at [995, 438] on button "Assumir" at bounding box center [991, 430] width 65 height 27
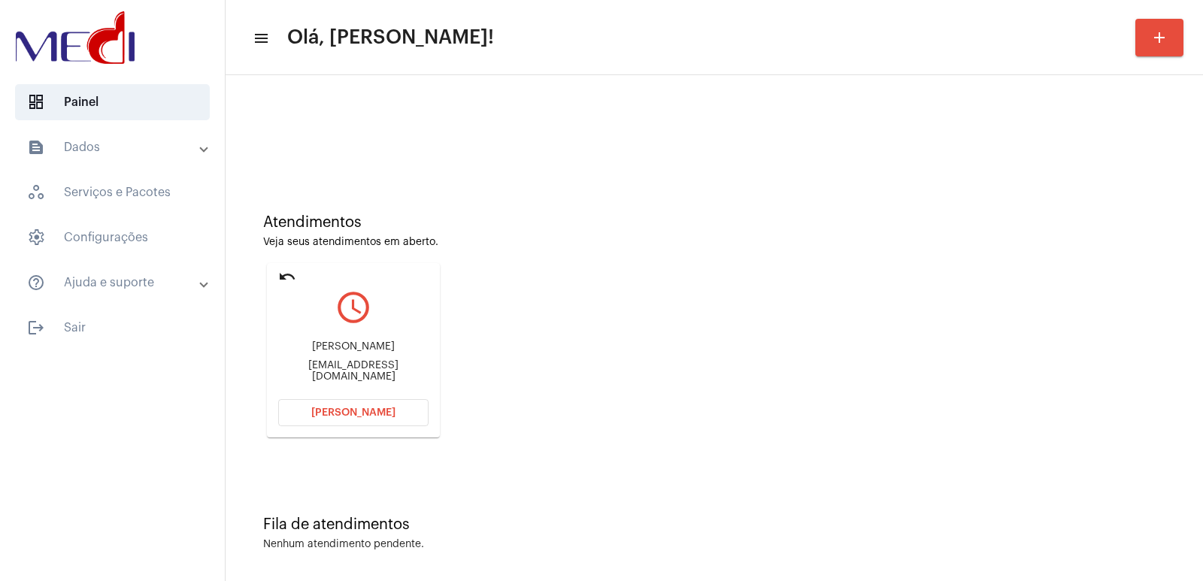
click at [366, 350] on div "Márcia Lima dos Santos Salvador" at bounding box center [353, 346] width 150 height 11
copy div "Márcia Lima dos Santos Salvador"
click at [352, 414] on span "[PERSON_NAME]" at bounding box center [353, 413] width 84 height 11
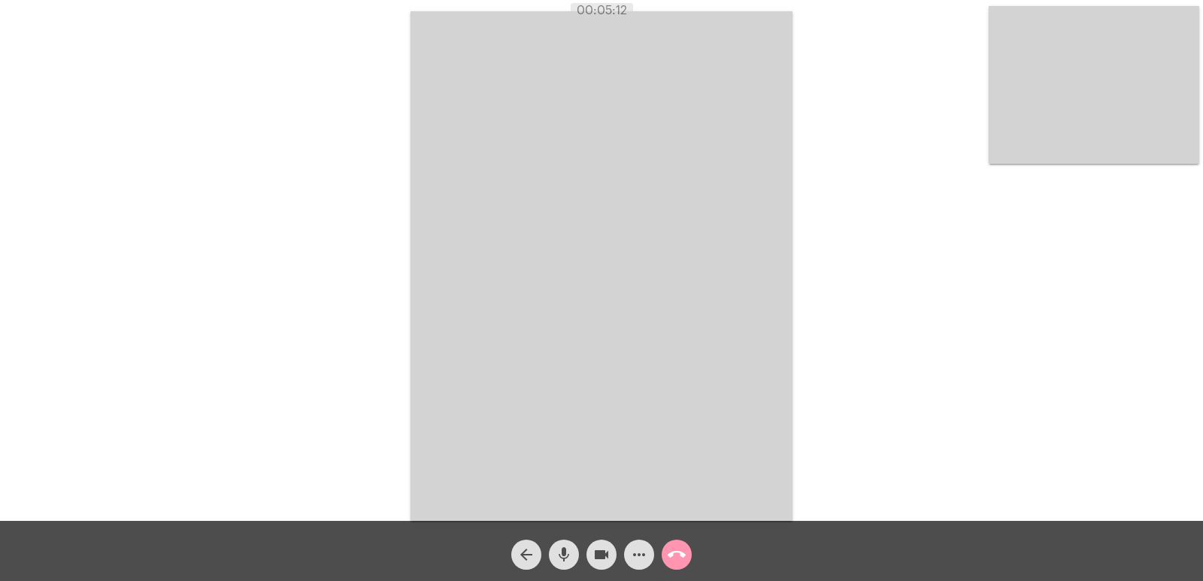
click at [669, 556] on mat-icon "call_end" at bounding box center [677, 555] width 18 height 18
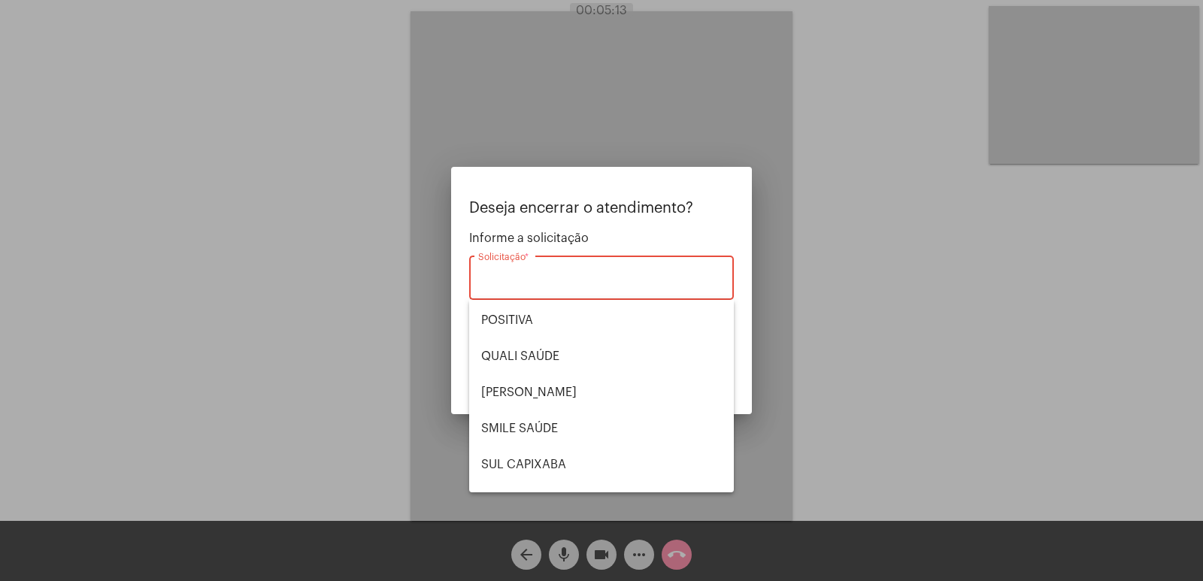
scroll to position [313, 0]
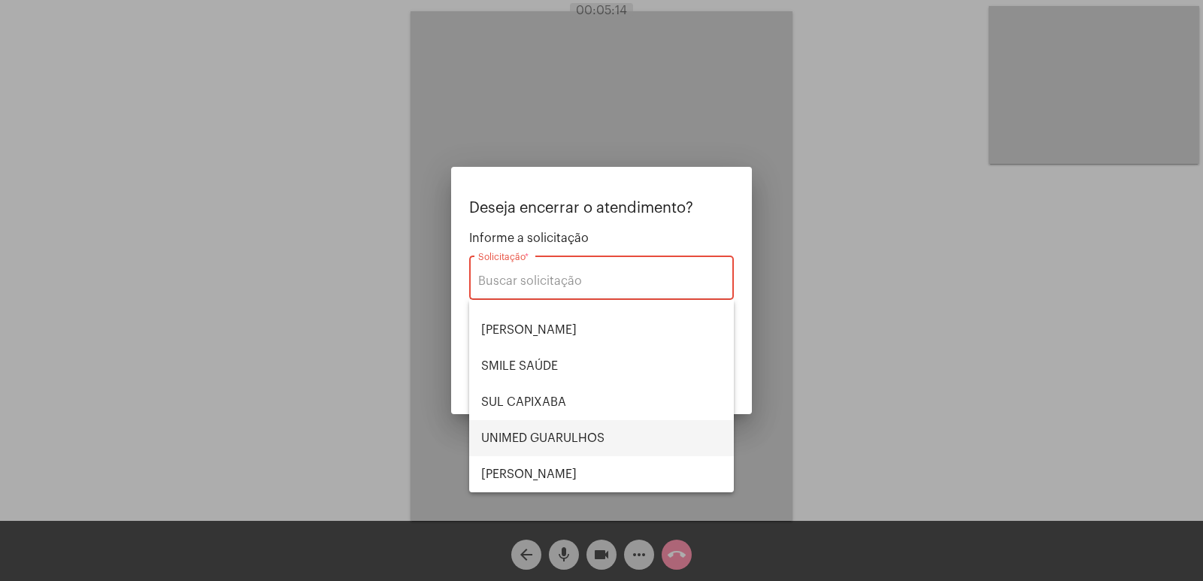
click at [571, 423] on span "UNIMED GUARULHOS" at bounding box center [601, 438] width 241 height 36
type input "UNIMED GUARULHOS"
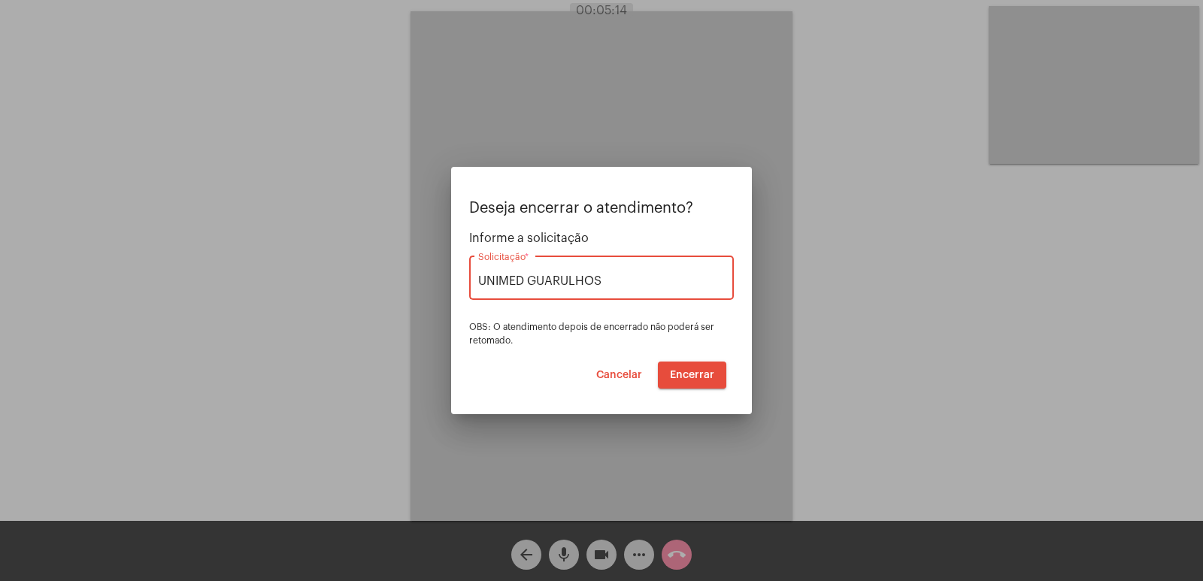
click at [708, 359] on div "Deseja encerrar o atendimento? Informe a solicitação UNIMED GUARULHOS Solicitaç…" at bounding box center [601, 294] width 265 height 189
click at [705, 374] on span "Encerrar" at bounding box center [692, 375] width 44 height 11
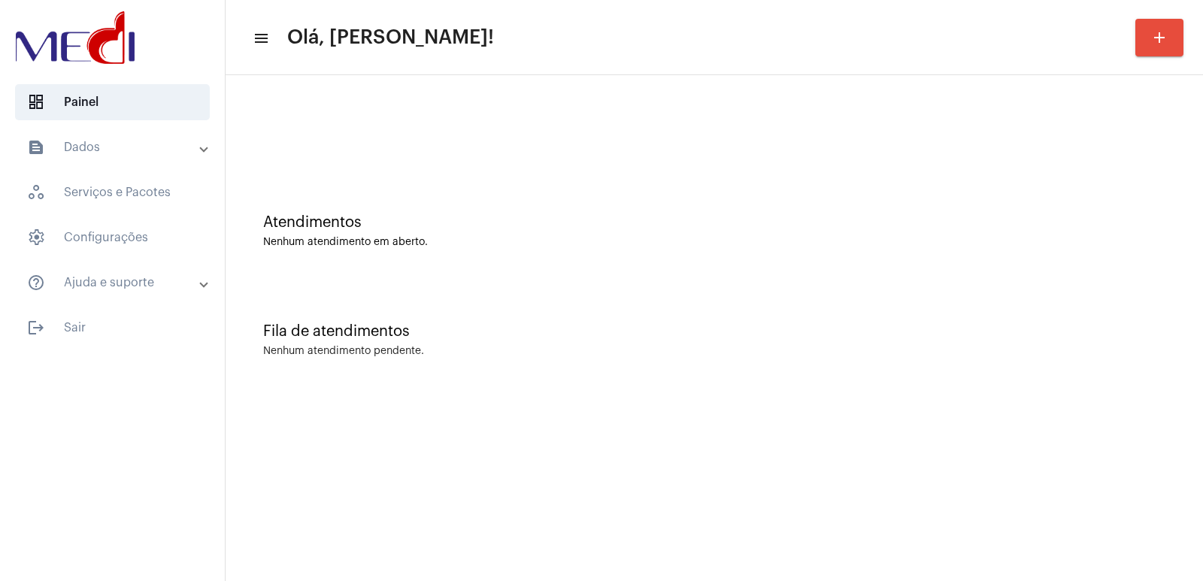
drag, startPoint x: 873, startPoint y: 178, endPoint x: 706, endPoint y: 179, distance: 166.9
click at [850, 179] on div "Atendimentos Nenhum atendimento em aberto." at bounding box center [714, 223] width 962 height 109
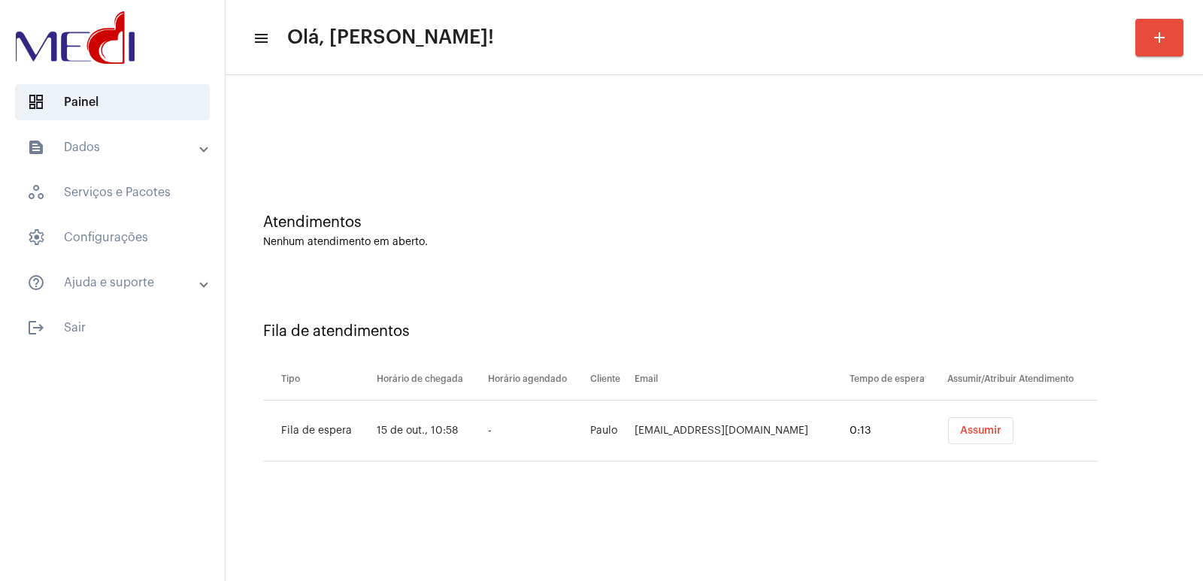
click at [982, 441] on button "Assumir" at bounding box center [980, 430] width 65 height 27
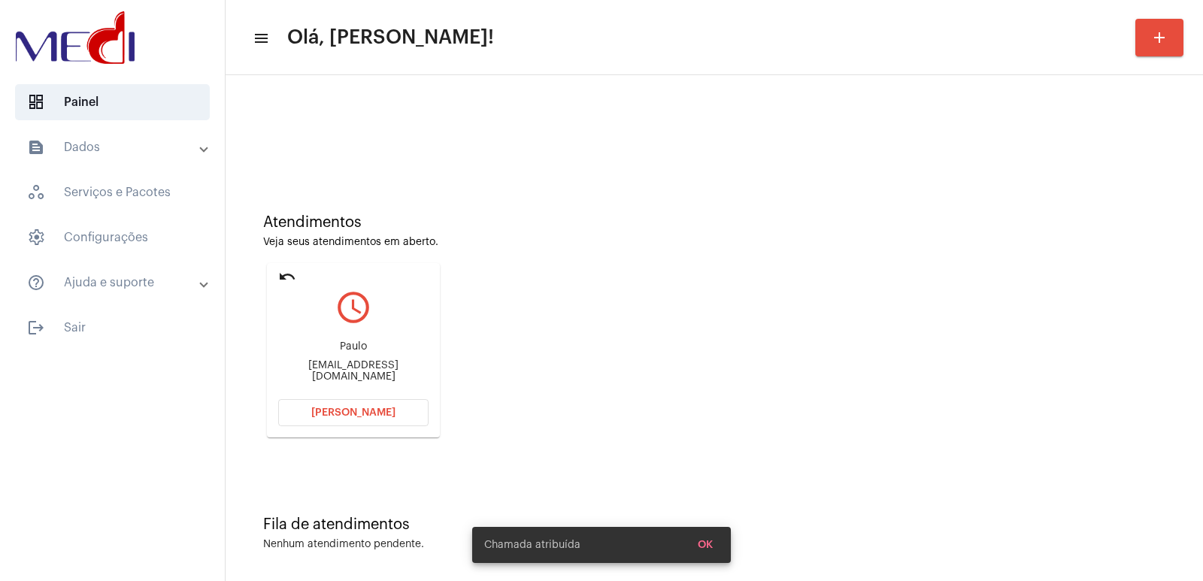
click at [354, 353] on div "Paulo" at bounding box center [353, 346] width 150 height 11
click at [341, 377] on div "Paulo [EMAIL_ADDRESS][DOMAIN_NAME]" at bounding box center [353, 362] width 150 height 68
click at [341, 377] on div "Paulo alagoasbrasil4@gmail.com" at bounding box center [353, 362] width 150 height 68
copy mat-card-content "alagoasbrasil4@gmail.com Abrir Chamada"
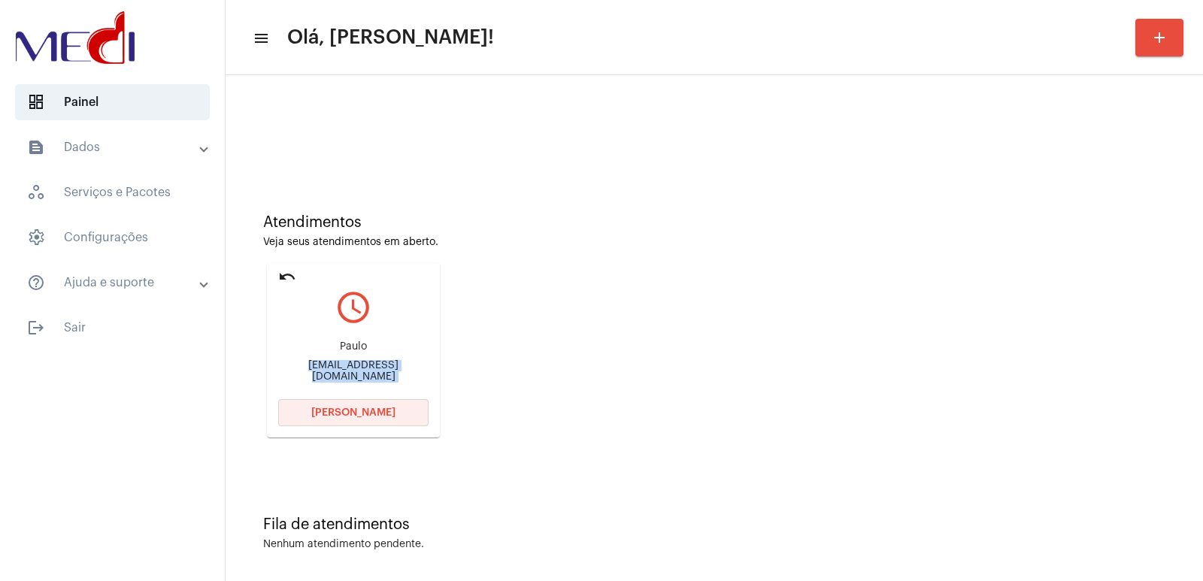
click at [346, 405] on button "Abrir Chamada" at bounding box center [353, 412] width 150 height 27
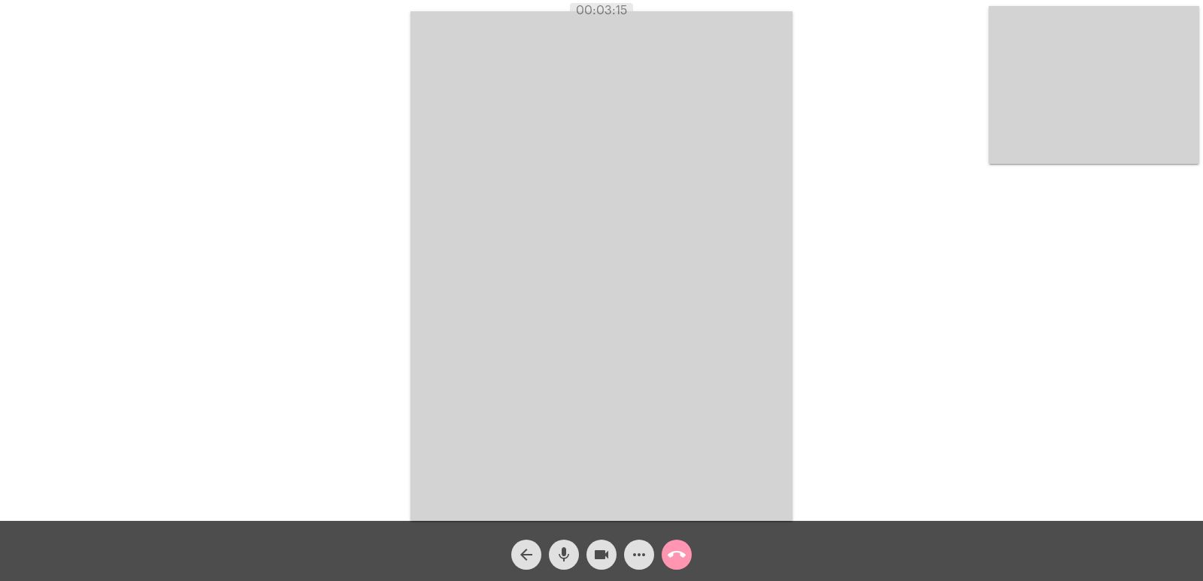
click at [785, 207] on video at bounding box center [602, 266] width 382 height 510
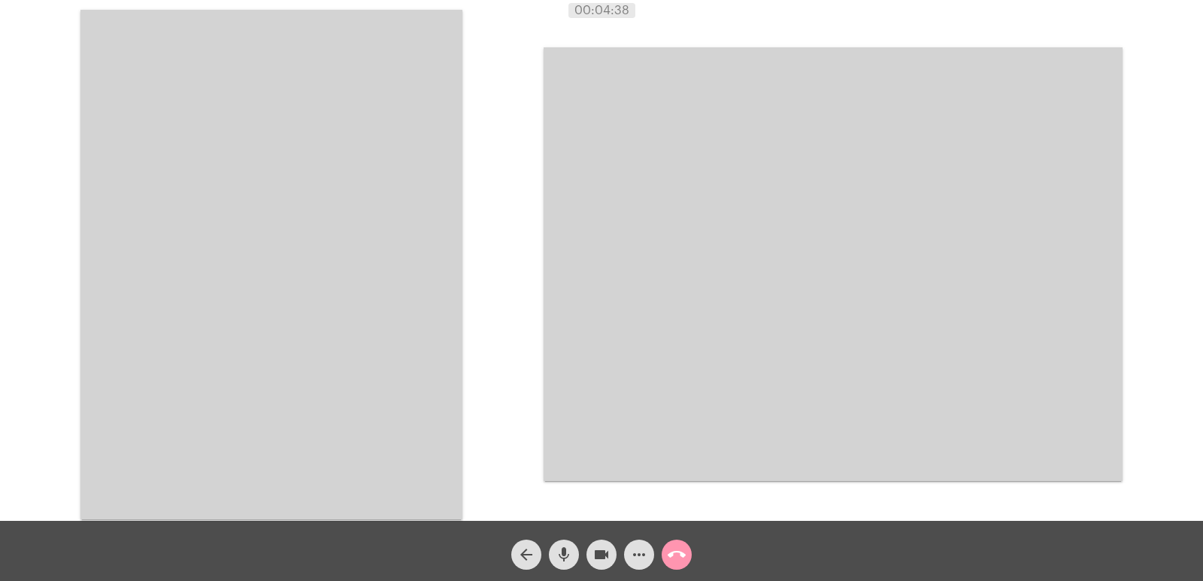
click at [869, 276] on video at bounding box center [833, 264] width 579 height 434
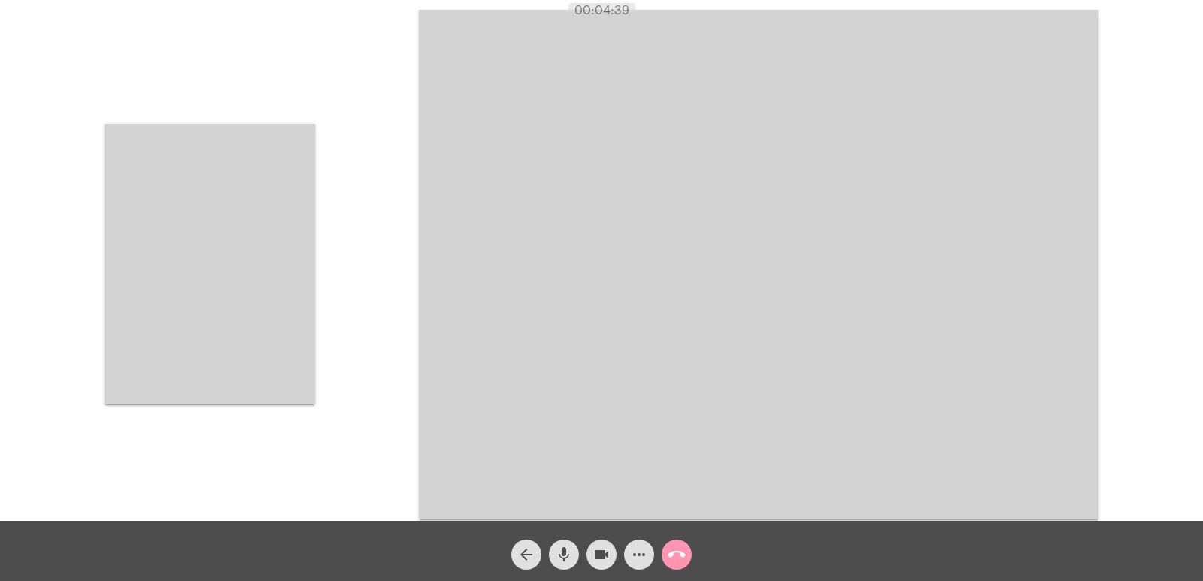
click at [279, 261] on video at bounding box center [210, 264] width 211 height 280
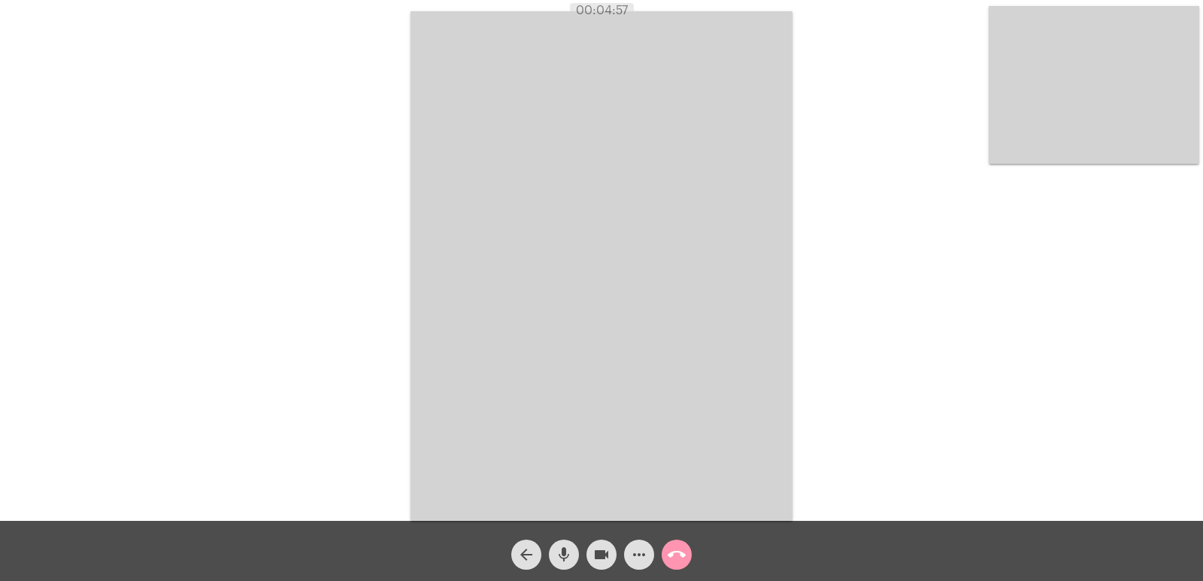
drag, startPoint x: 508, startPoint y: 281, endPoint x: 495, endPoint y: 276, distance: 13.8
click at [504, 280] on video at bounding box center [602, 266] width 382 height 510
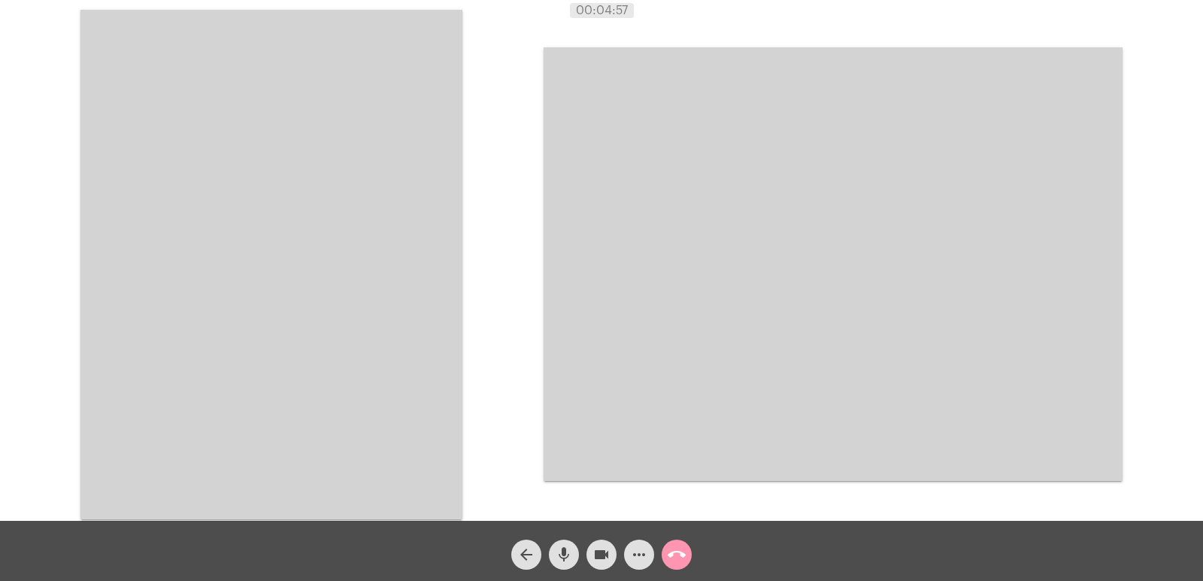
click at [387, 262] on video at bounding box center [271, 265] width 382 height 510
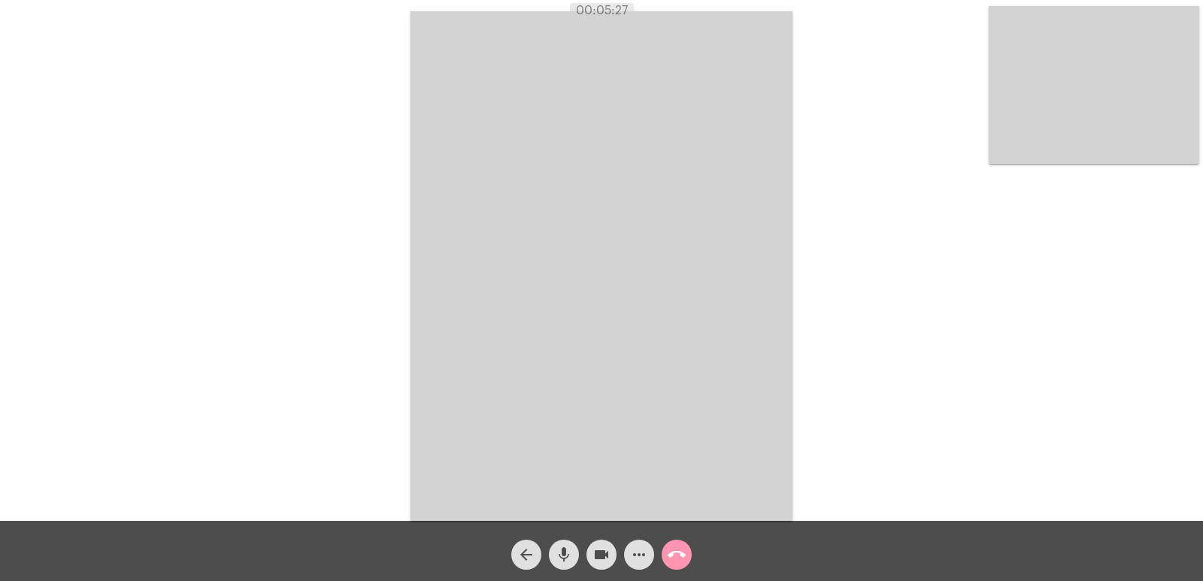
click at [677, 555] on mat-icon "call_end" at bounding box center [677, 555] width 18 height 18
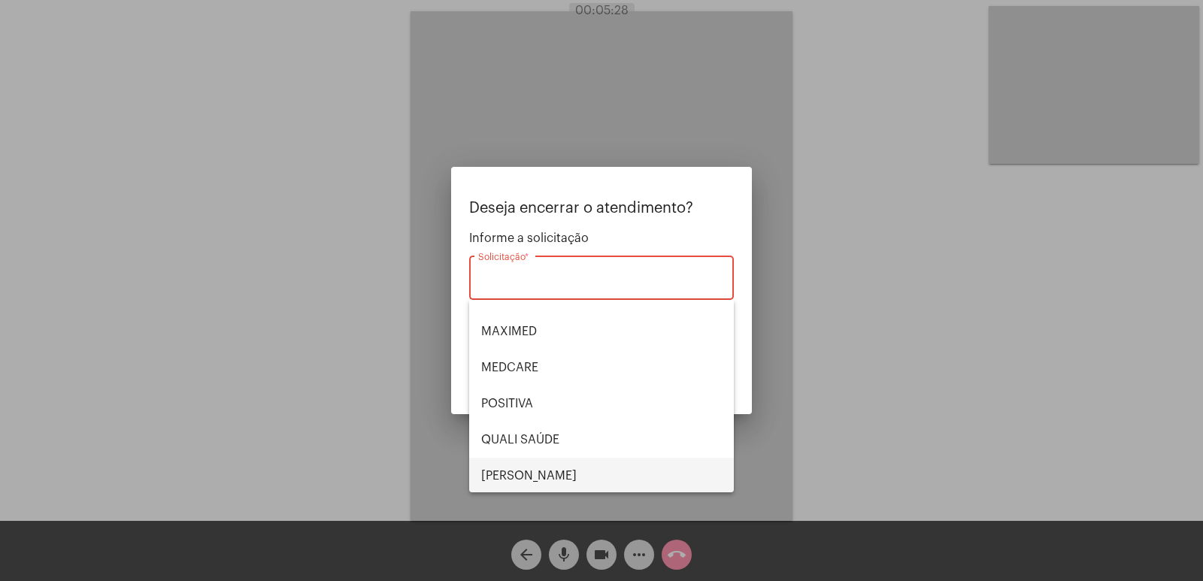
scroll to position [226, 0]
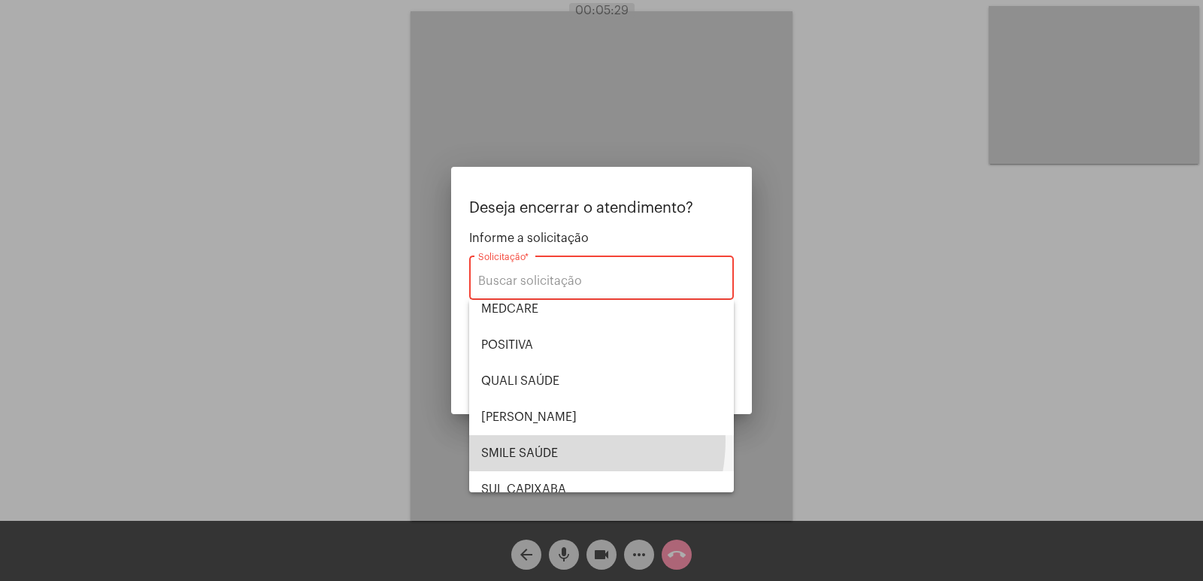
click at [542, 440] on span "SMILE SAÚDE" at bounding box center [601, 453] width 241 height 36
type input "SMILE SAÚDE"
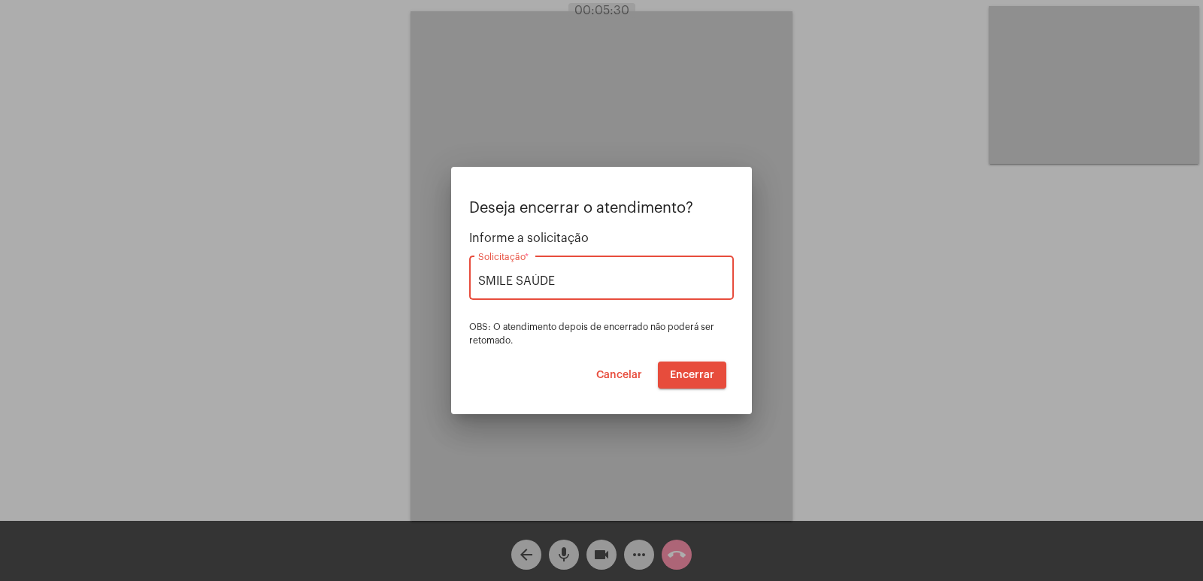
click at [685, 377] on span "Encerrar" at bounding box center [692, 375] width 44 height 11
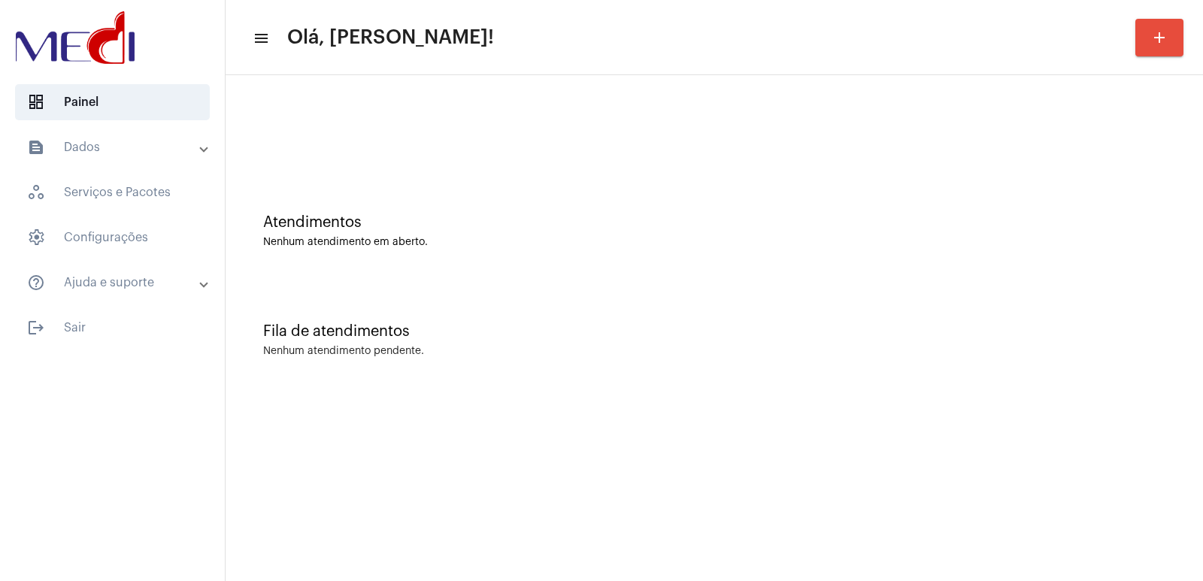
click at [941, 367] on div "Fila de atendimentos Nenhum atendimento pendente." at bounding box center [714, 332] width 962 height 109
click at [1171, 310] on div "Fila de atendimentos Nenhum atendimento pendente." at bounding box center [714, 332] width 962 height 109
click at [1172, 310] on div "Fila de atendimentos Nenhum atendimento pendente." at bounding box center [714, 332] width 962 height 109
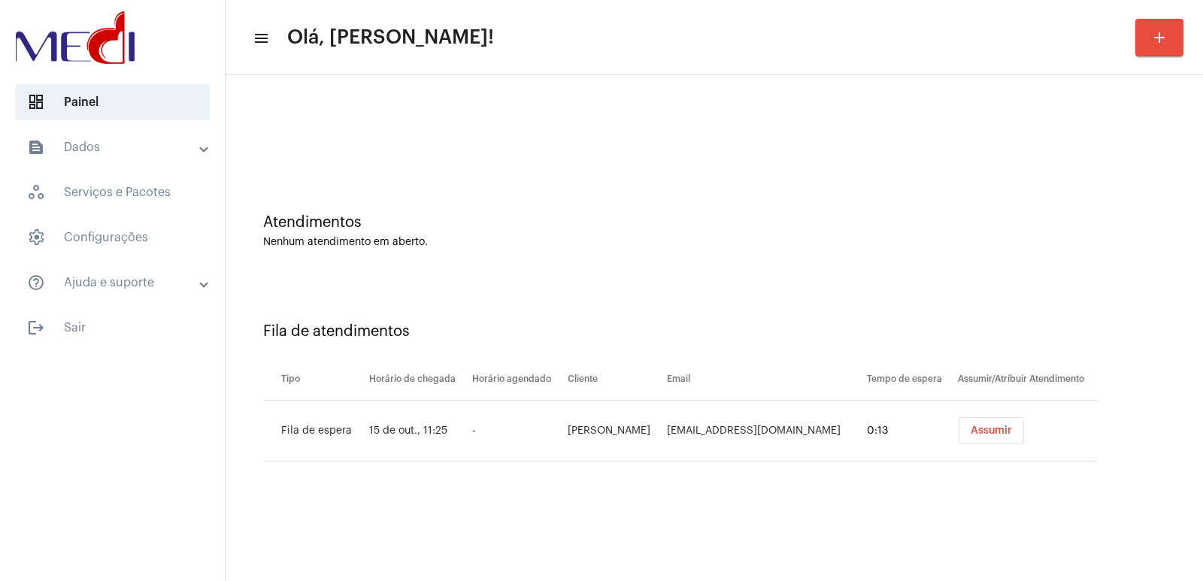
click at [987, 429] on span "Assumir" at bounding box center [991, 431] width 41 height 11
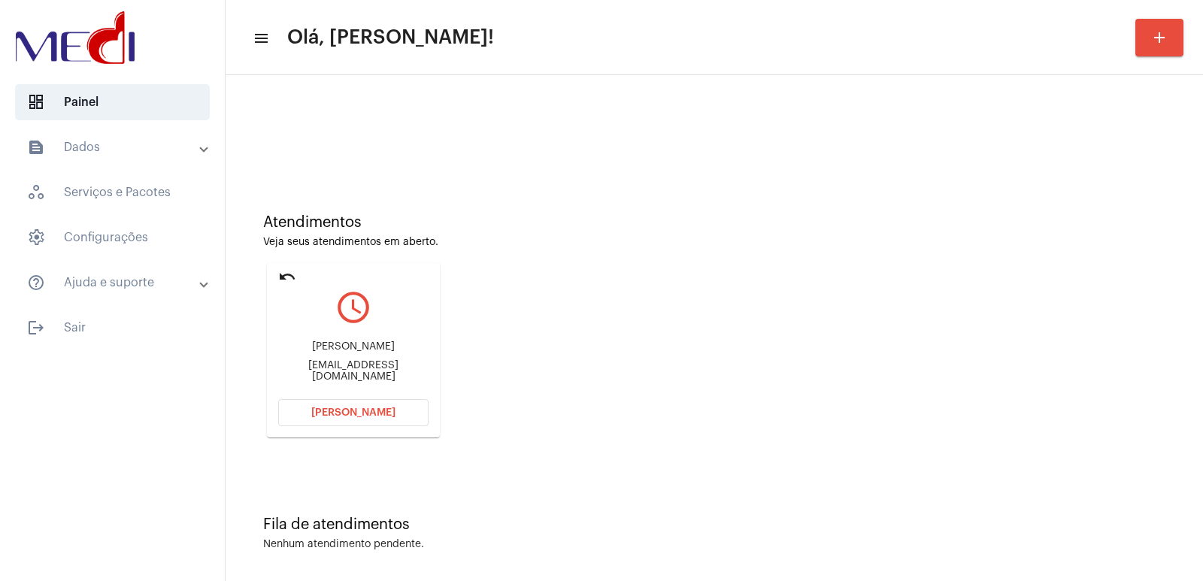
click at [392, 353] on div "Júlio César Jales de Castro" at bounding box center [353, 346] width 150 height 11
click at [390, 353] on div "Júlio César Jales de Castro" at bounding box center [353, 346] width 150 height 11
copy div "Júlio César Jales de Castro"
click at [362, 409] on span "Abrir Chamada" at bounding box center [353, 413] width 84 height 11
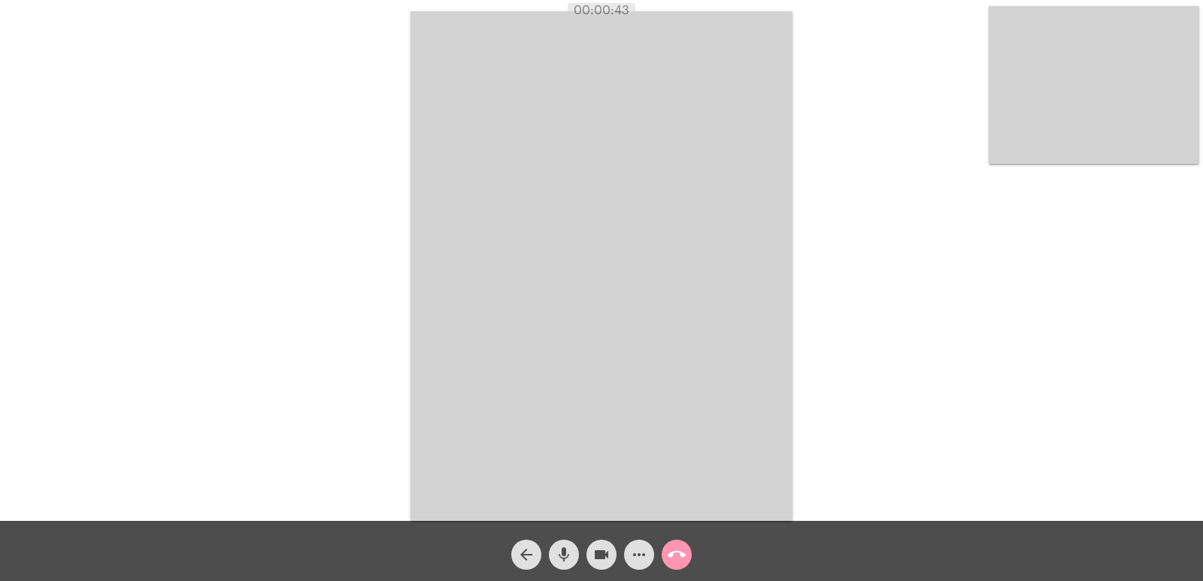
click at [556, 344] on video at bounding box center [602, 266] width 382 height 510
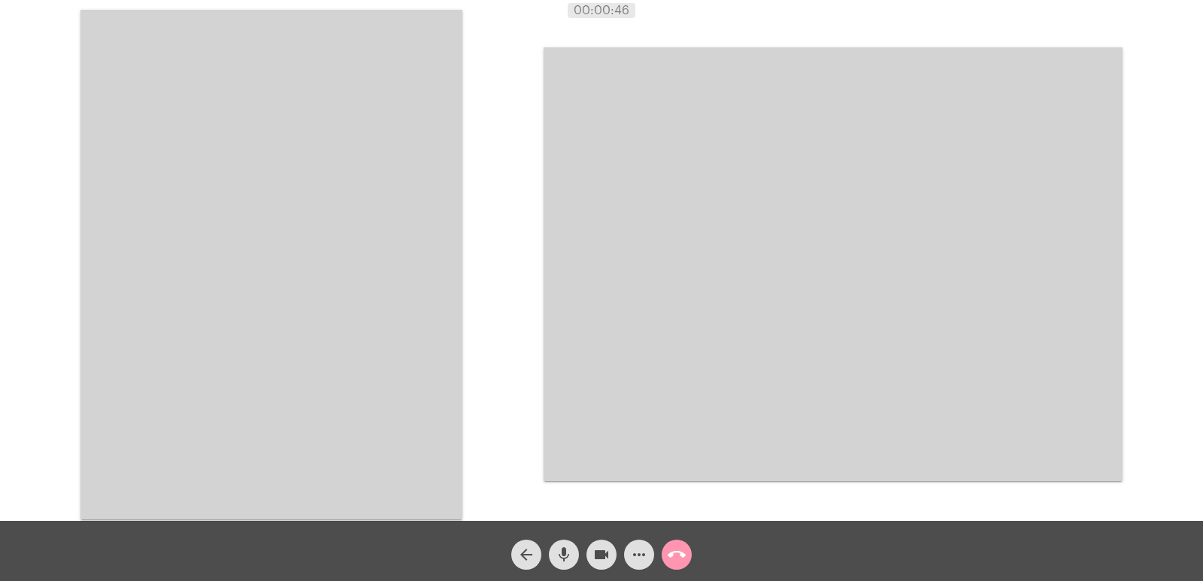
click at [284, 285] on video at bounding box center [271, 265] width 382 height 510
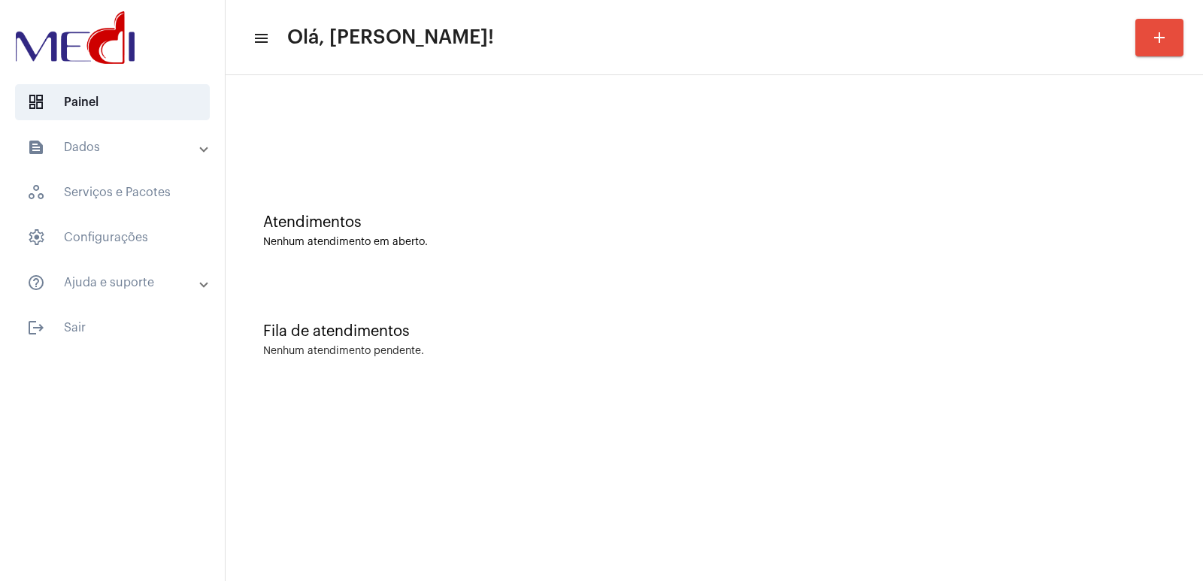
click at [55, 156] on mat-panel-title "text_snippet_outlined Dados" at bounding box center [114, 147] width 174 height 18
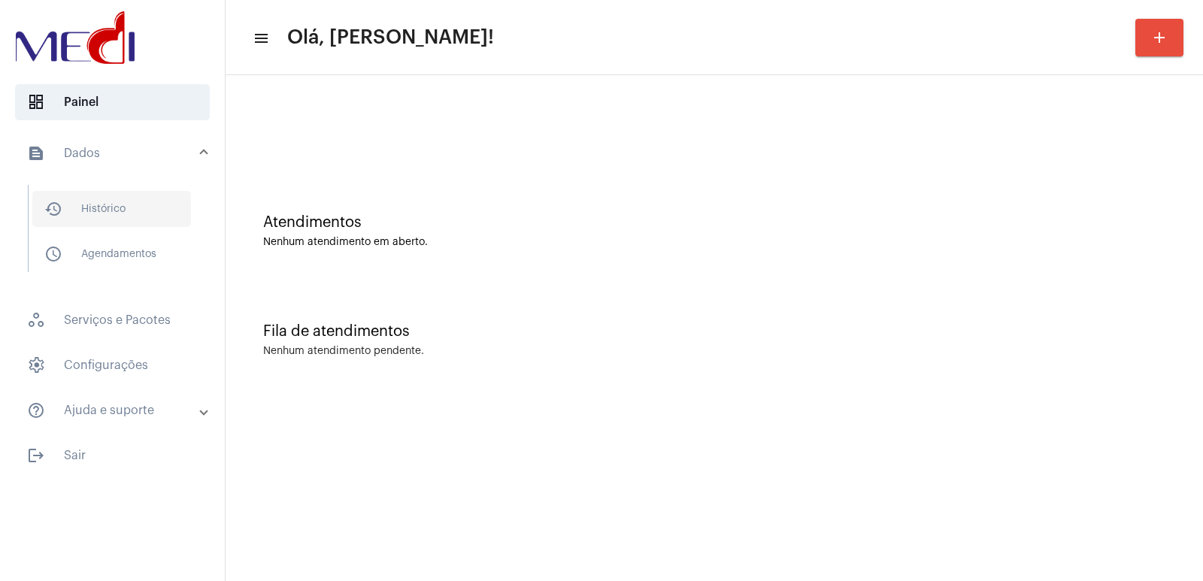
click at [105, 210] on span "history_outlined Histórico" at bounding box center [111, 209] width 159 height 36
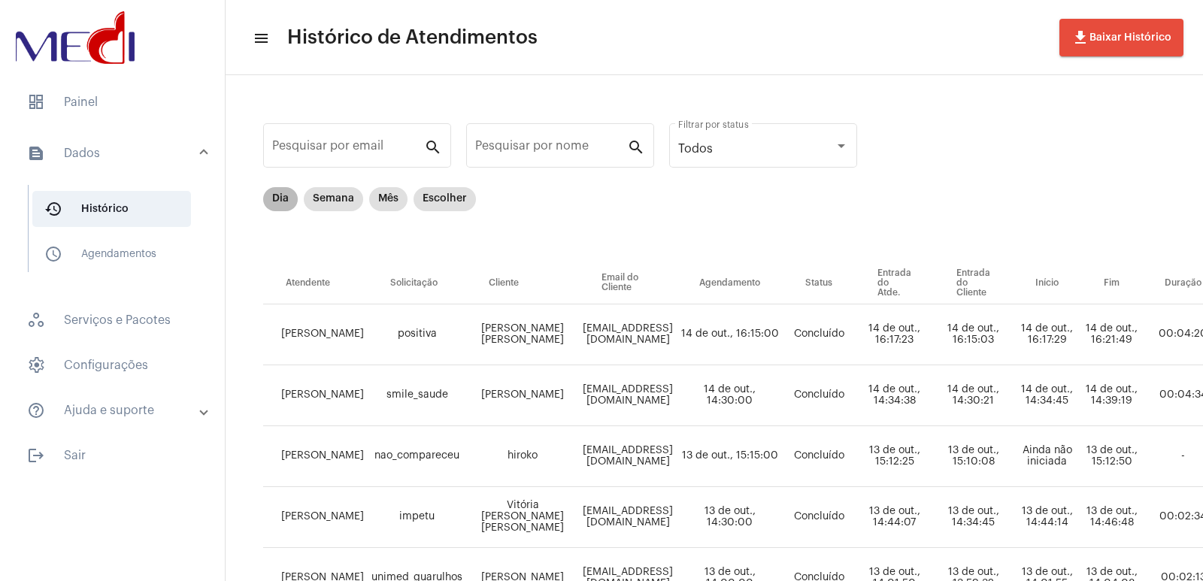
click at [282, 205] on mat-chip "Dia" at bounding box center [280, 199] width 35 height 24
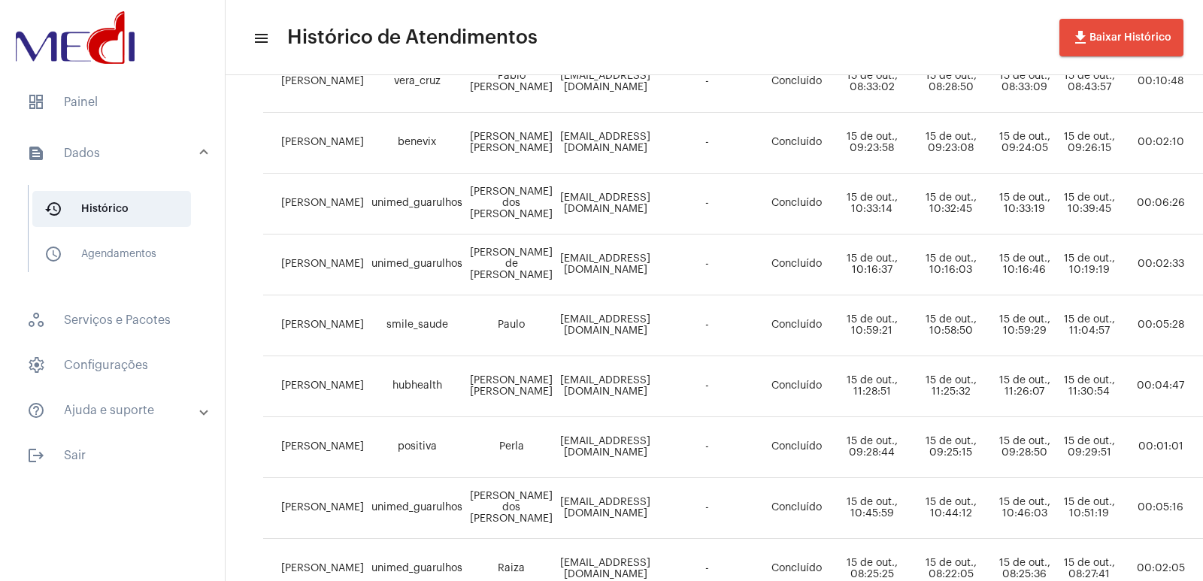
scroll to position [517, 0]
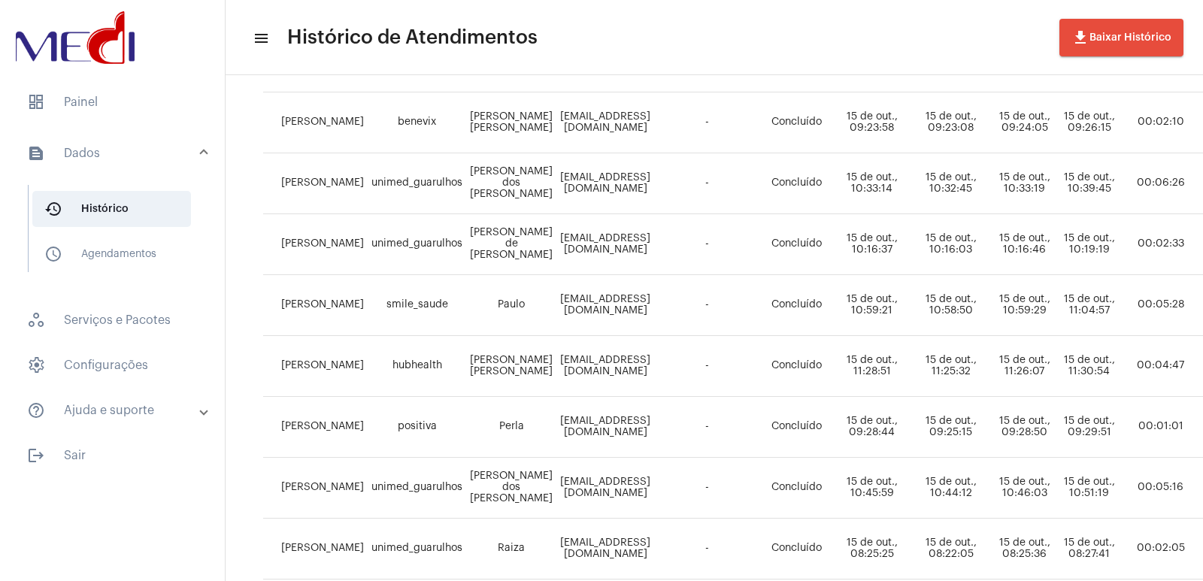
click at [483, 368] on td "Júlio César Jales de Castro" at bounding box center [511, 366] width 90 height 61
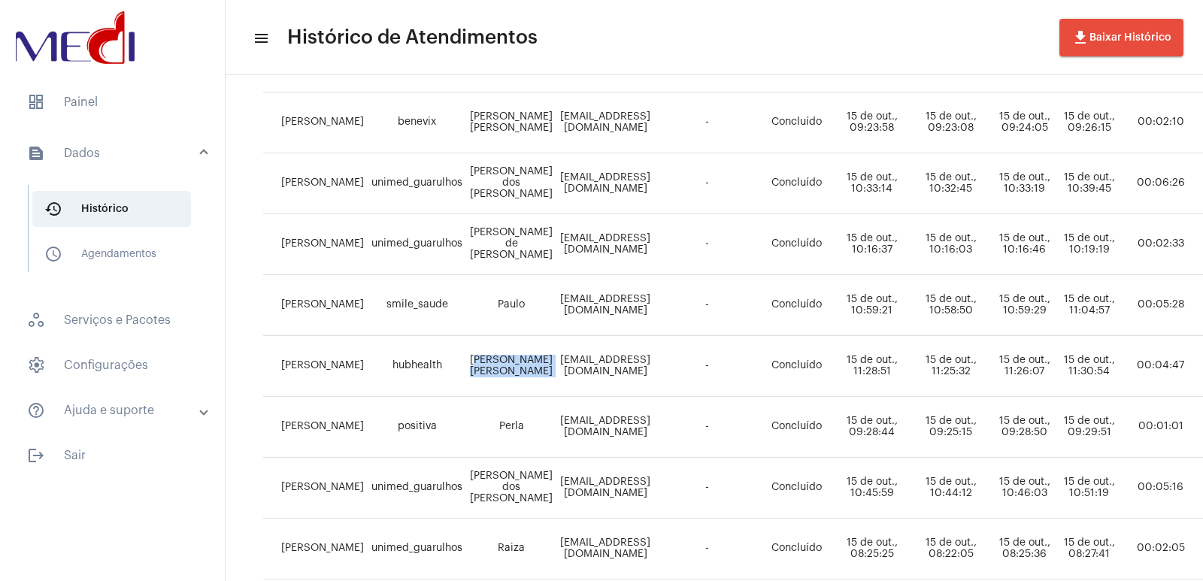
click at [483, 368] on td "Júlio César Jales de Castro" at bounding box center [511, 366] width 90 height 61
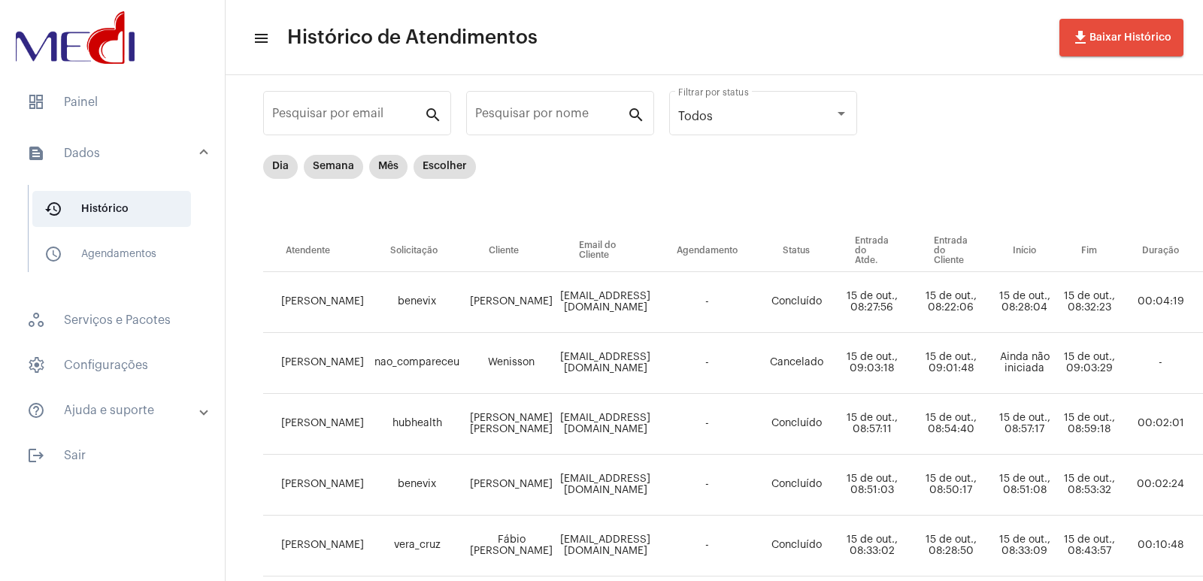
scroll to position [0, 0]
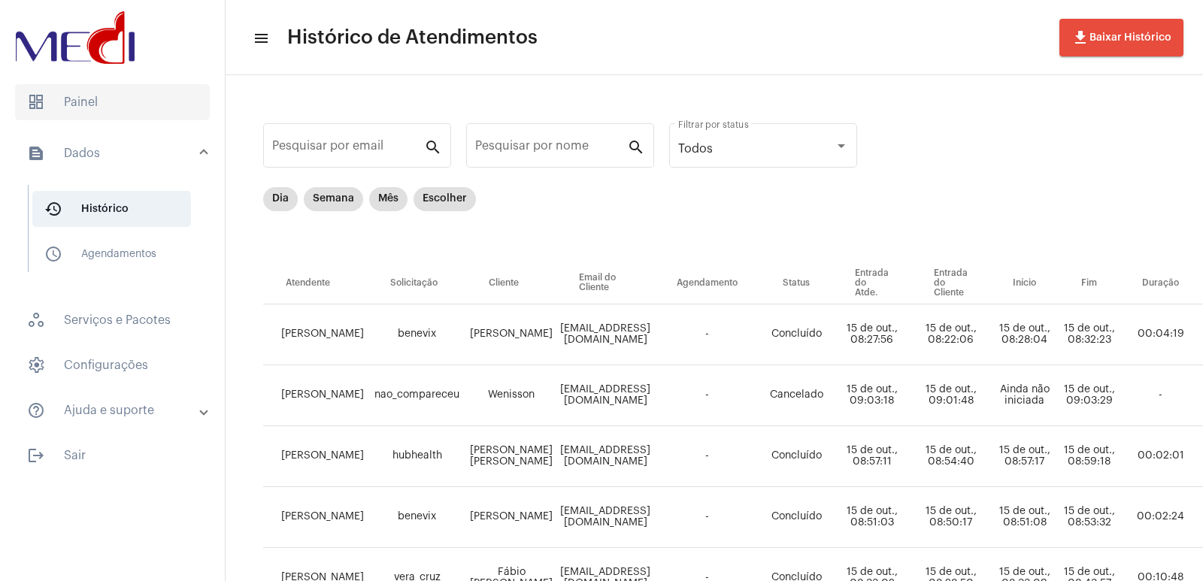
click at [100, 88] on span "dashboard Painel" at bounding box center [112, 102] width 195 height 36
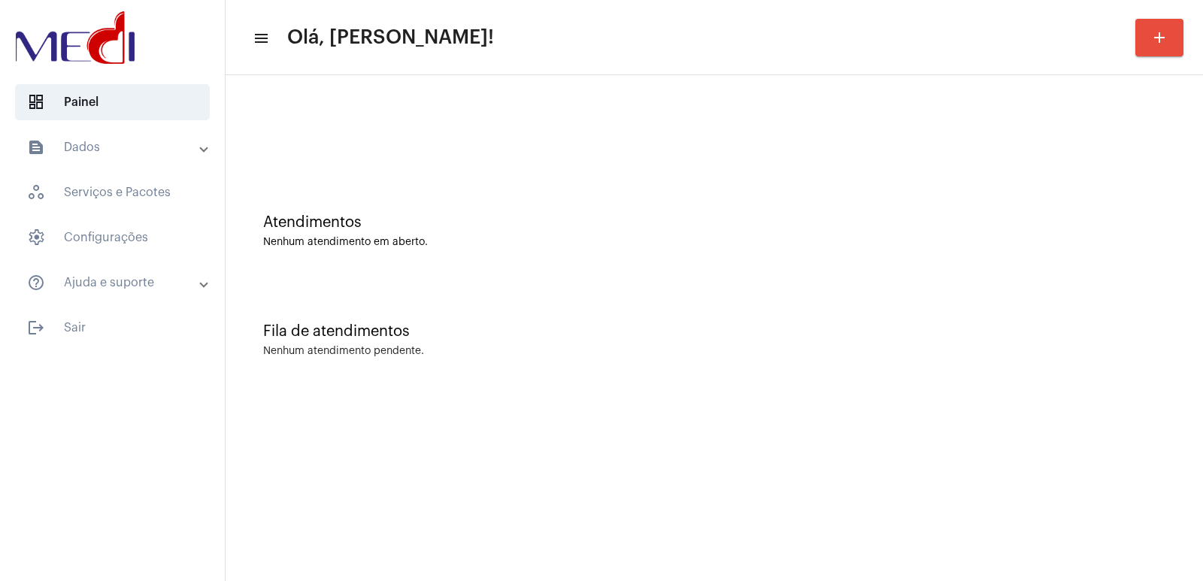
click at [882, 253] on div "Atendimentos Nenhum atendimento em aberto." at bounding box center [714, 223] width 962 height 109
click at [881, 324] on div "Fila de atendimentos" at bounding box center [714, 331] width 902 height 17
click at [876, 277] on div "Atendimentos Nenhum atendimento em aberto." at bounding box center [714, 223] width 962 height 109
click at [963, 332] on div "Fila de atendimentos" at bounding box center [714, 331] width 902 height 17
click at [990, 407] on mat-sidenav-content "menu Olá, [PERSON_NAME]! add Atendimentos Nenhum atendimento em aberto. Fila de…" at bounding box center [715, 290] width 978 height 581
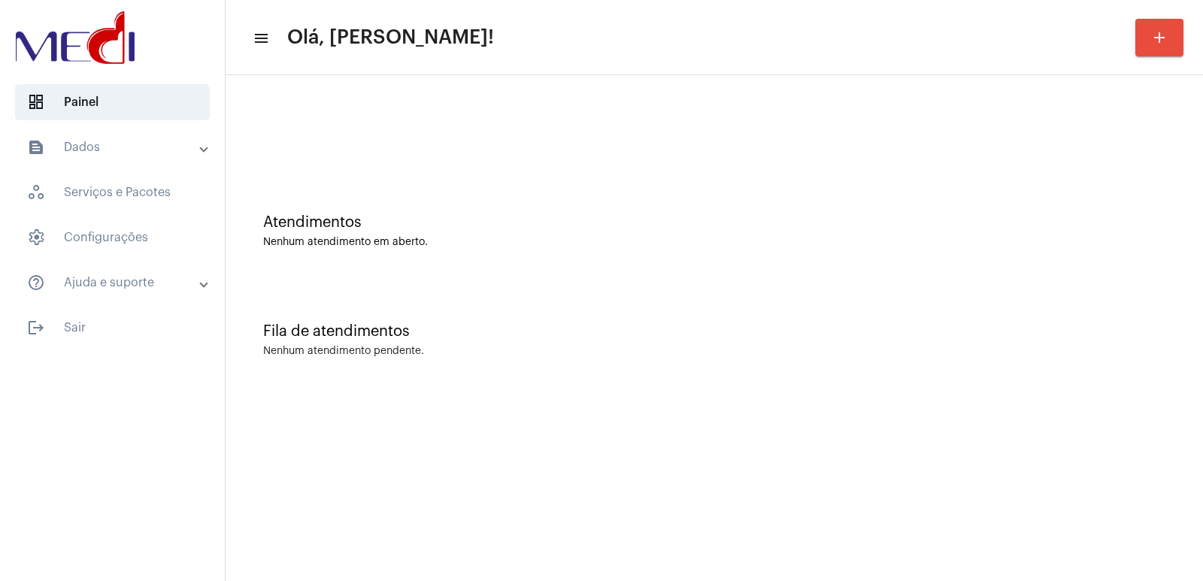
click at [944, 414] on mat-sidenav-content "menu Olá, Vivian! add Atendimentos Nenhum atendimento em aberto. Fila de atendi…" at bounding box center [715, 290] width 978 height 581
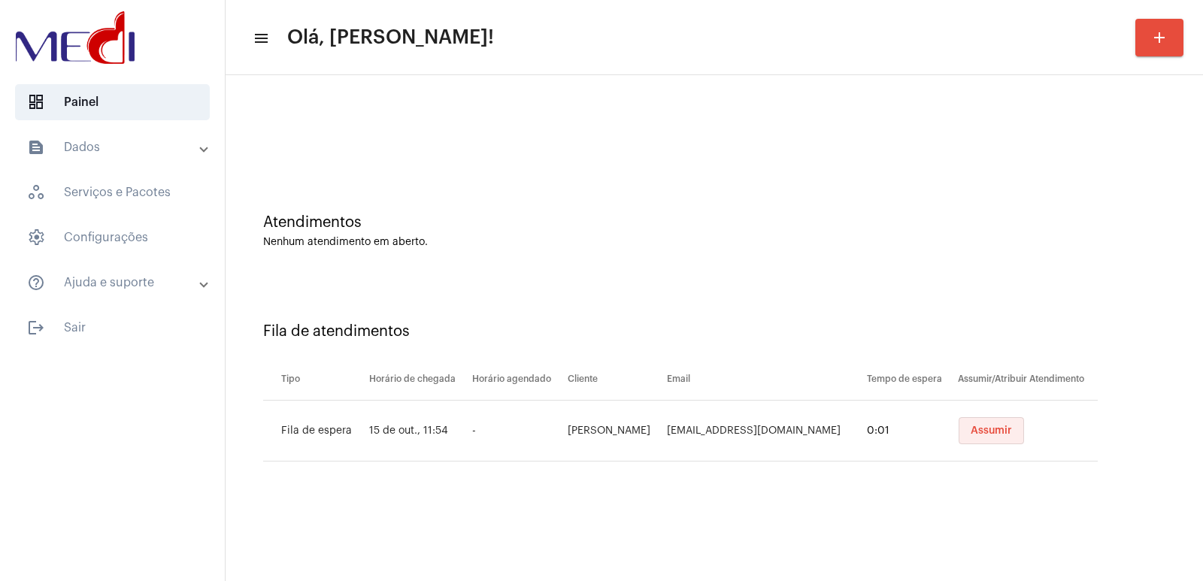
click at [959, 429] on button "Assumir" at bounding box center [991, 430] width 65 height 27
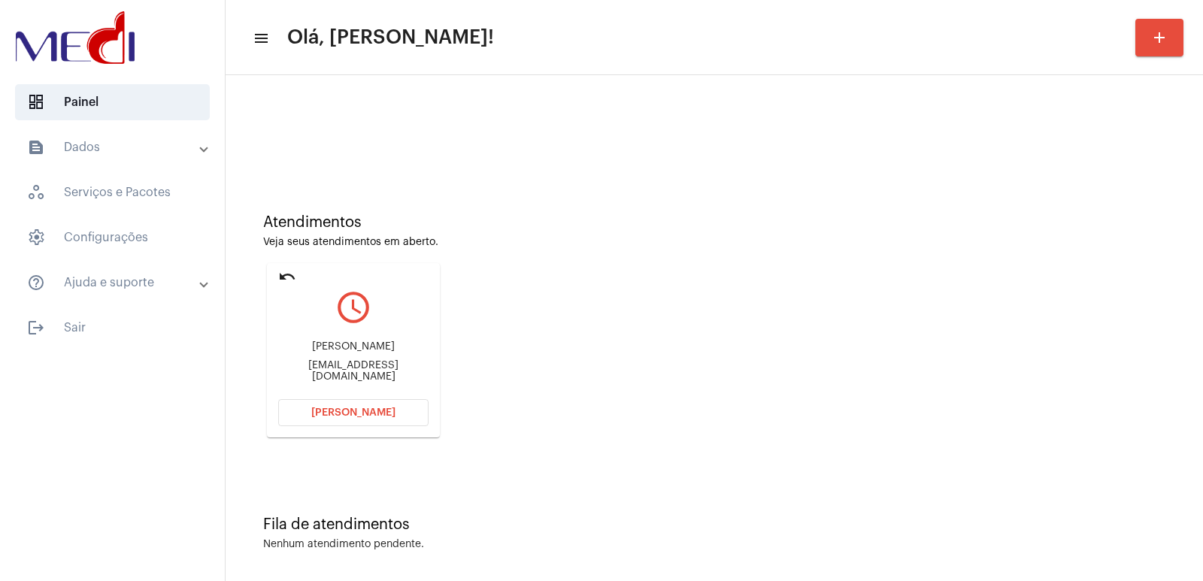
click at [392, 345] on div "Leandro Machado lemcosta@gmail.com" at bounding box center [353, 362] width 150 height 68
copy div "Leandro Machado"
click at [349, 412] on span "[PERSON_NAME]" at bounding box center [353, 413] width 84 height 11
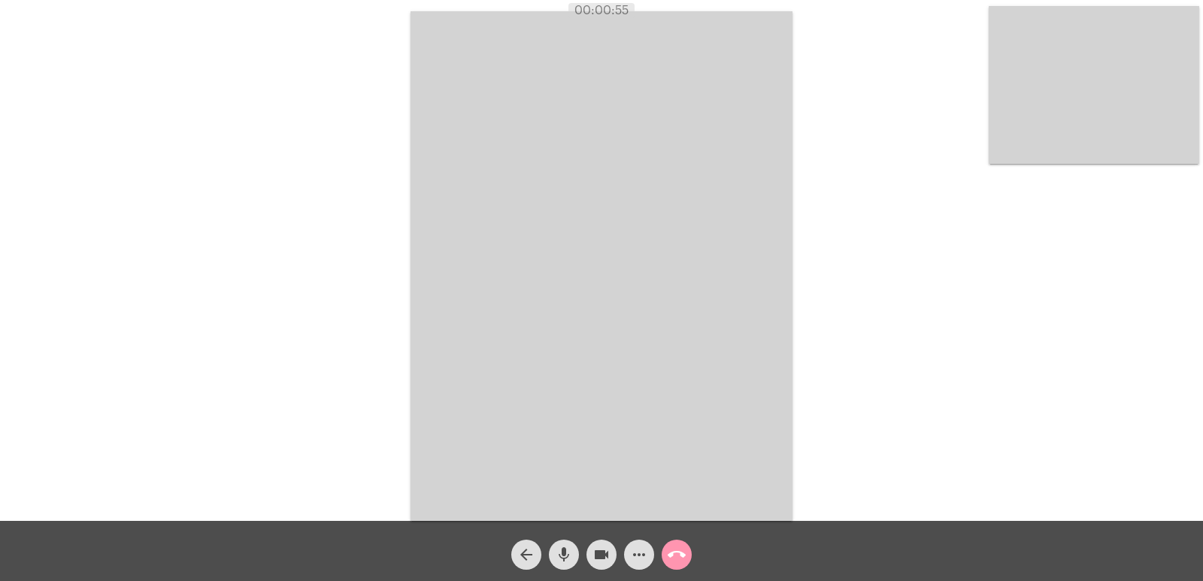
click at [1138, 101] on video at bounding box center [1094, 85] width 211 height 158
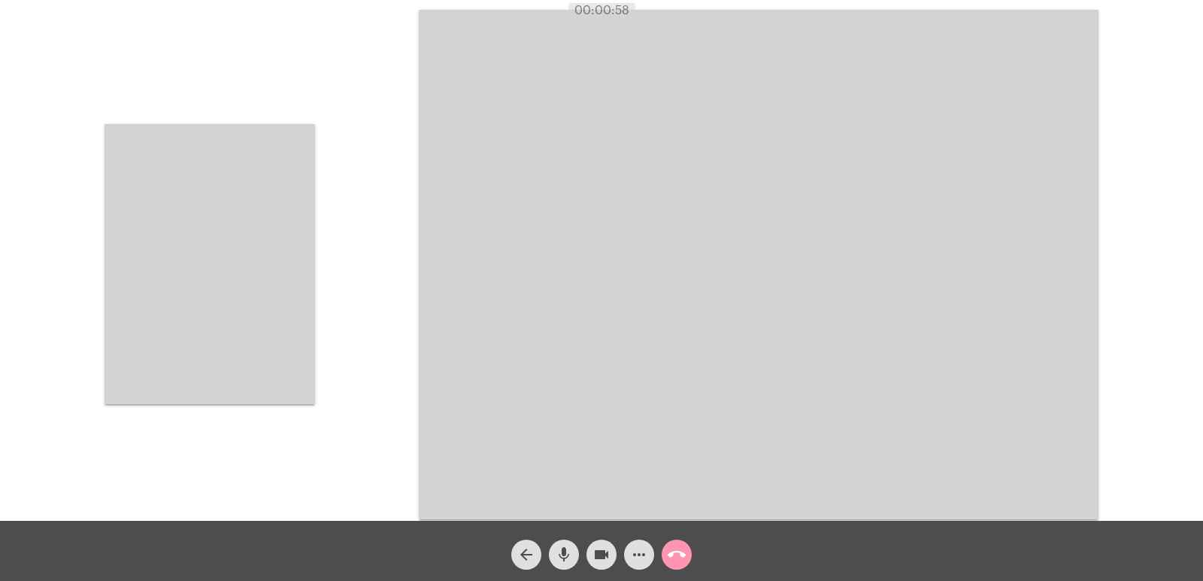
click at [242, 309] on video at bounding box center [210, 264] width 211 height 280
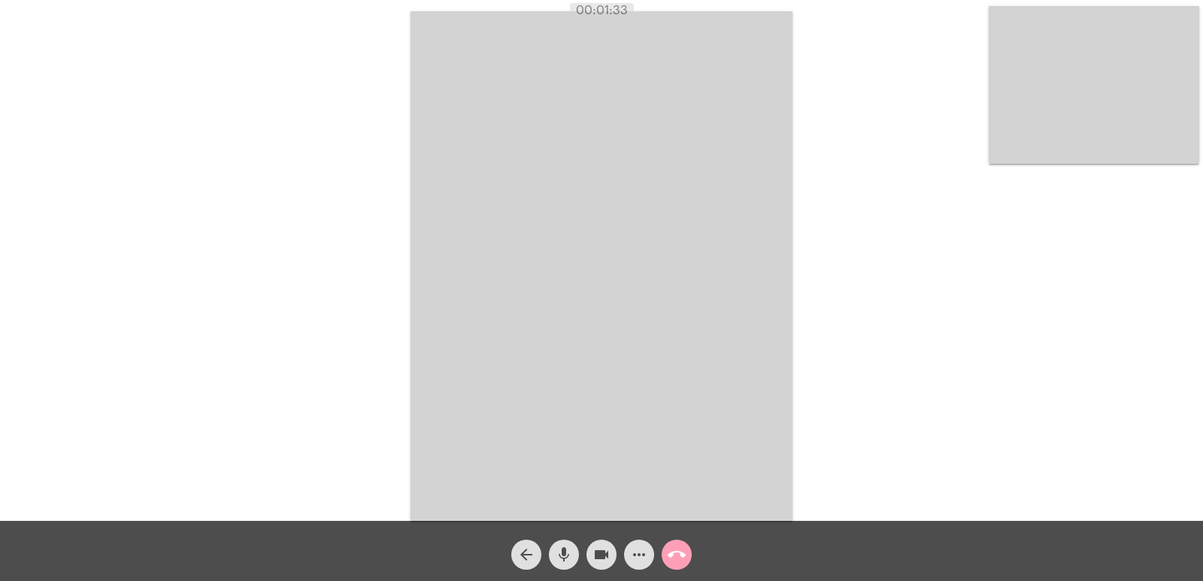
click at [684, 560] on mat-icon "call_end" at bounding box center [677, 555] width 18 height 18
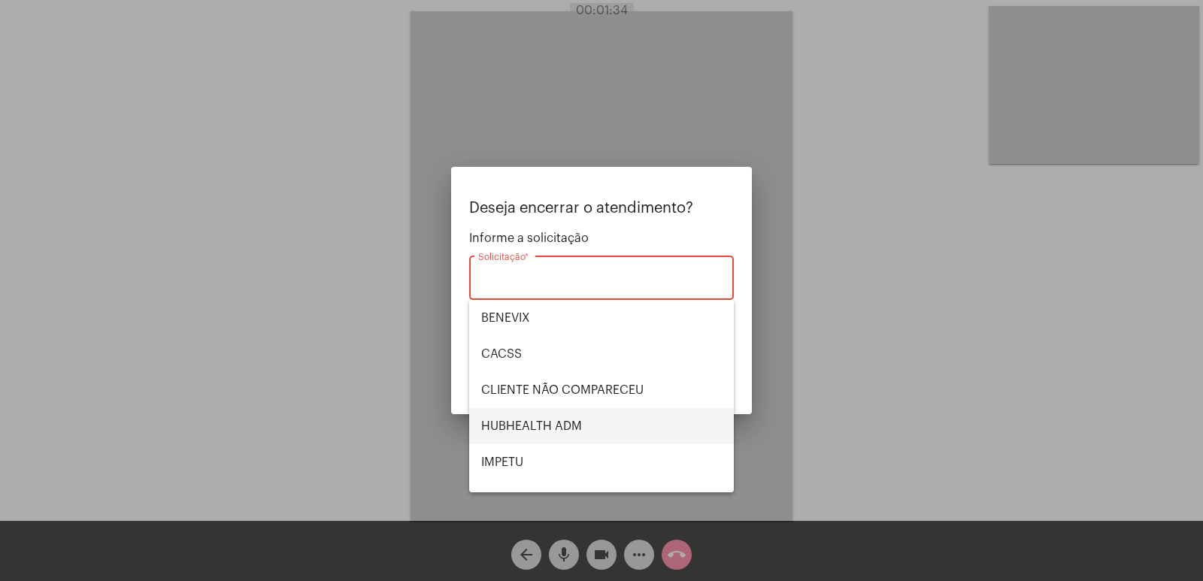
scroll to position [313, 0]
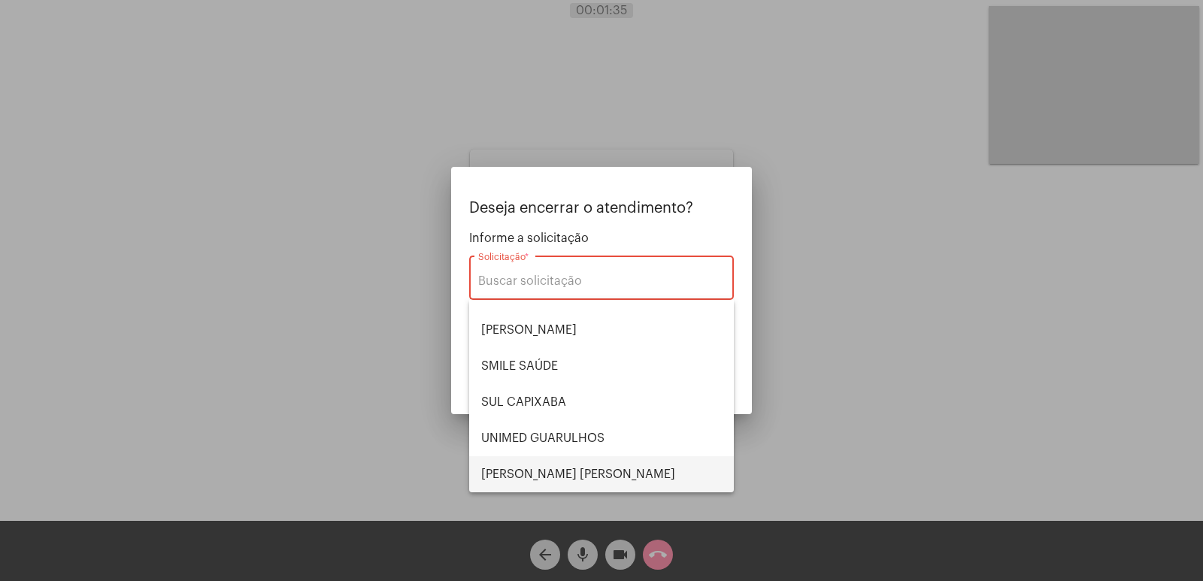
click at [572, 462] on span "[PERSON_NAME] [PERSON_NAME]" at bounding box center [601, 474] width 241 height 36
type input "[PERSON_NAME] [PERSON_NAME]"
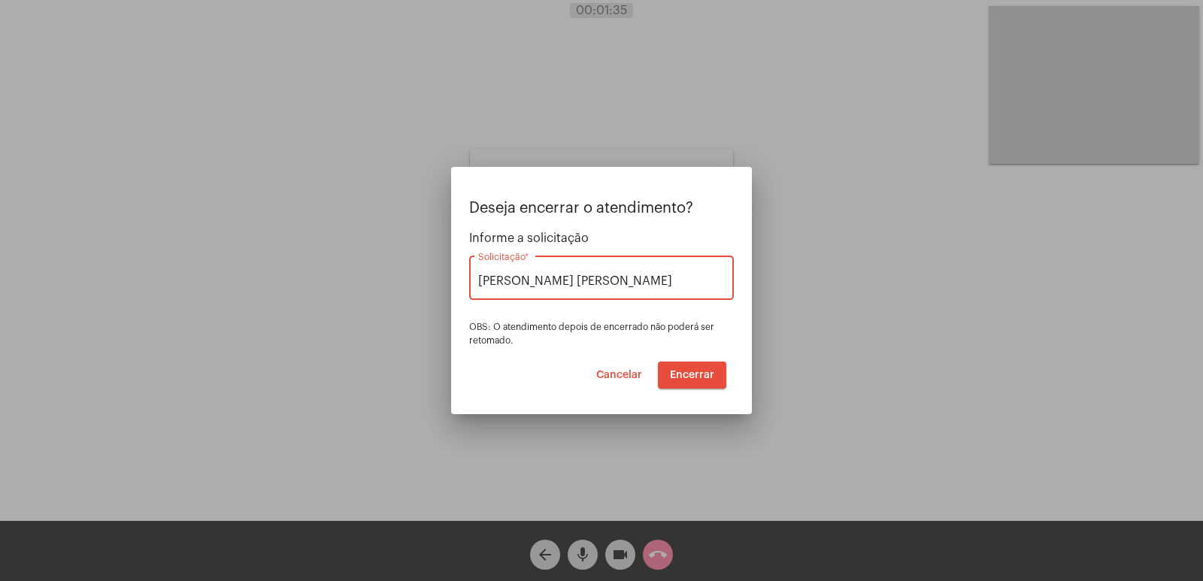
click at [720, 391] on mat-dialog-container "Deseja encerrar o atendimento? Informe a solicitação VERA CRUZ Solicitação * OB…" at bounding box center [601, 290] width 301 height 247
click at [715, 377] on button "Encerrar" at bounding box center [692, 375] width 68 height 27
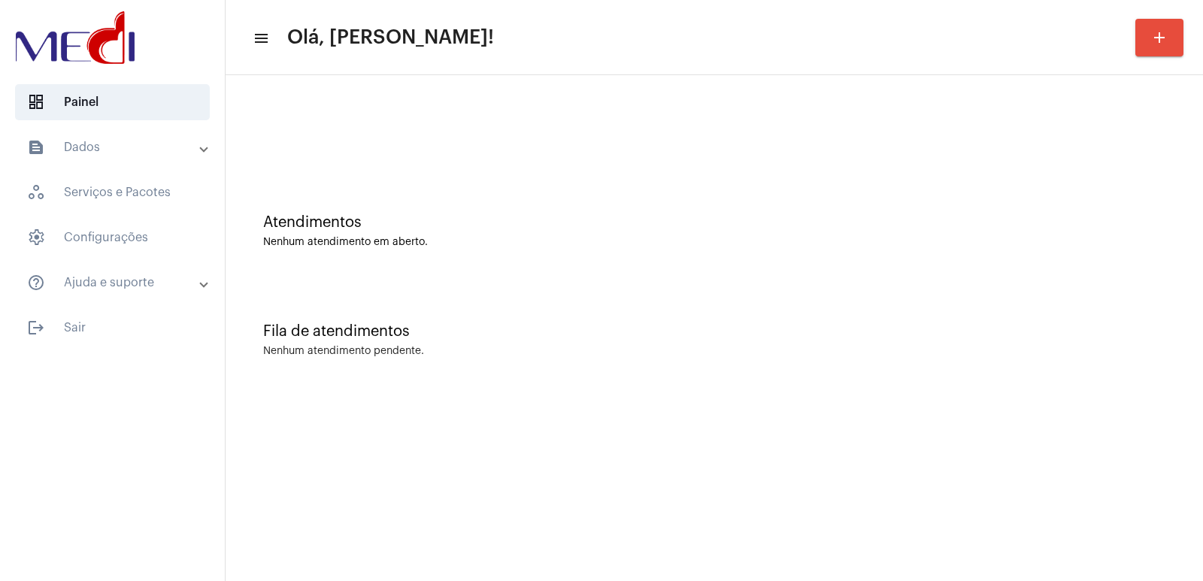
click at [694, 283] on div "Fila de atendimentos Nenhum atendimento pendente." at bounding box center [714, 332] width 962 height 109
drag, startPoint x: 890, startPoint y: 265, endPoint x: 847, endPoint y: 296, distance: 52.8
click at [890, 265] on div "Atendimentos Nenhum atendimento em aberto." at bounding box center [714, 223] width 962 height 109
click at [923, 392] on div "Atendimentos Nenhum atendimento em aberto. Fila de atendimentos Nenhum atendime…" at bounding box center [715, 235] width 978 height 320
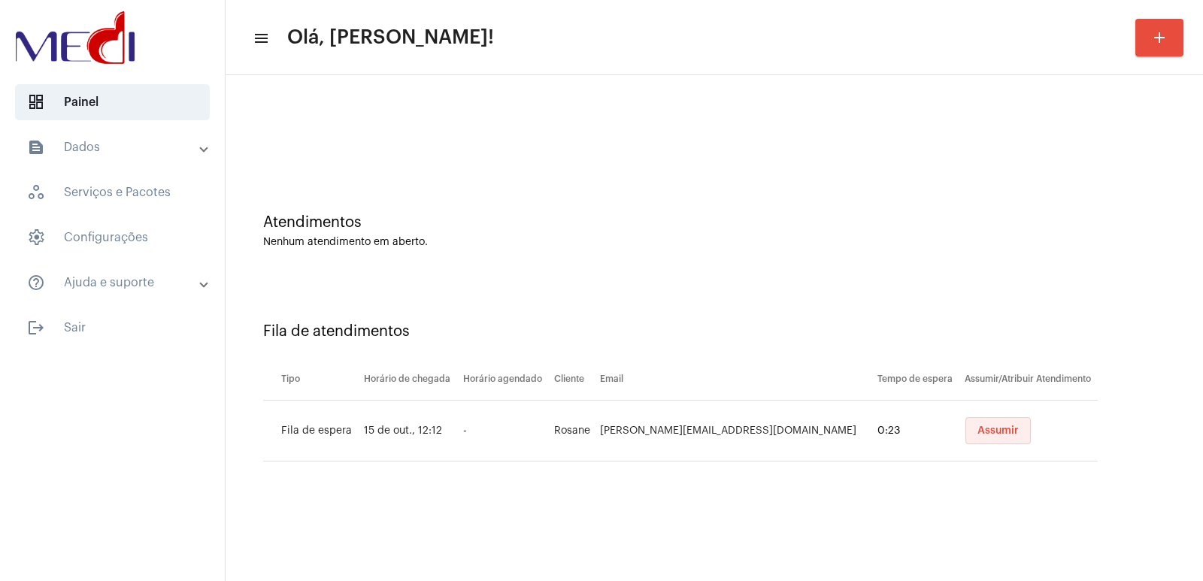
click at [978, 435] on span "Assumir" at bounding box center [998, 431] width 41 height 11
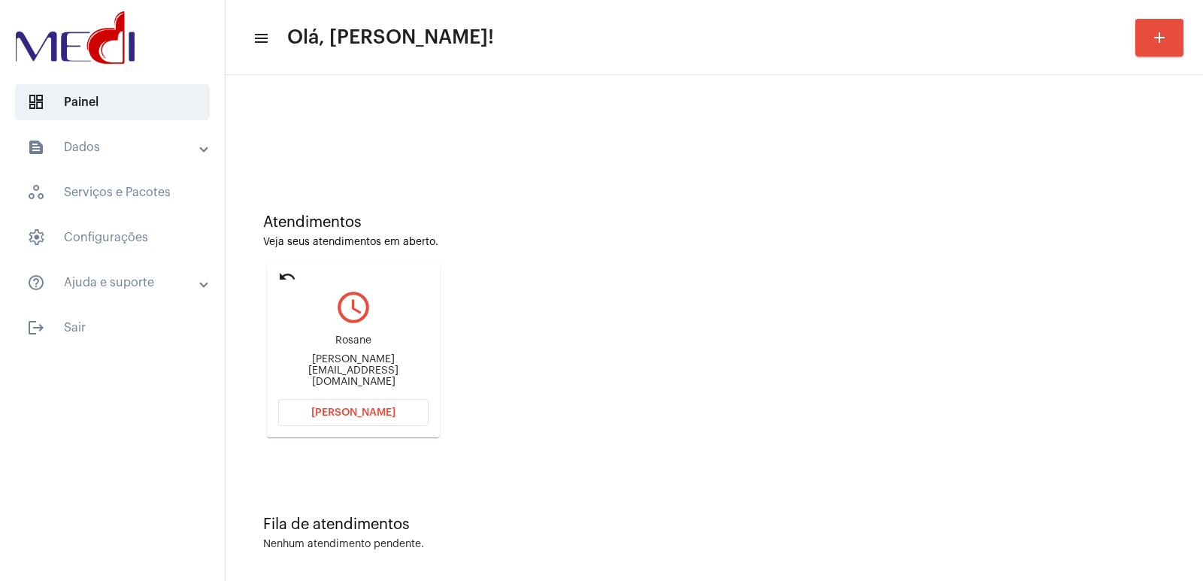
click at [368, 347] on div "Rosane" at bounding box center [353, 340] width 150 height 11
copy div "Rosane"
click at [356, 407] on button "[PERSON_NAME]" at bounding box center [353, 412] width 150 height 27
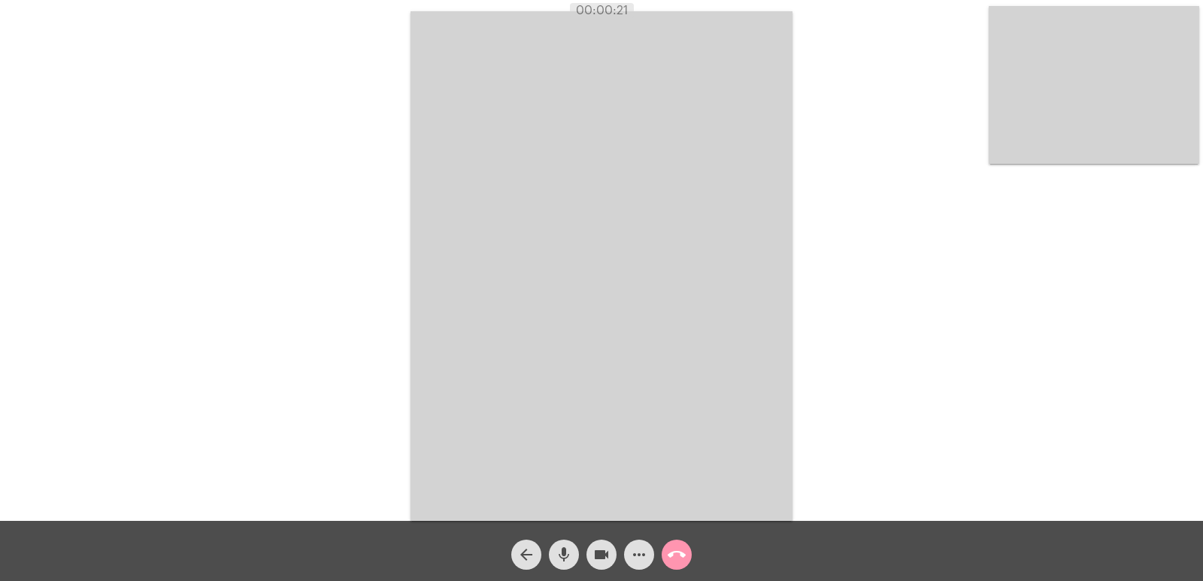
click at [690, 365] on video at bounding box center [602, 266] width 382 height 510
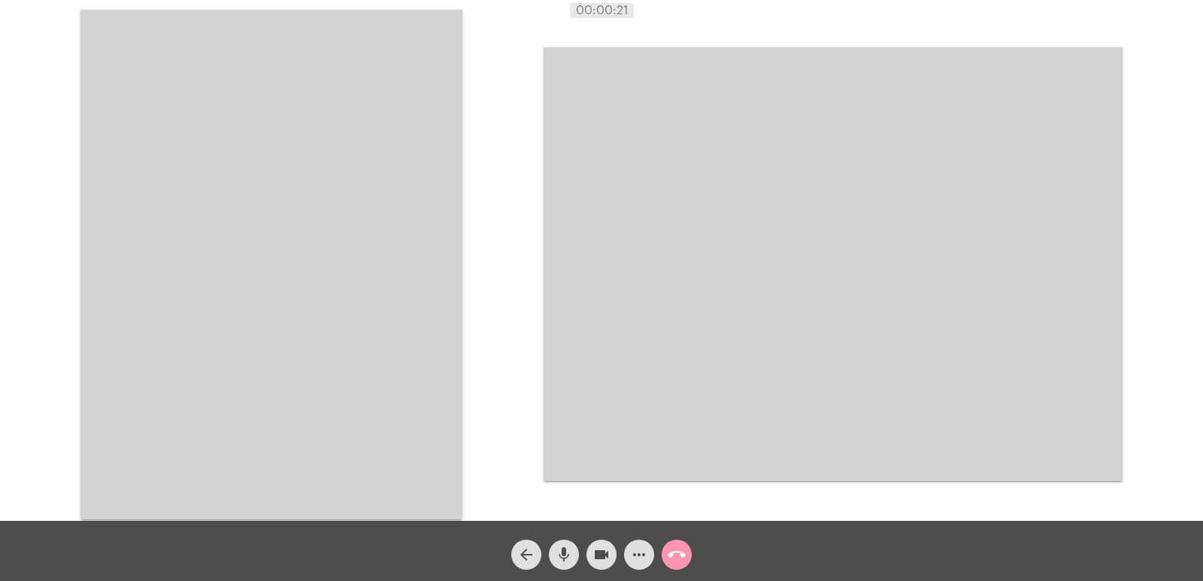
click at [294, 253] on video at bounding box center [271, 265] width 382 height 510
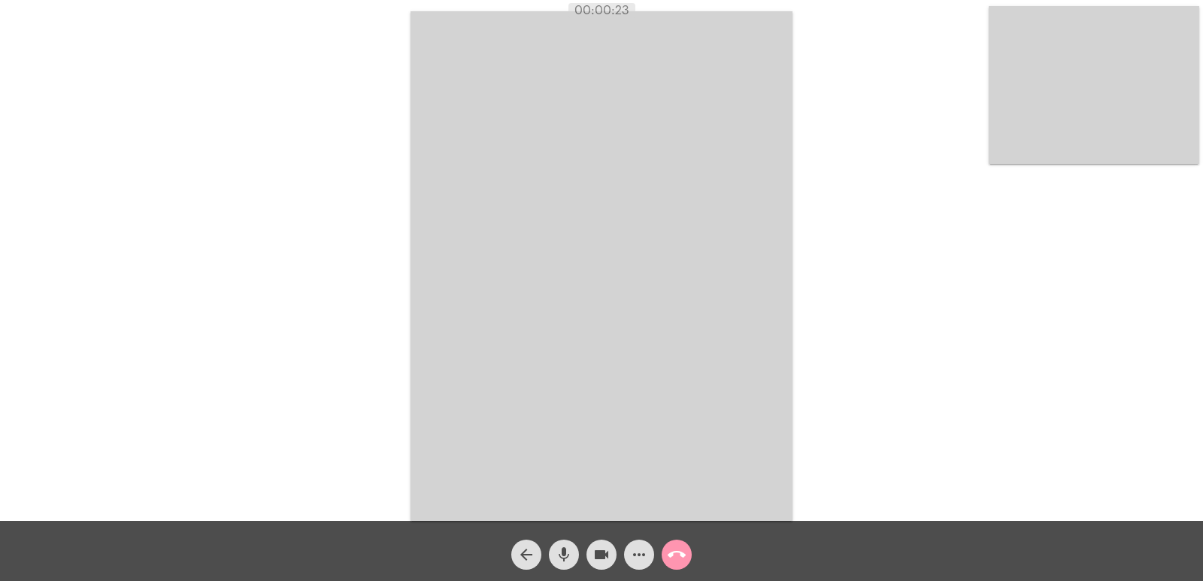
click at [1141, 91] on video at bounding box center [1094, 85] width 211 height 158
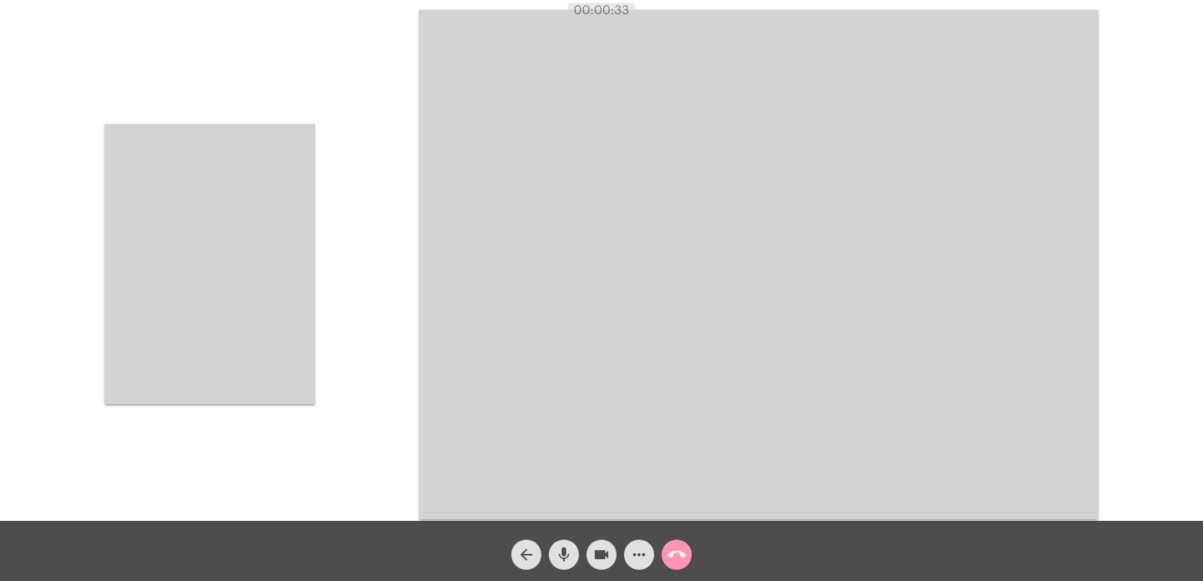
click at [217, 263] on video at bounding box center [210, 264] width 211 height 280
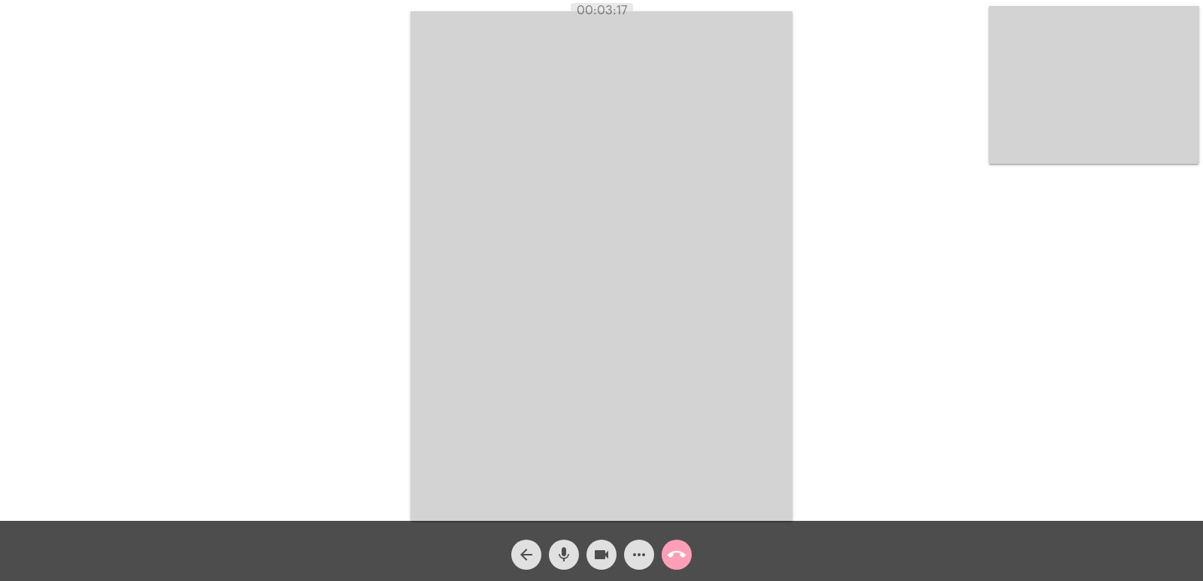
click at [686, 562] on button "call_end" at bounding box center [677, 555] width 30 height 30
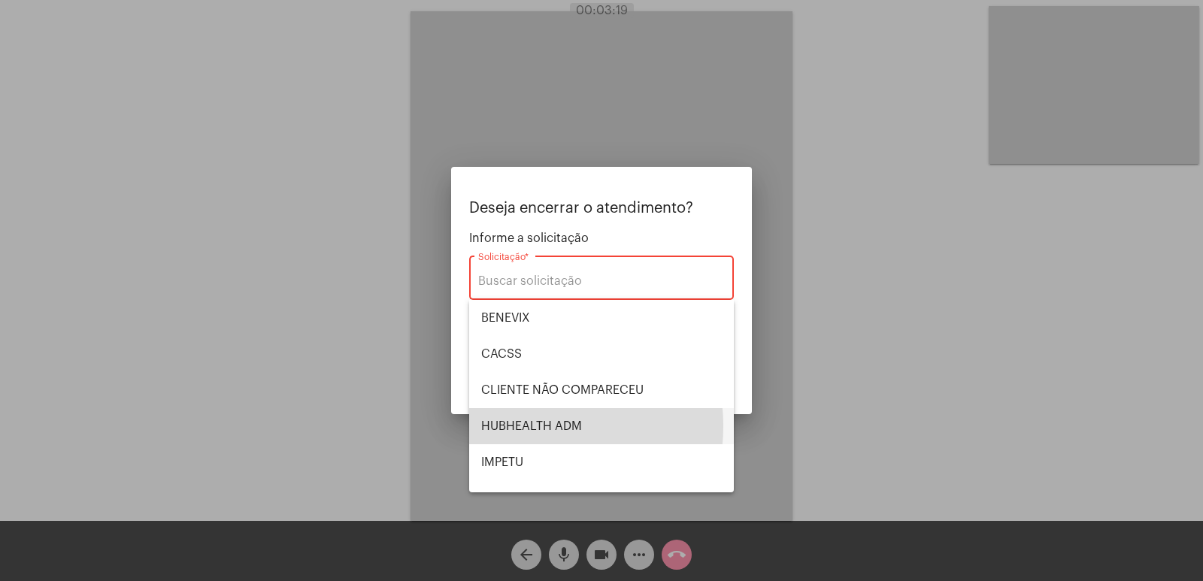
click at [525, 426] on span "HUBHEALTH ADM" at bounding box center [601, 426] width 241 height 36
type input "HUBHEALTH ADM"
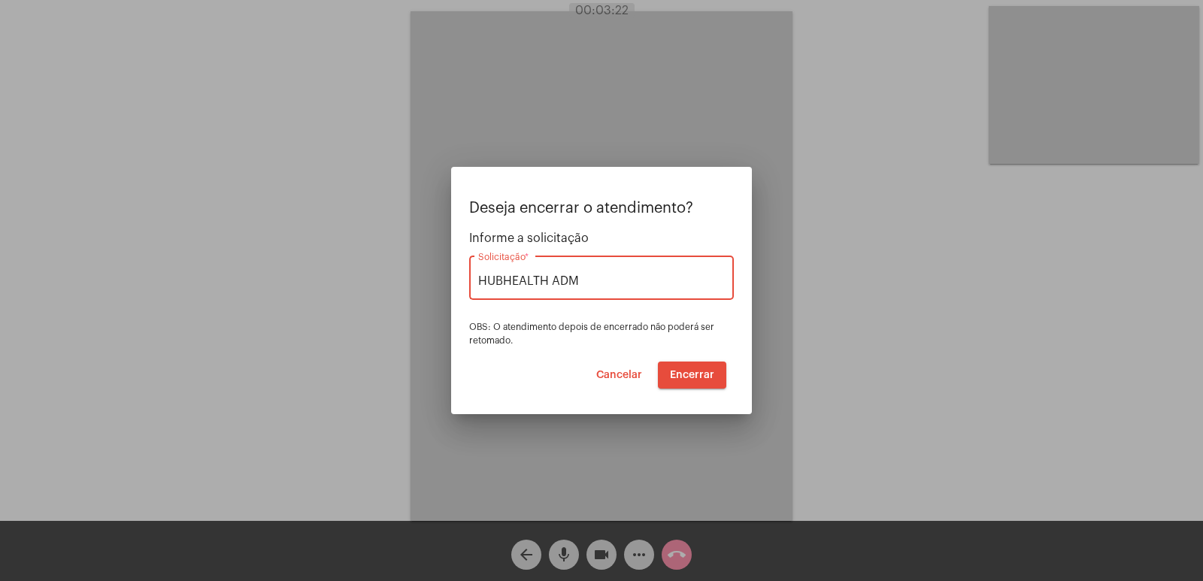
click at [687, 373] on span "Encerrar" at bounding box center [692, 375] width 44 height 11
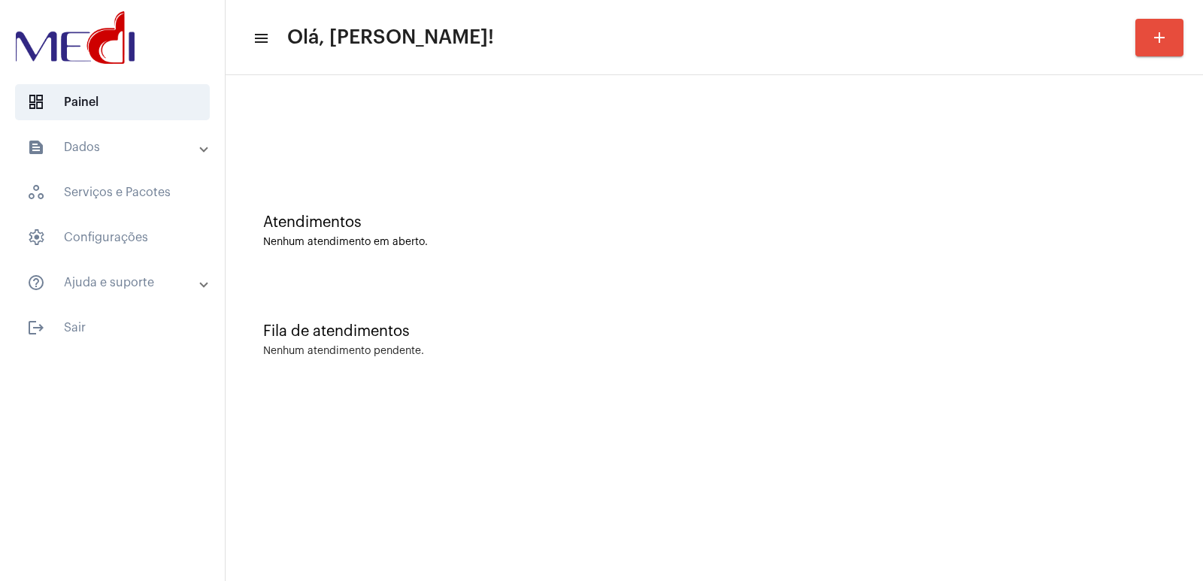
drag, startPoint x: 911, startPoint y: 386, endPoint x: 894, endPoint y: 376, distance: 19.2
click at [909, 382] on div "Fila de atendimentos Nenhum atendimento pendente." at bounding box center [714, 332] width 962 height 109
click at [838, 338] on div "Fila de atendimentos" at bounding box center [714, 331] width 902 height 17
click at [372, 88] on div at bounding box center [714, 126] width 962 height 86
click at [893, 392] on div "Atendimentos Nenhum atendimento em aberto. Fila de atendimentos Nenhum atendime…" at bounding box center [715, 235] width 978 height 320
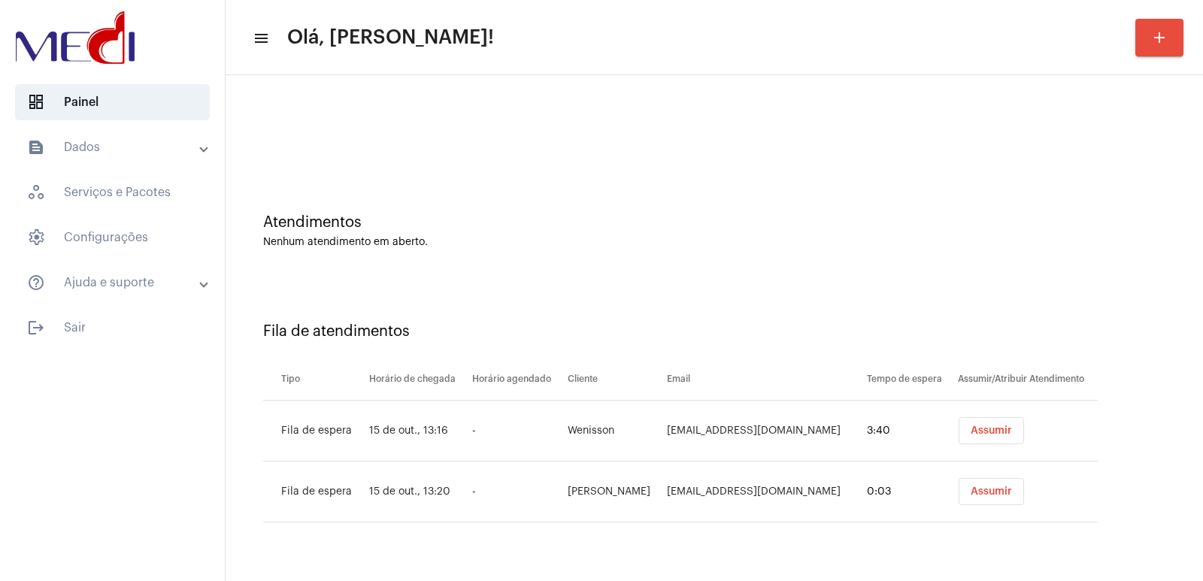
click at [972, 429] on span "Assumir" at bounding box center [991, 431] width 41 height 11
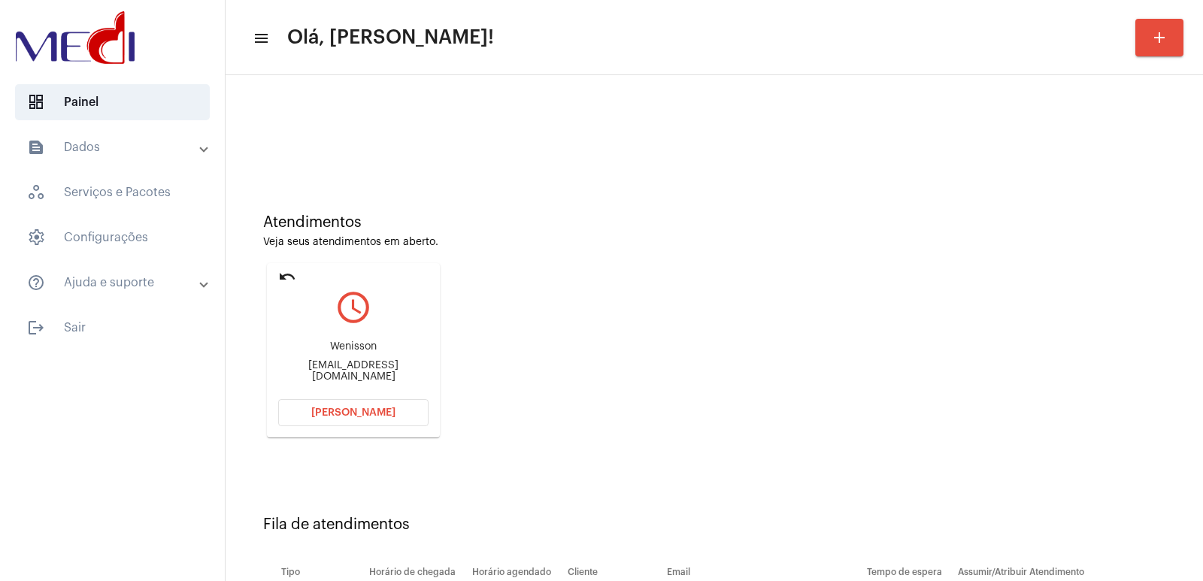
click at [865, 423] on div "Atendimentos Veja seus atendimentos em aberto. undo query_builder Wenisson Weni…" at bounding box center [714, 320] width 962 height 302
click at [335, 343] on div "Wenisson Wenisson_douglas@live.com" at bounding box center [353, 362] width 150 height 68
copy div "Wenisson"
click at [346, 420] on button "Abrir Chamada" at bounding box center [353, 412] width 150 height 27
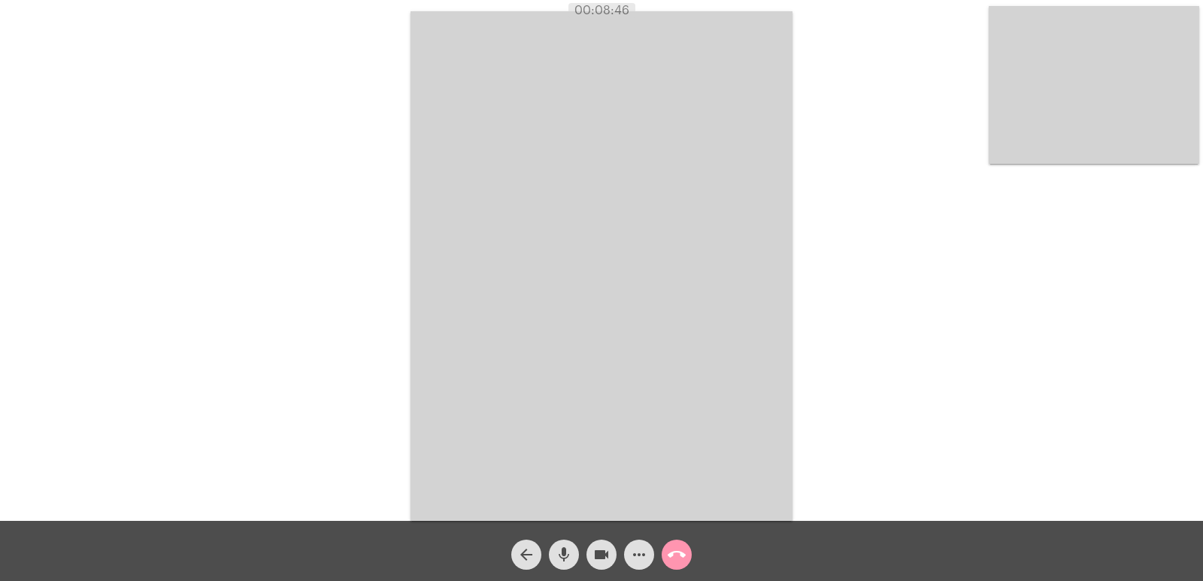
click at [690, 554] on button "call_end" at bounding box center [677, 555] width 30 height 30
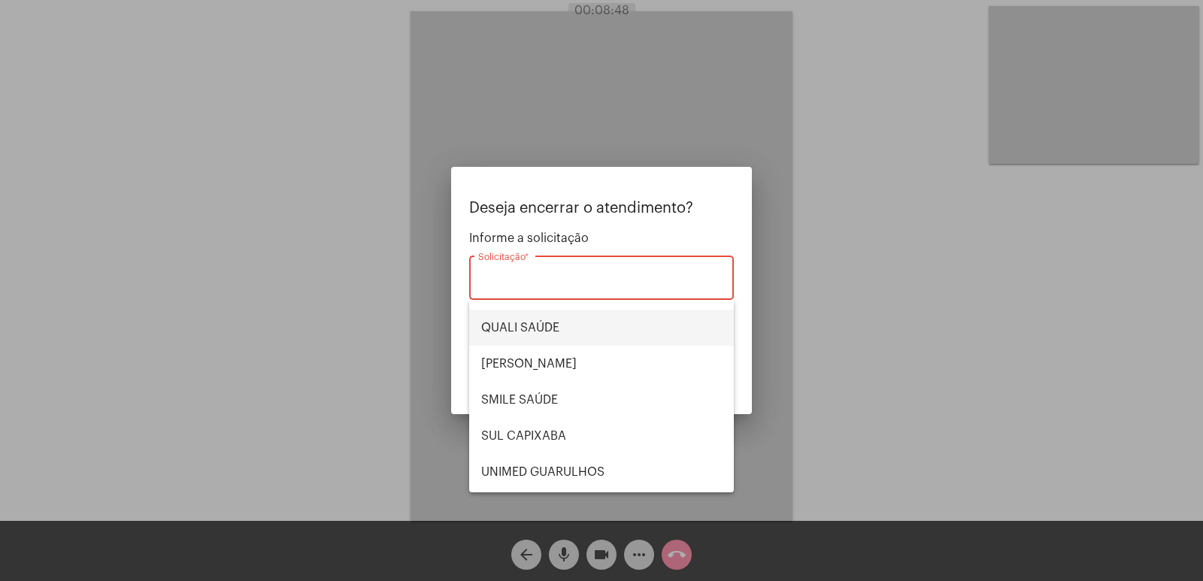
scroll to position [238, 0]
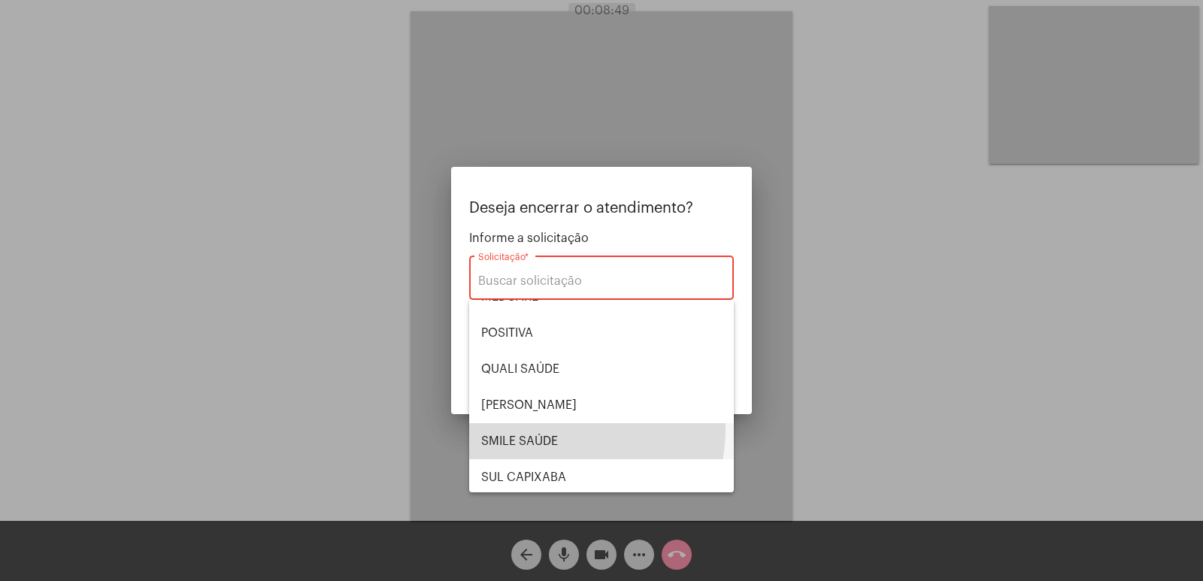
click at [546, 428] on span "SMILE SAÚDE" at bounding box center [601, 441] width 241 height 36
type input "SMILE SAÚDE"
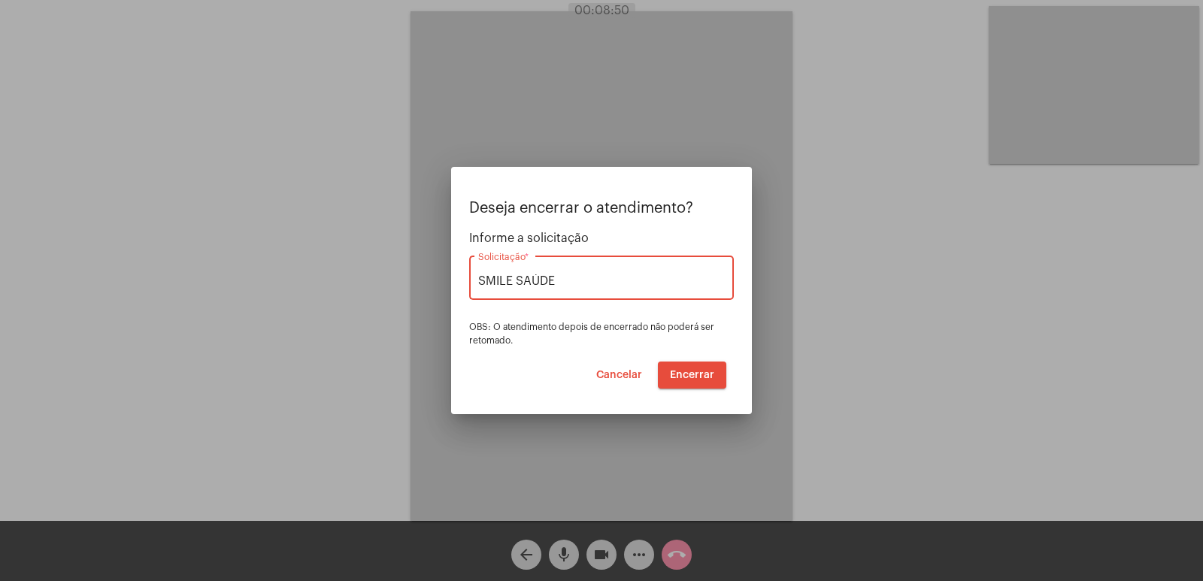
click at [691, 374] on span "Encerrar" at bounding box center [692, 375] width 44 height 11
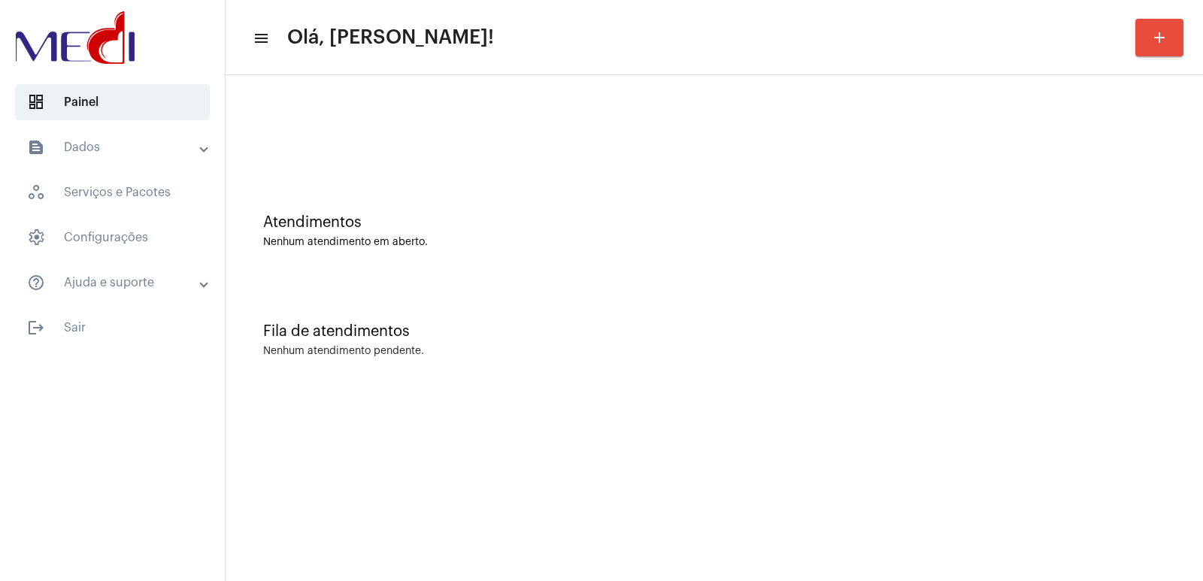
click at [896, 245] on div "Nenhum atendimento em aberto." at bounding box center [714, 242] width 902 height 11
click at [1178, 263] on div "Atendimentos Nenhum atendimento em aberto." at bounding box center [714, 223] width 962 height 109
drag, startPoint x: 1005, startPoint y: 313, endPoint x: 905, endPoint y: 314, distance: 100.8
click at [1005, 313] on div "Fila de atendimentos Nenhum atendimento pendente." at bounding box center [714, 332] width 962 height 109
click at [1058, 277] on div "Atendimentos Nenhum atendimento em aberto." at bounding box center [714, 223] width 962 height 109
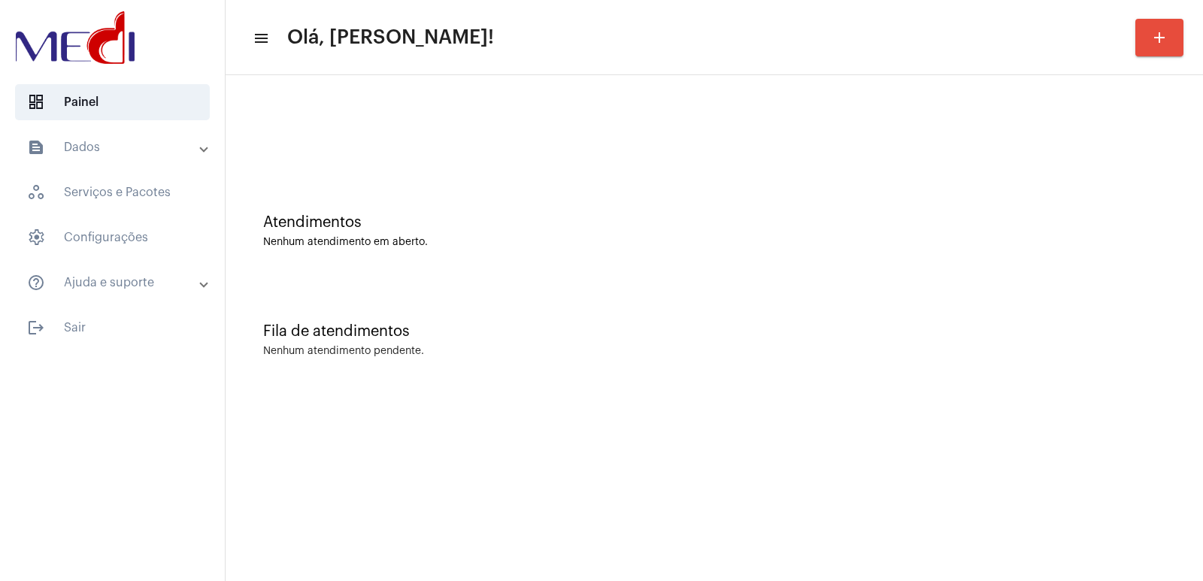
click at [316, 390] on div "Atendimentos Nenhum atendimento em aberto. Fila de atendimentos Nenhum atendime…" at bounding box center [715, 235] width 978 height 320
click at [990, 229] on div "Atendimentos" at bounding box center [714, 222] width 902 height 17
click at [831, 290] on div "Fila de atendimentos Nenhum atendimento pendente." at bounding box center [714, 332] width 962 height 109
click at [967, 341] on div "Fila de atendimentos Nenhum atendimento pendente." at bounding box center [714, 332] width 962 height 109
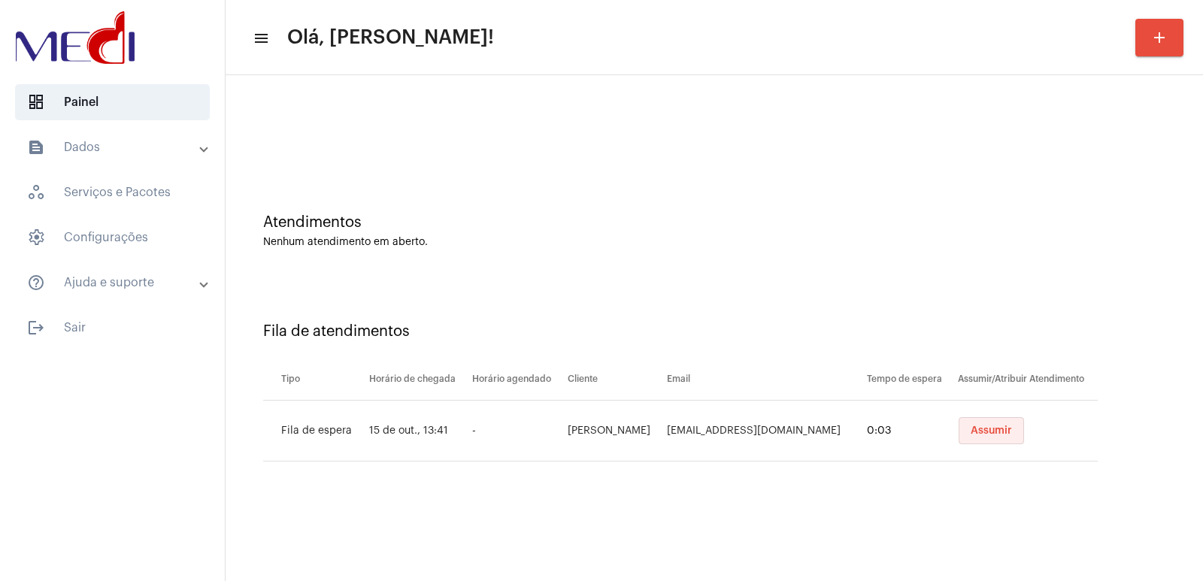
click at [975, 432] on span "Assumir" at bounding box center [991, 431] width 41 height 11
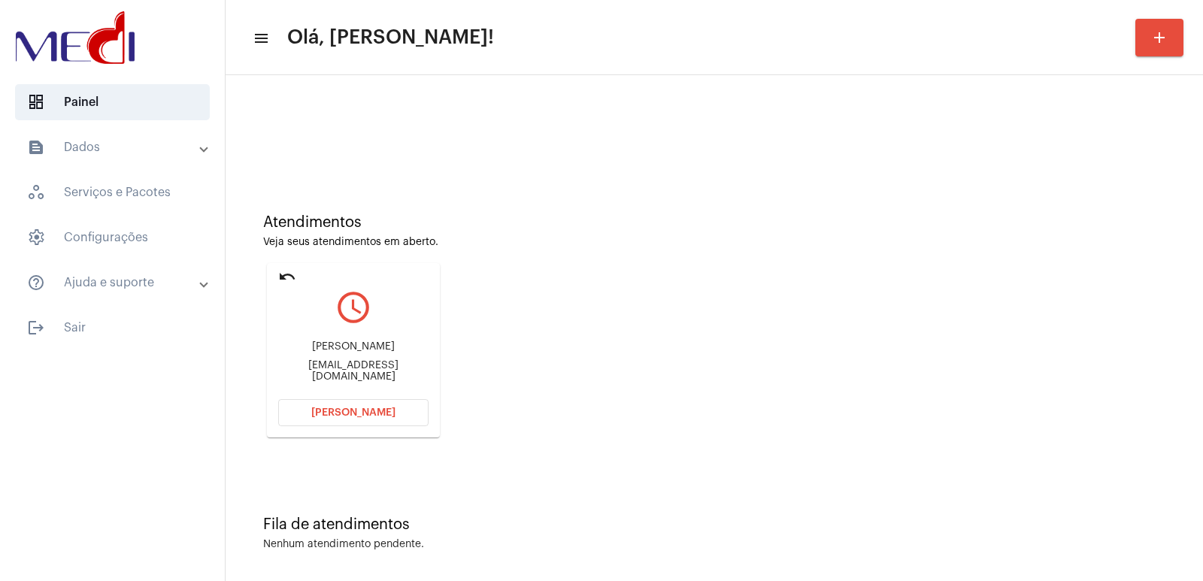
click at [342, 353] on div "Luciara Maria Vicente Carvalho" at bounding box center [353, 346] width 150 height 11
copy div "Luciara Maria Vicente Carvalho"
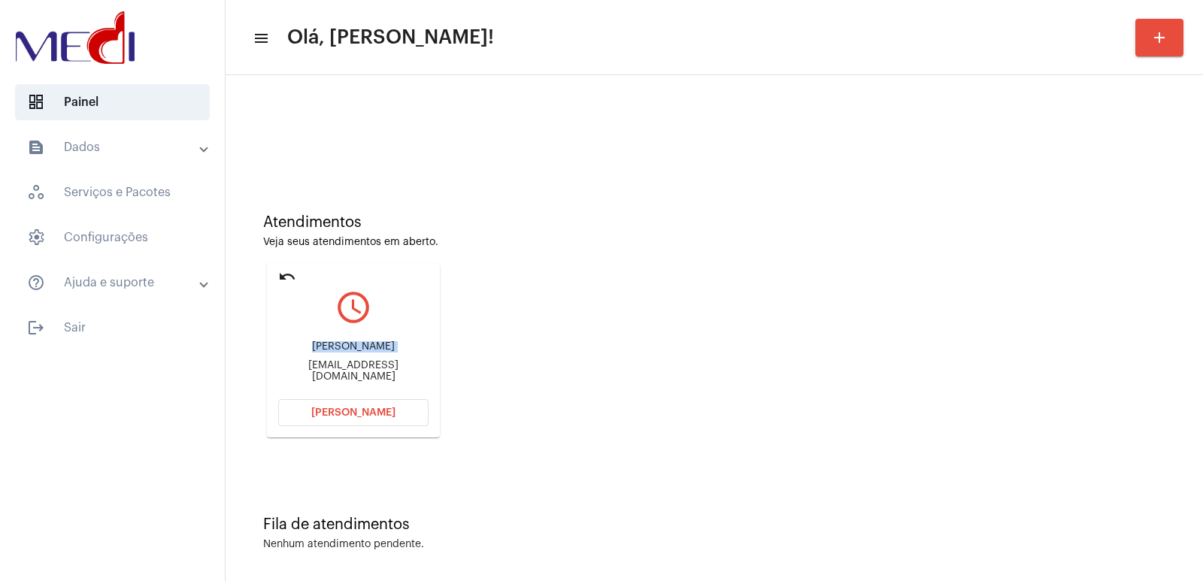
click at [416, 417] on button "[PERSON_NAME]" at bounding box center [353, 412] width 150 height 27
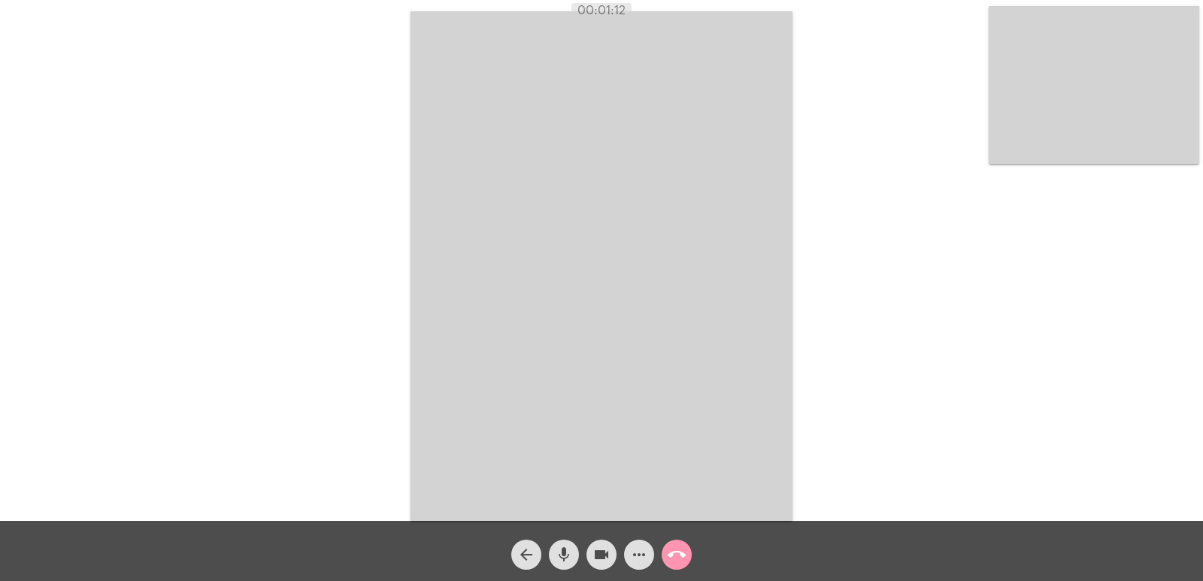
click at [1099, 120] on video at bounding box center [1094, 85] width 211 height 158
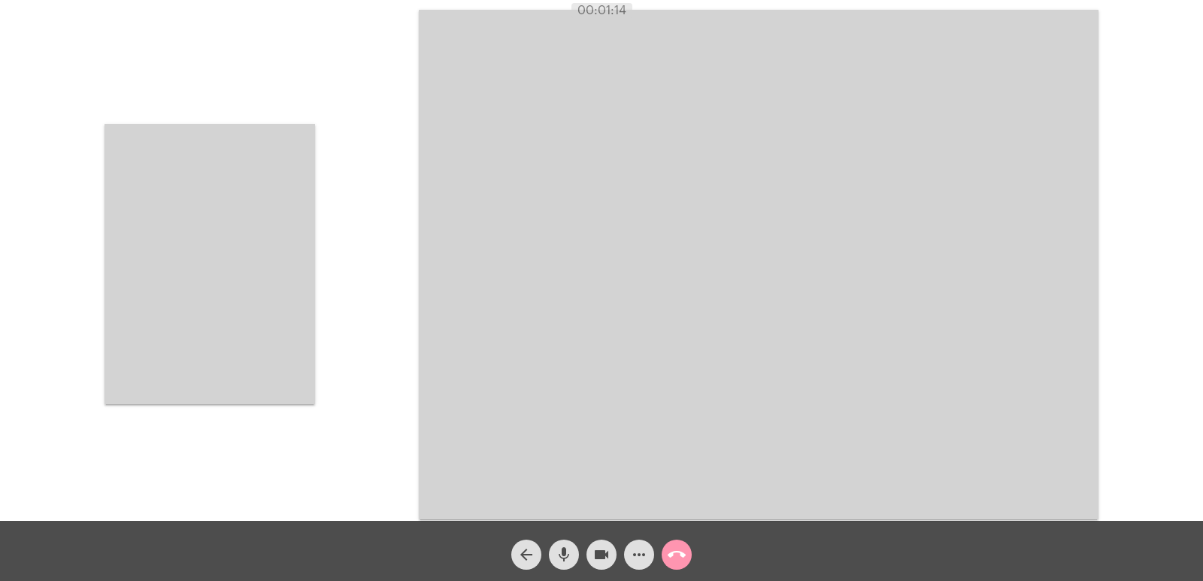
click at [330, 298] on div "Acessando Câmera e Microfone..." at bounding box center [602, 262] width 1200 height 521
click at [271, 293] on video at bounding box center [210, 264] width 211 height 280
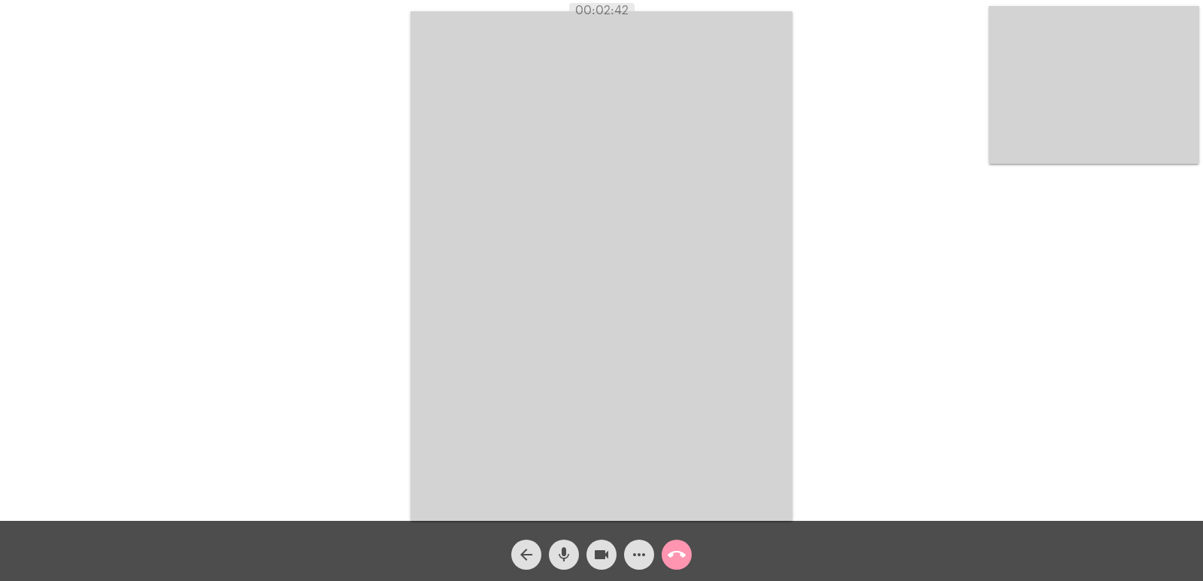
click at [674, 557] on mat-icon "call_end" at bounding box center [677, 555] width 18 height 18
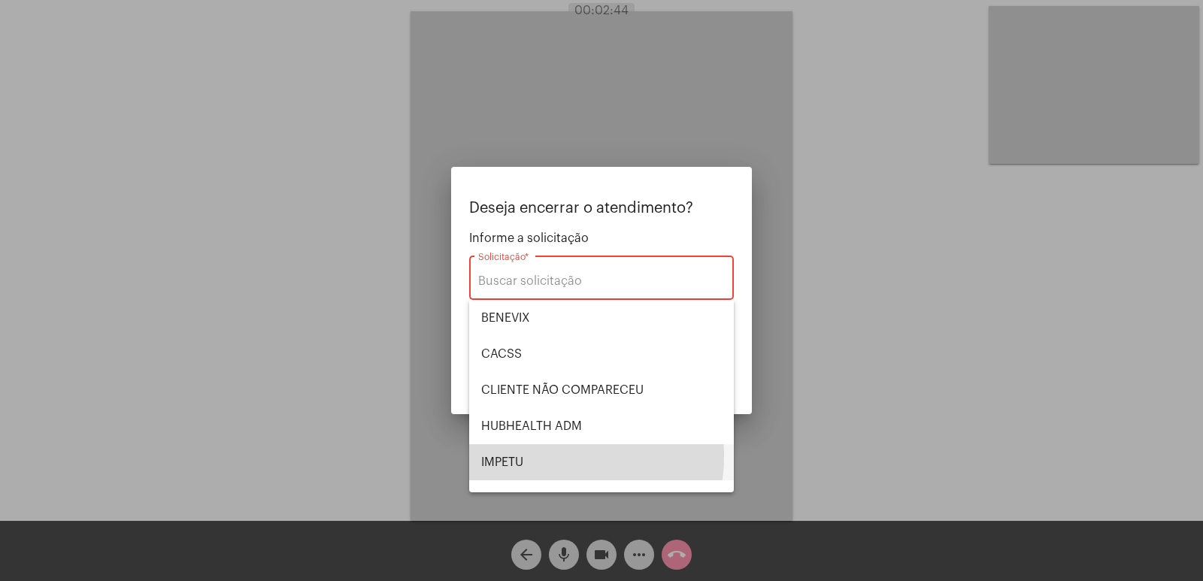
click at [547, 456] on span "IMPETU" at bounding box center [601, 462] width 241 height 36
type input "IMPETU"
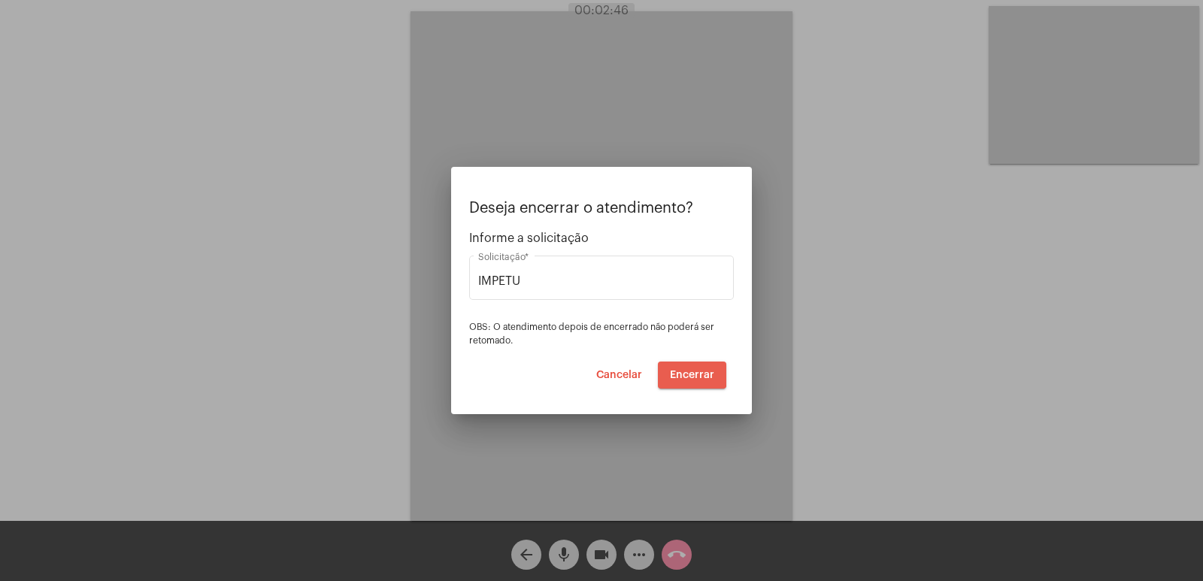
click at [688, 374] on span "Encerrar" at bounding box center [692, 375] width 44 height 11
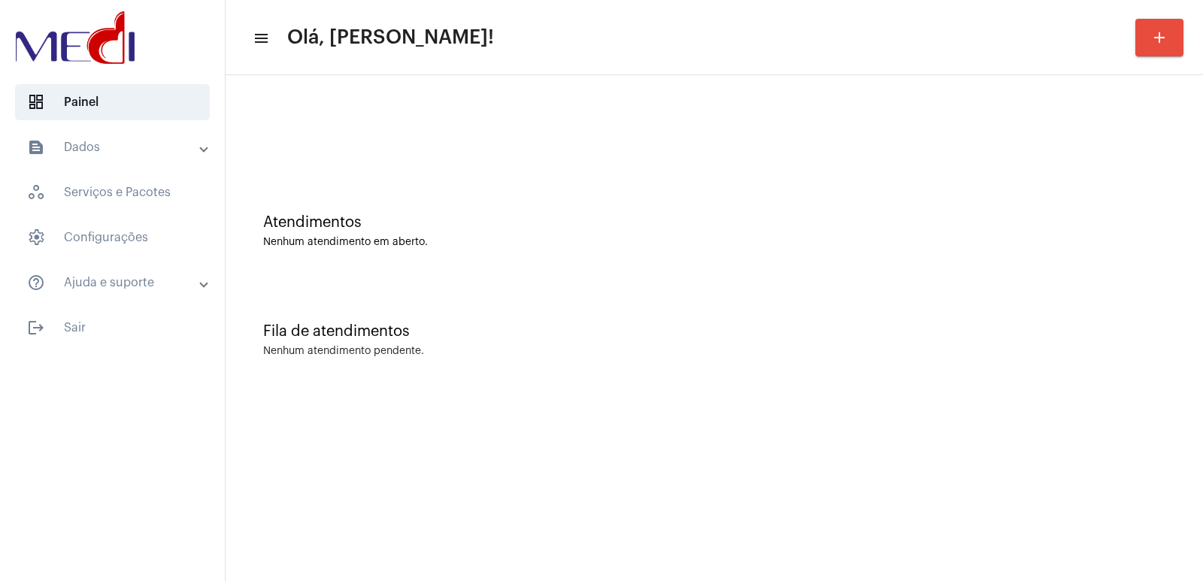
click at [956, 374] on div "Fila de atendimentos Nenhum atendimento pendente." at bounding box center [714, 332] width 962 height 109
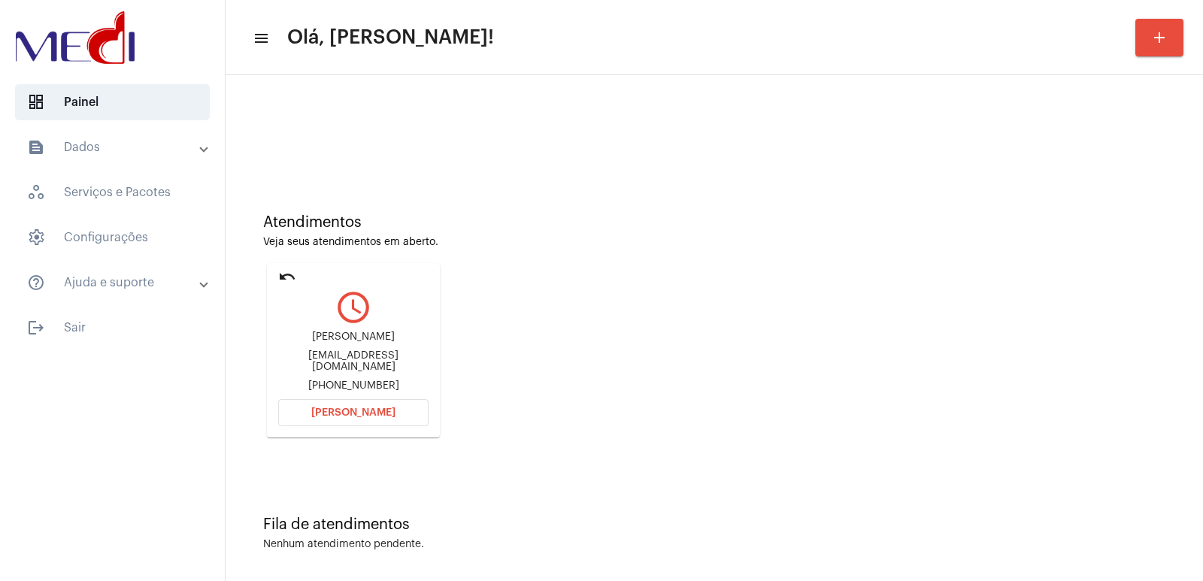
click at [354, 338] on div "Michelle" at bounding box center [353, 337] width 150 height 11
copy div "Michelle"
click at [342, 368] on div "Michelle michellekeisyvinicius@gmail.com +5511994609960" at bounding box center [353, 362] width 150 height 68
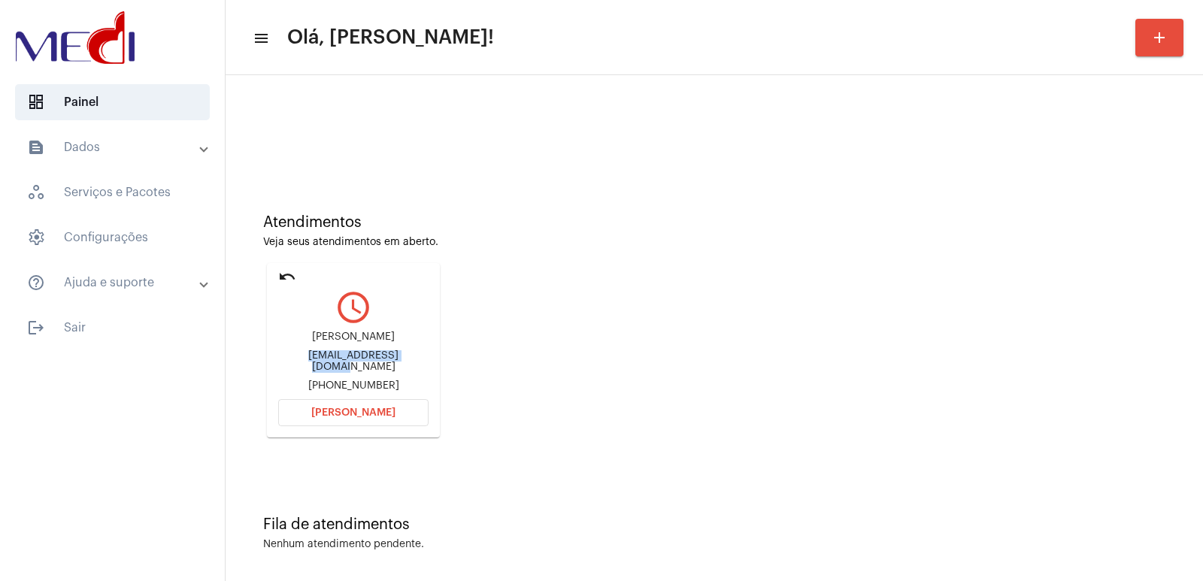
click at [342, 368] on div "Michelle michellekeisyvinicius@gmail.com +5511994609960" at bounding box center [353, 362] width 150 height 68
copy div "michellekeisyvinicius@gmail.com"
click at [344, 420] on button "[PERSON_NAME]" at bounding box center [353, 412] width 150 height 27
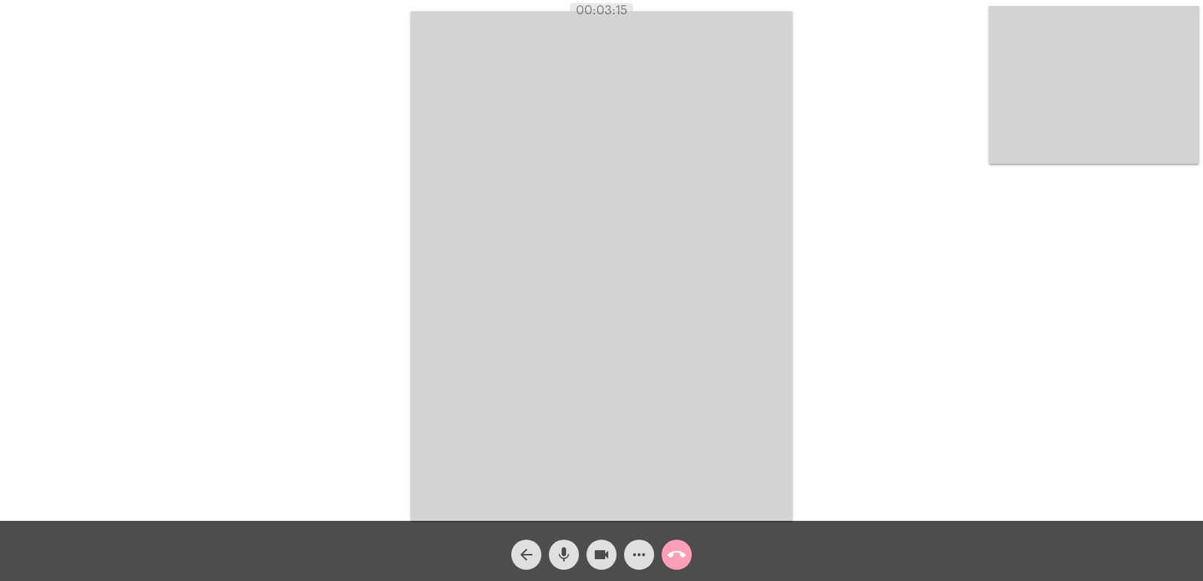
click at [679, 560] on mat-icon "call_end" at bounding box center [677, 555] width 18 height 18
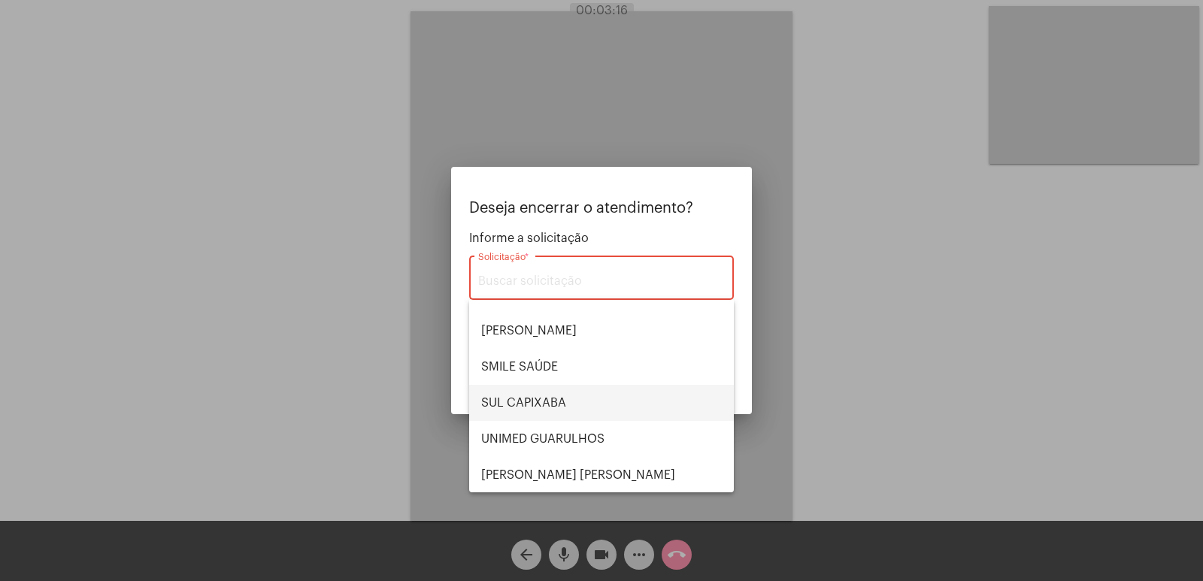
scroll to position [313, 0]
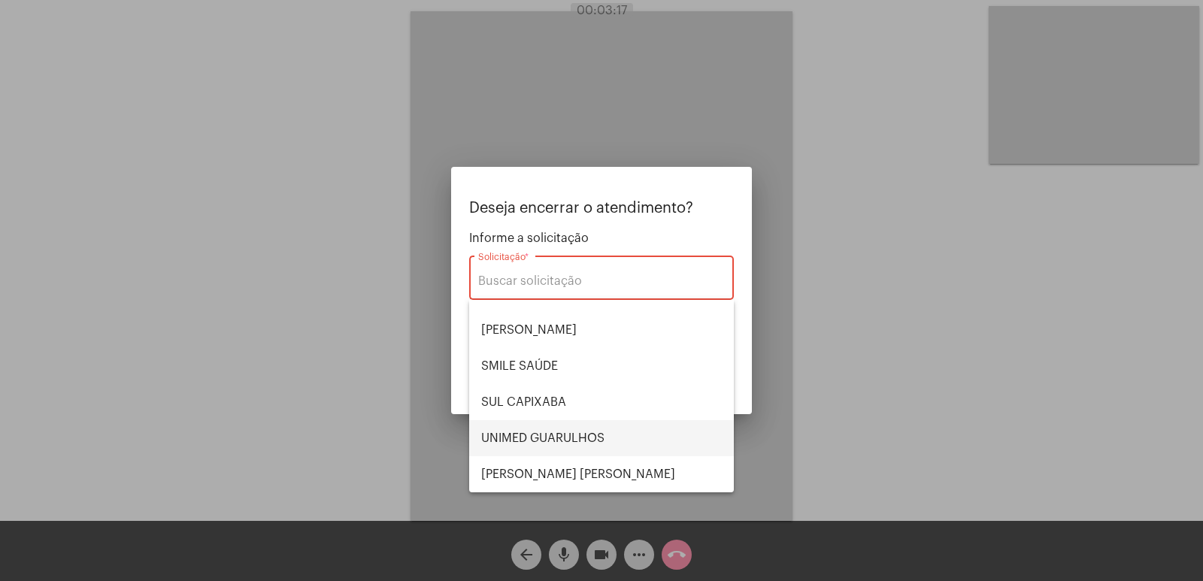
click at [575, 426] on span "UNIMED GUARULHOS" at bounding box center [601, 438] width 241 height 36
type input "UNIMED GUARULHOS"
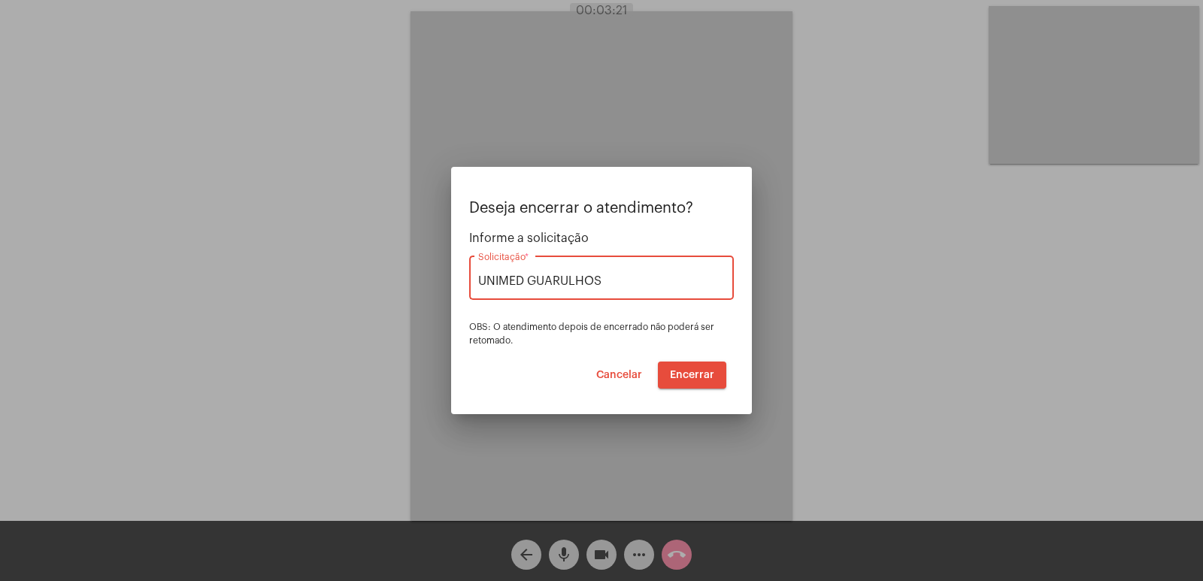
click at [678, 374] on span "Encerrar" at bounding box center [692, 375] width 44 height 11
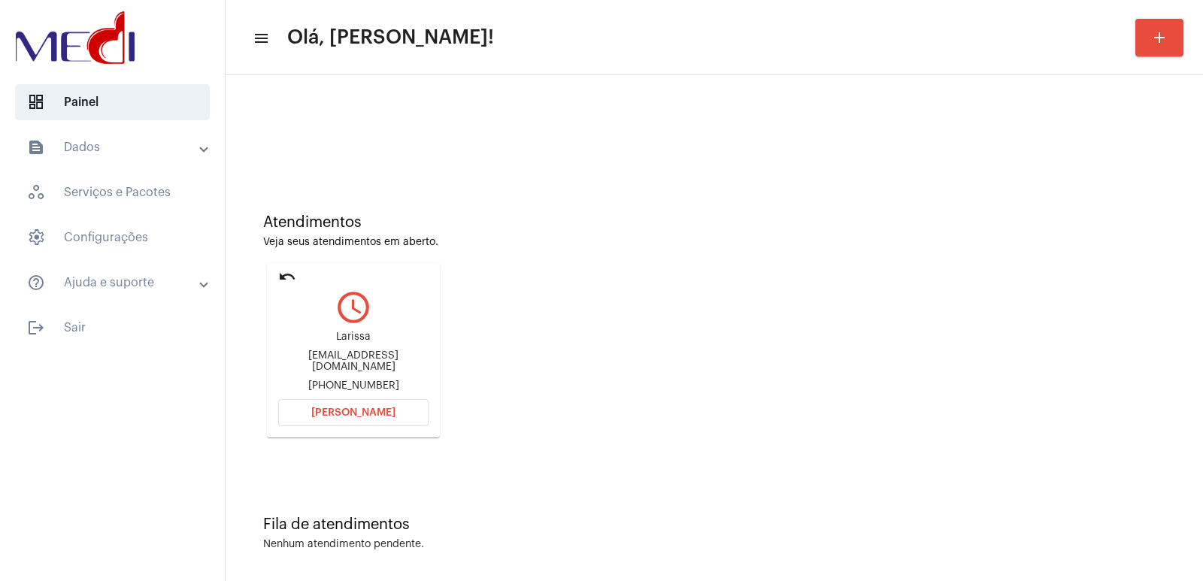
drag, startPoint x: 1132, startPoint y: 445, endPoint x: 1014, endPoint y: 402, distance: 125.9
click at [1098, 426] on div "Atendimentos Veja seus atendimentos em aberto. undo query_builder Larissa [EMAI…" at bounding box center [714, 320] width 962 height 302
click at [373, 352] on div "Larissa [EMAIL_ADDRESS][DOMAIN_NAME] [PHONE_NUMBER]" at bounding box center [353, 362] width 150 height 68
click at [373, 352] on div "Larissa larissagontijo1999@hotmail.com +5511967474103" at bounding box center [353, 362] width 150 height 68
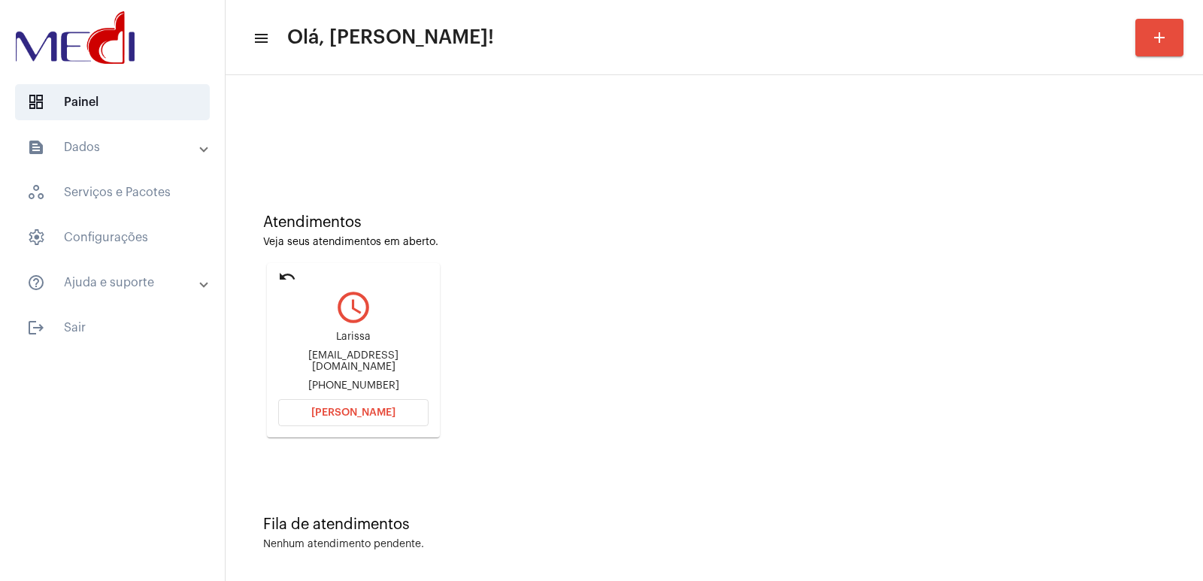
click at [369, 362] on div "larissagontijo1999@hotmail.com" at bounding box center [353, 361] width 150 height 23
copy div "larissagontijo1999@hotmail.com"
click at [350, 397] on mat-card "undo query_builder Larissa larissagontijo1999@hotmail.com +5511967474103 Abrir …" at bounding box center [353, 350] width 173 height 174
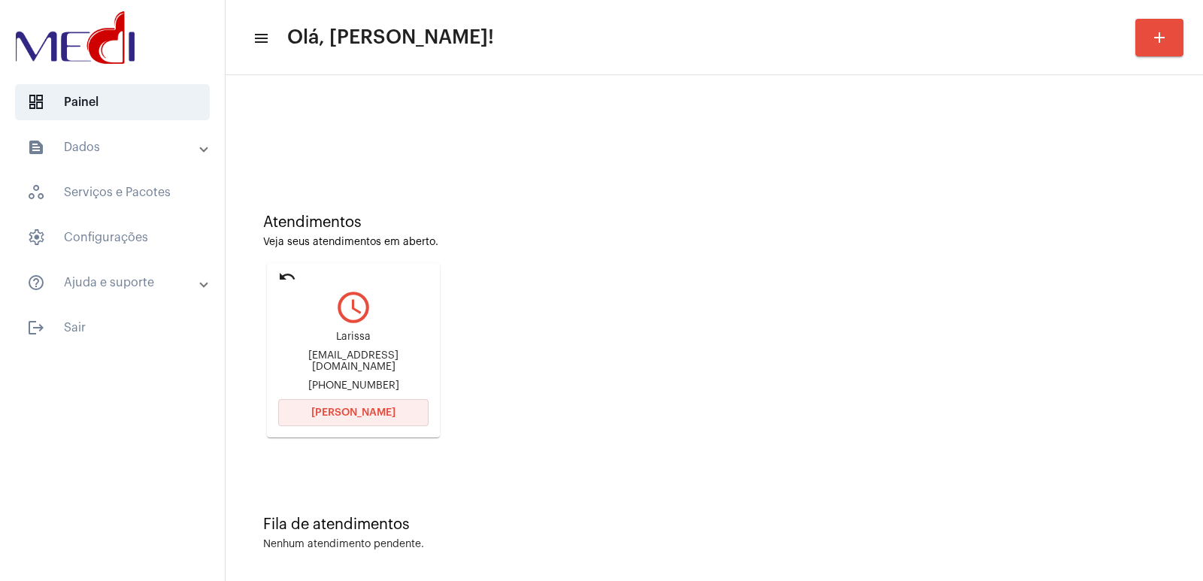
drag, startPoint x: 359, startPoint y: 415, endPoint x: 362, endPoint y: 424, distance: 9.5
click at [362, 425] on button "Abrir Chamada" at bounding box center [353, 412] width 150 height 27
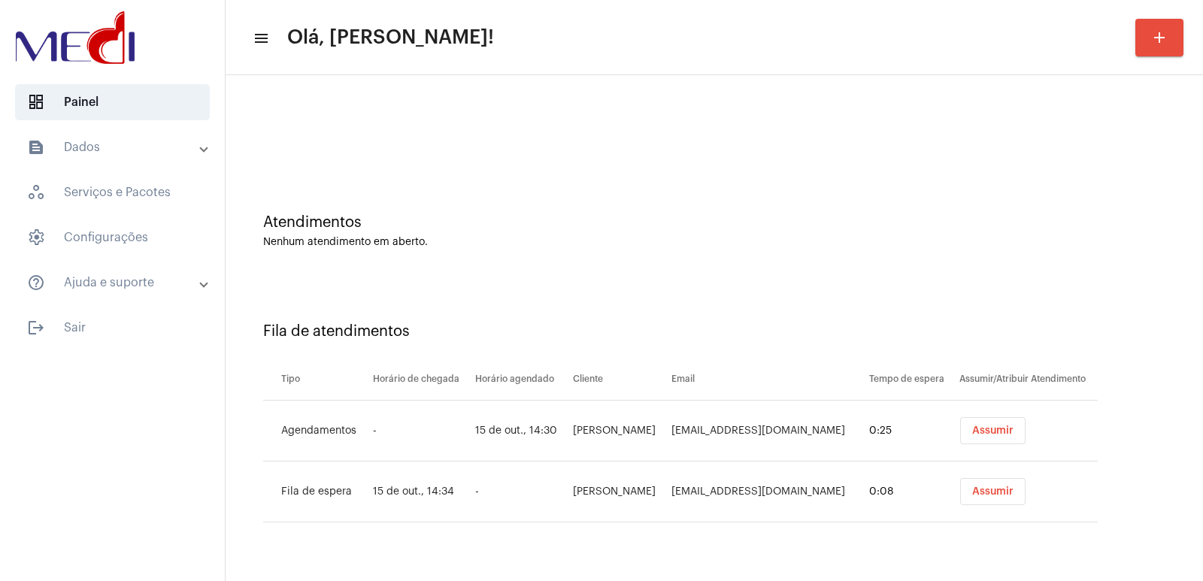
click at [990, 423] on button "Assumir" at bounding box center [992, 430] width 65 height 27
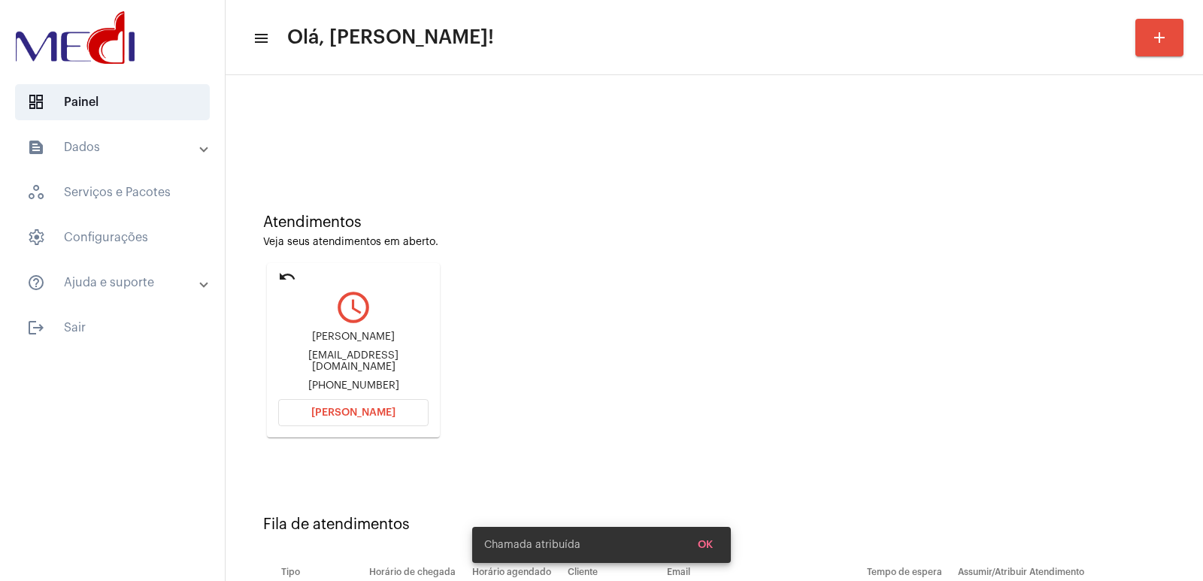
click at [332, 349] on div "Eliane Maria da Silva Cfrancajessica@gmail.com +5581993063485" at bounding box center [353, 362] width 150 height 68
click at [331, 343] on div "Eliane Maria da Silva" at bounding box center [353, 337] width 150 height 11
copy div "Eliane Maria da Silva"
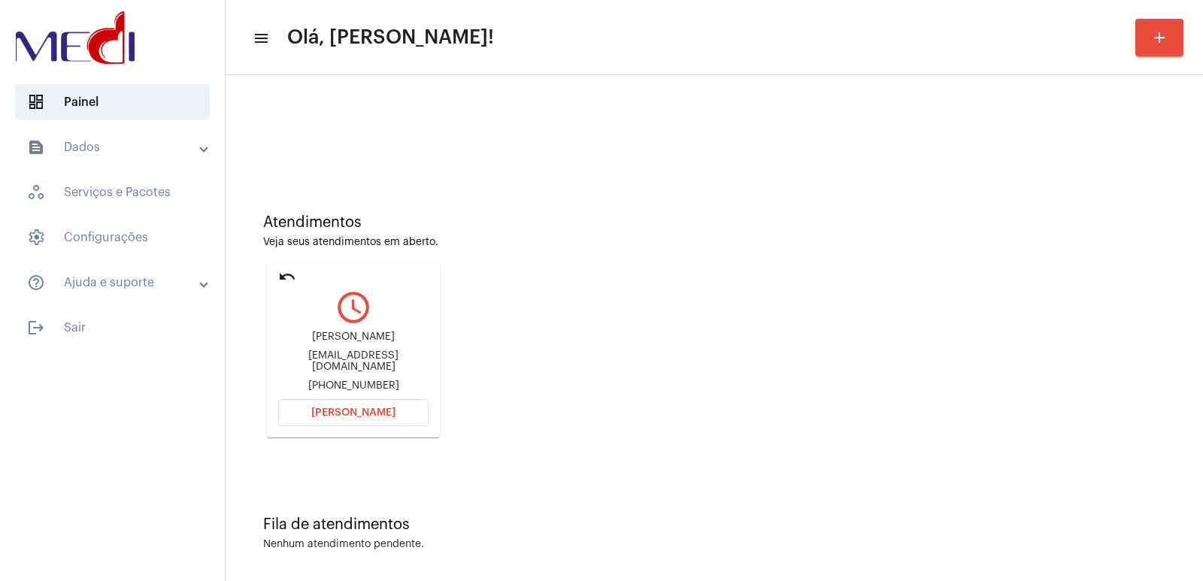
click at [368, 410] on span "Abrir Chamada" at bounding box center [353, 413] width 84 height 11
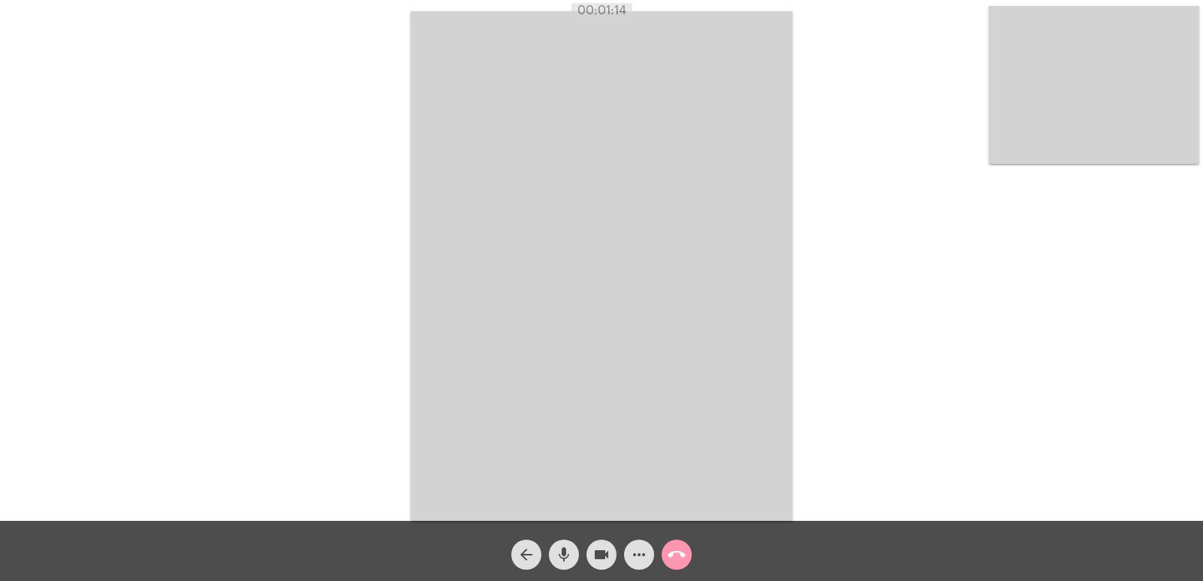
click at [1075, 81] on video at bounding box center [1094, 85] width 211 height 158
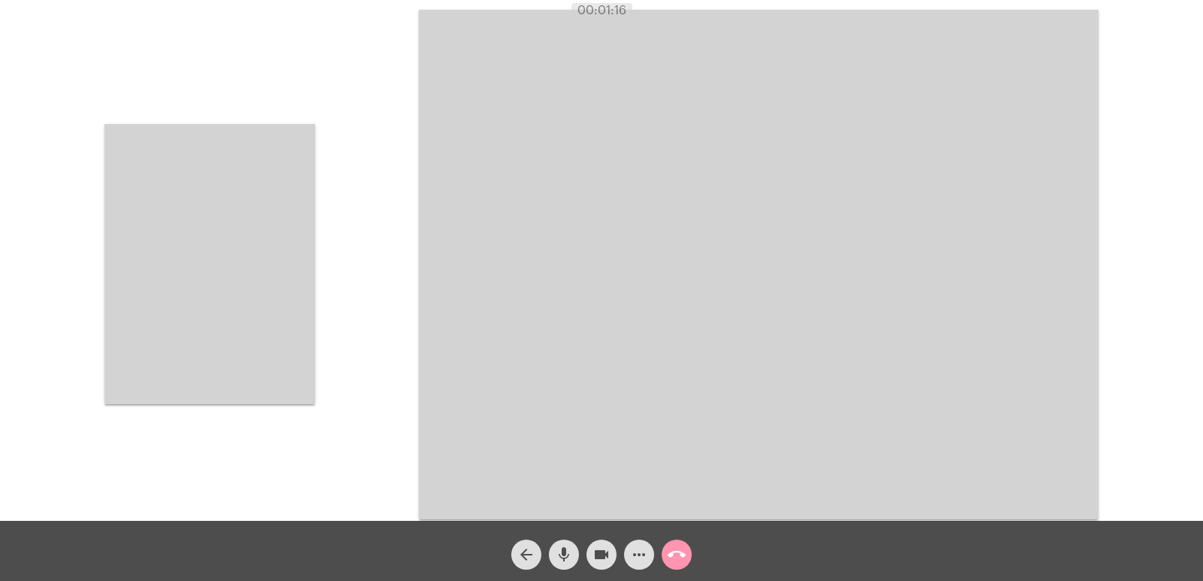
drag, startPoint x: 286, startPoint y: 238, endPoint x: 283, endPoint y: 94, distance: 144.4
click at [283, 235] on video at bounding box center [210, 264] width 211 height 280
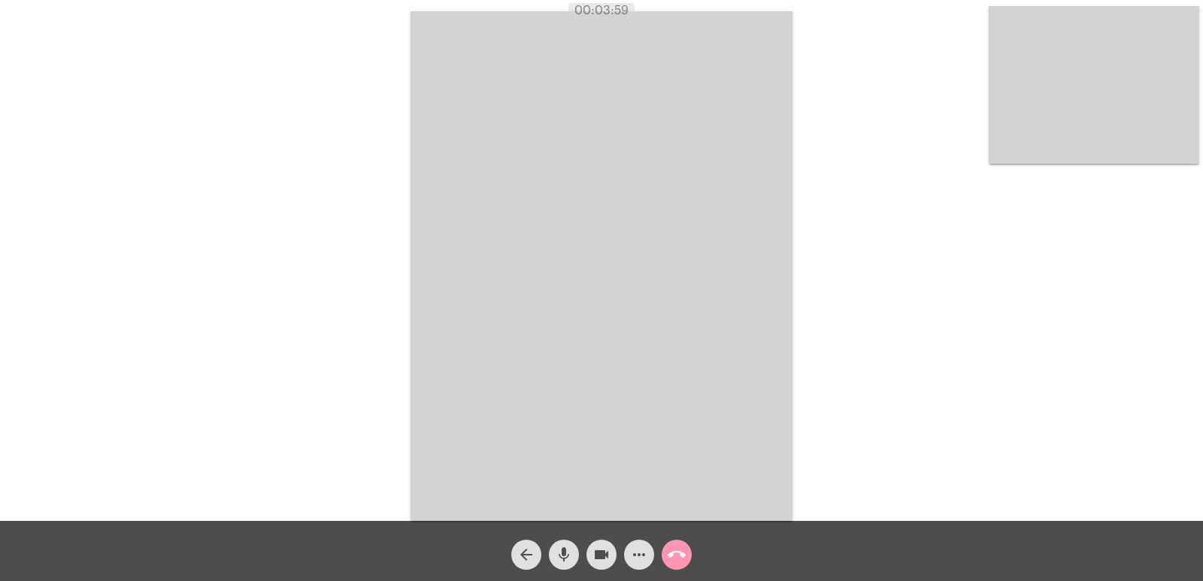
click at [685, 558] on mat-icon "call_end" at bounding box center [677, 555] width 18 height 18
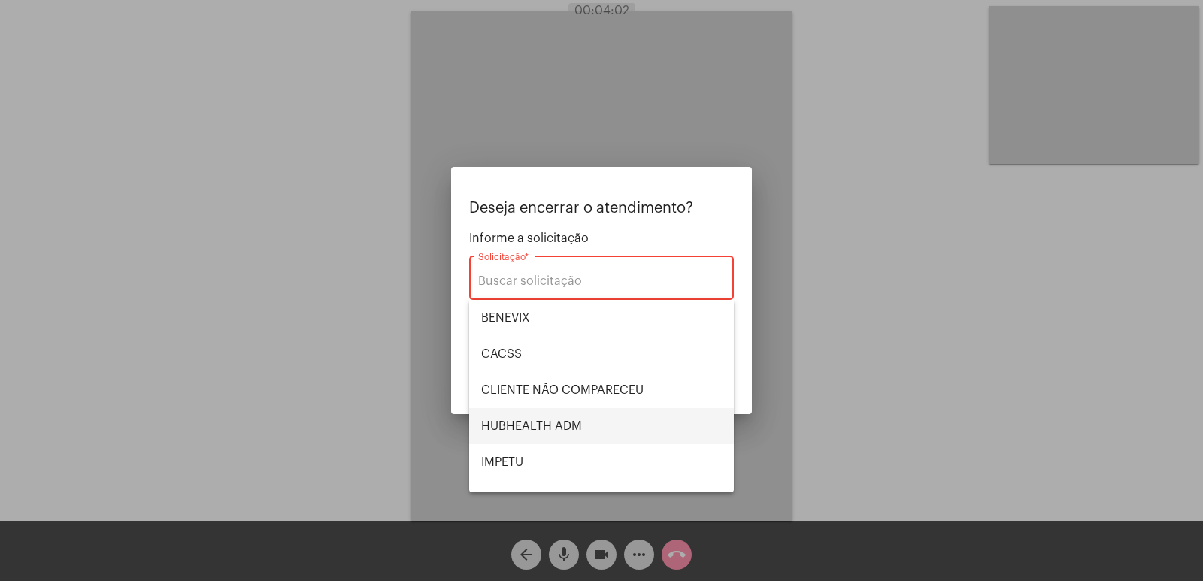
click at [592, 423] on span "HUBHEALTH ADM" at bounding box center [601, 426] width 241 height 36
type input "HUBHEALTH ADM"
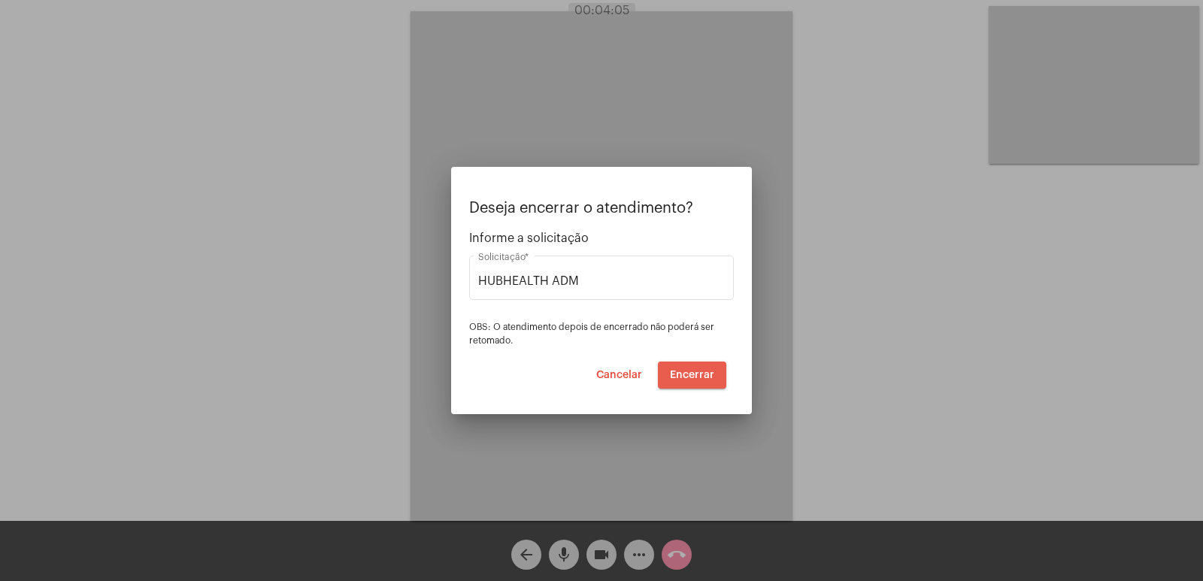
click at [700, 368] on button "Encerrar" at bounding box center [692, 375] width 68 height 27
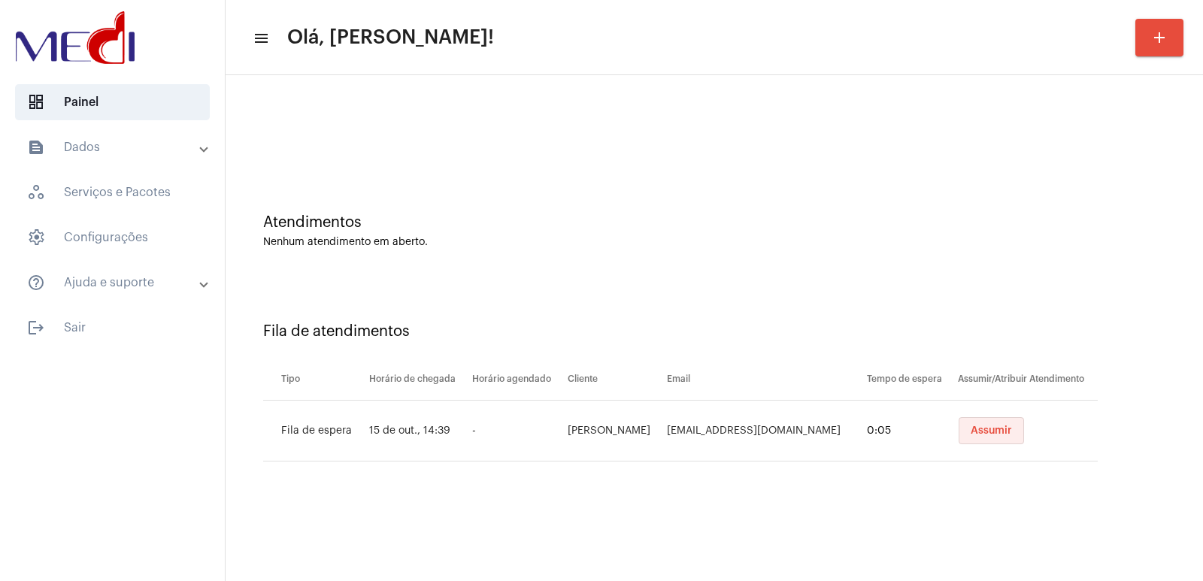
click at [996, 427] on span "Assumir" at bounding box center [991, 431] width 41 height 11
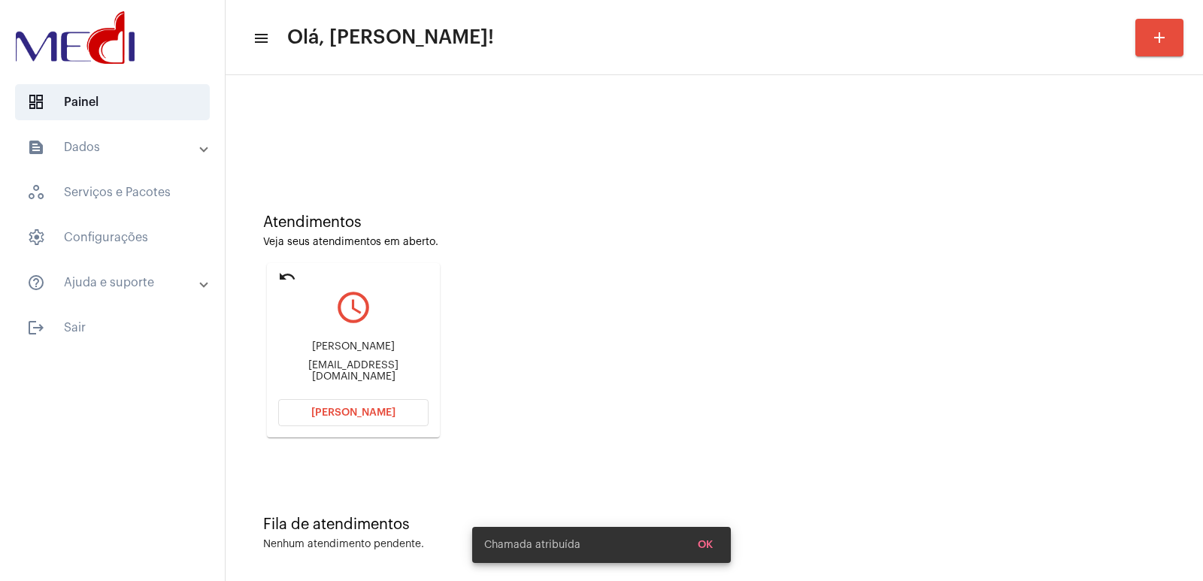
click at [377, 353] on div "[PERSON_NAME]" at bounding box center [353, 346] width 150 height 11
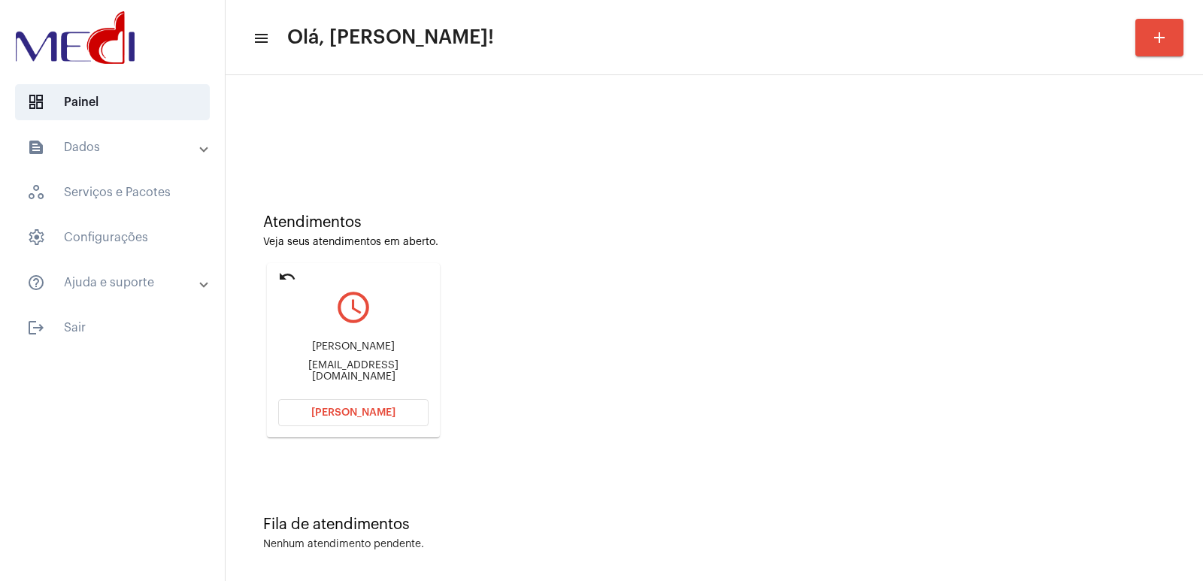
click at [377, 353] on div "[PERSON_NAME]" at bounding box center [353, 346] width 150 height 11
copy div "[PERSON_NAME]"
click at [371, 414] on span "Abrir Chamada" at bounding box center [353, 413] width 84 height 11
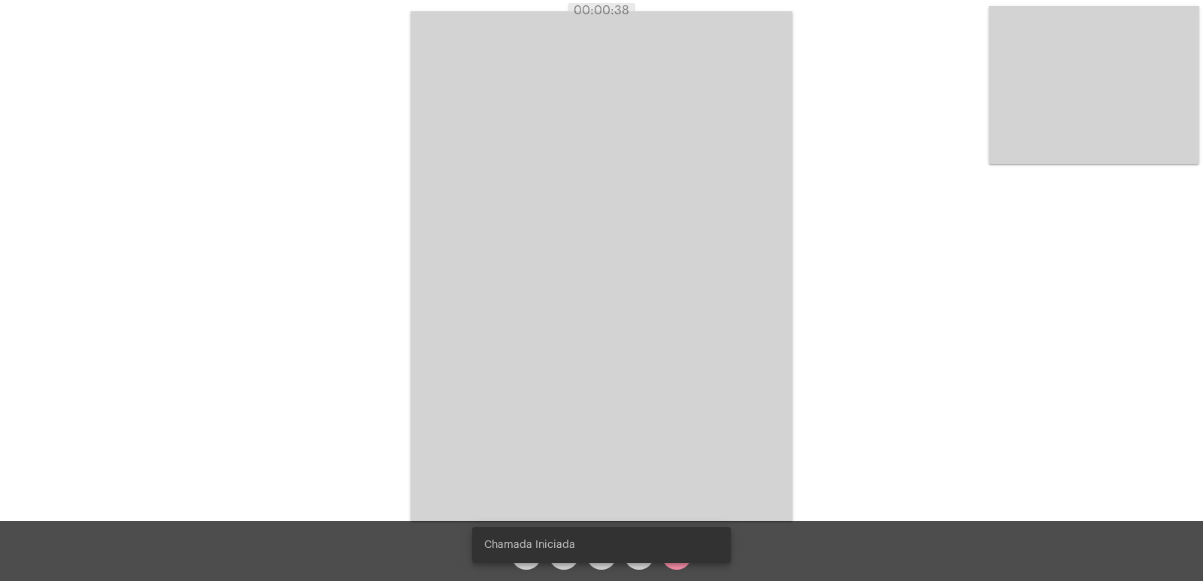
click at [564, 557] on snack-bar-container "Chamada Iniciada" at bounding box center [601, 545] width 259 height 36
click at [571, 556] on snack-bar-container "Chamada Iniciada" at bounding box center [601, 545] width 259 height 36
click at [557, 556] on snack-bar-container "Chamada Iniciada" at bounding box center [601, 545] width 259 height 36
click at [599, 556] on snack-bar-container "Chamada Iniciada" at bounding box center [601, 545] width 259 height 36
click at [556, 558] on snack-bar-container "Chamada Iniciada" at bounding box center [601, 545] width 259 height 36
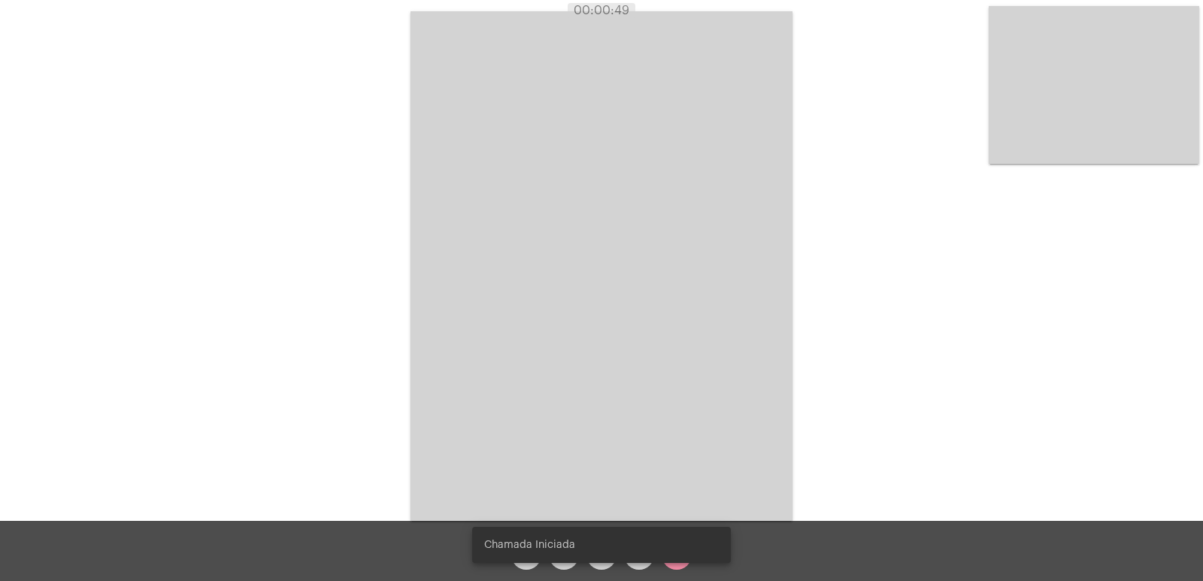
click at [559, 558] on snack-bar-container "Chamada Iniciada" at bounding box center [601, 545] width 259 height 36
click at [611, 558] on snack-bar-container "Chamada Iniciada" at bounding box center [601, 545] width 259 height 36
drag, startPoint x: 562, startPoint y: 513, endPoint x: 568, endPoint y: 545, distance: 33.0
click at [562, 513] on div "Chamada Iniciada" at bounding box center [601, 545] width 295 height 72
click at [568, 545] on span "Chamada Iniciada" at bounding box center [529, 545] width 91 height 15
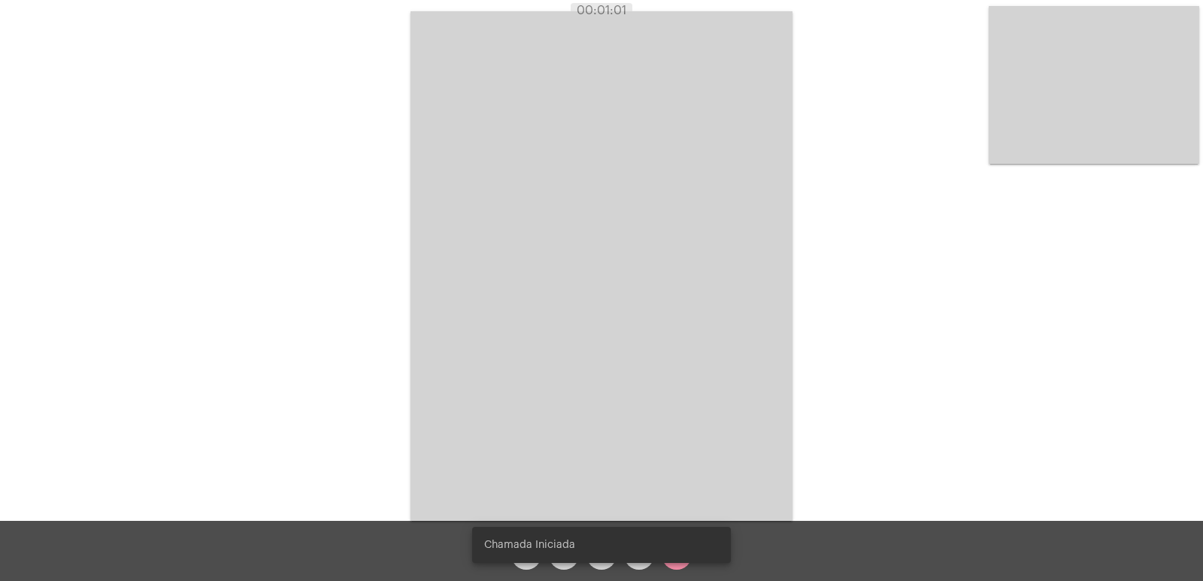
click at [562, 556] on snack-bar-container "Chamada Iniciada" at bounding box center [601, 545] width 259 height 36
click at [606, 553] on snack-bar-container "Chamada Iniciada" at bounding box center [601, 545] width 259 height 36
click at [517, 554] on snack-bar-container "Chamada Iniciada" at bounding box center [601, 545] width 259 height 36
click at [649, 556] on snack-bar-container "Chamada Iniciada" at bounding box center [601, 545] width 259 height 36
click at [567, 553] on snack-bar-container "Chamada Iniciada" at bounding box center [601, 545] width 259 height 36
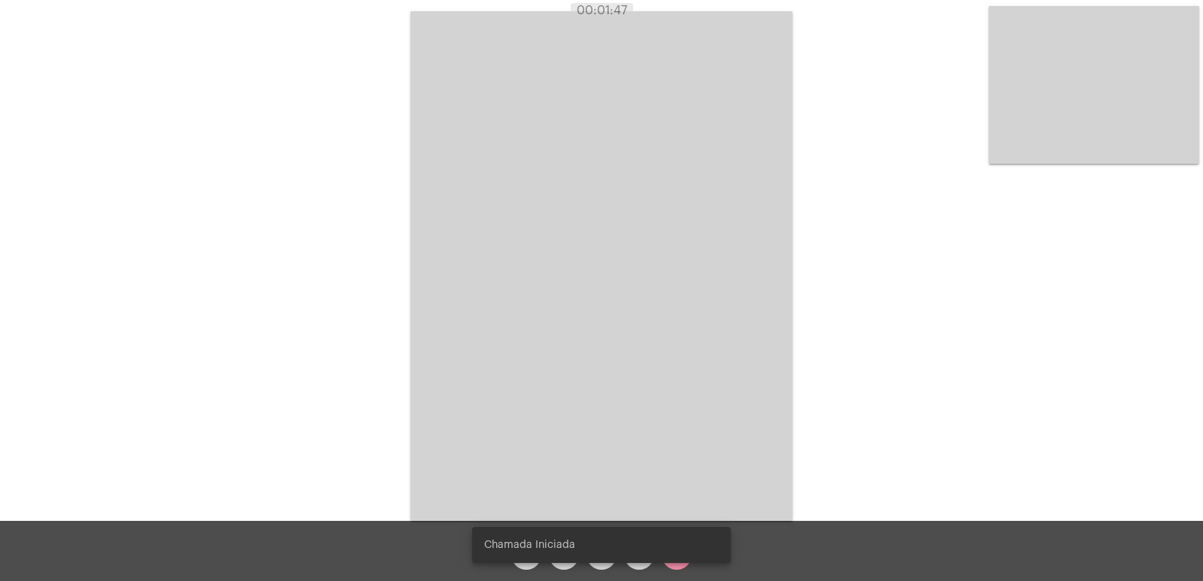
click at [564, 556] on snack-bar-container "Chamada Iniciada" at bounding box center [601, 545] width 259 height 36
click at [563, 556] on snack-bar-container "Chamada Iniciada" at bounding box center [601, 545] width 259 height 36
click at [602, 554] on snack-bar-container "Chamada Iniciada" at bounding box center [601, 545] width 259 height 36
click at [644, 553] on snack-bar-container "Chamada Iniciada" at bounding box center [601, 545] width 259 height 36
click at [535, 550] on span "Chamada Iniciada" at bounding box center [529, 545] width 91 height 15
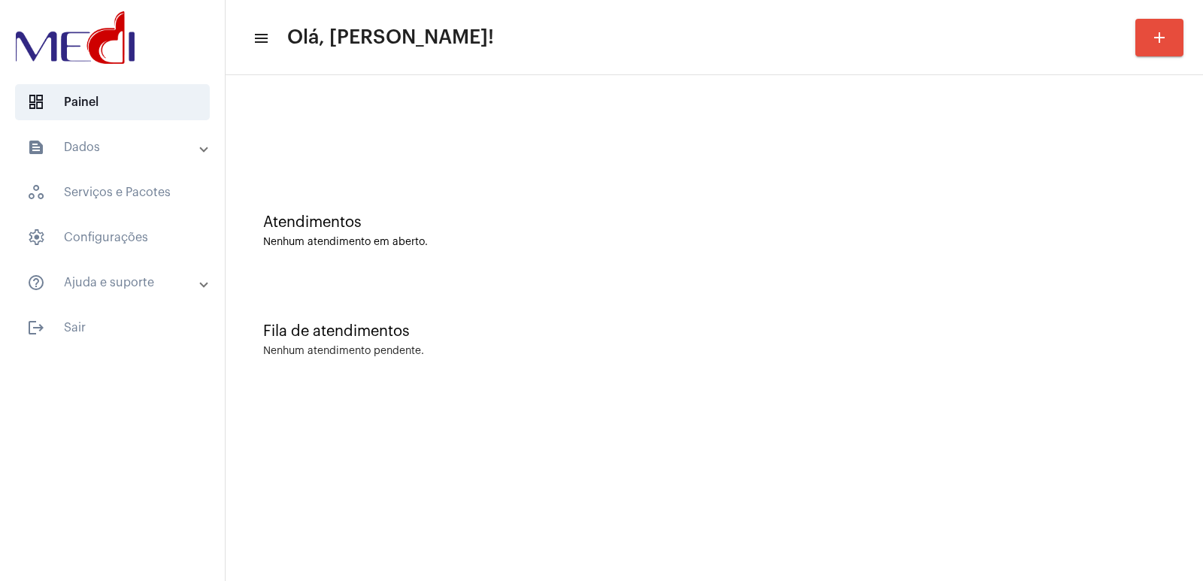
click at [958, 313] on div "Fila de atendimentos Nenhum atendimento pendente." at bounding box center [714, 332] width 962 height 109
click at [875, 383] on div "Fila de atendimentos Nenhum atendimento pendente." at bounding box center [714, 332] width 962 height 109
click at [888, 419] on mat-sidenav-content "menu Olá, [PERSON_NAME]! add Atendimentos Nenhum atendimento em aberto. Fila de…" at bounding box center [715, 290] width 978 height 581
